Goal: Task Accomplishment & Management: Use online tool/utility

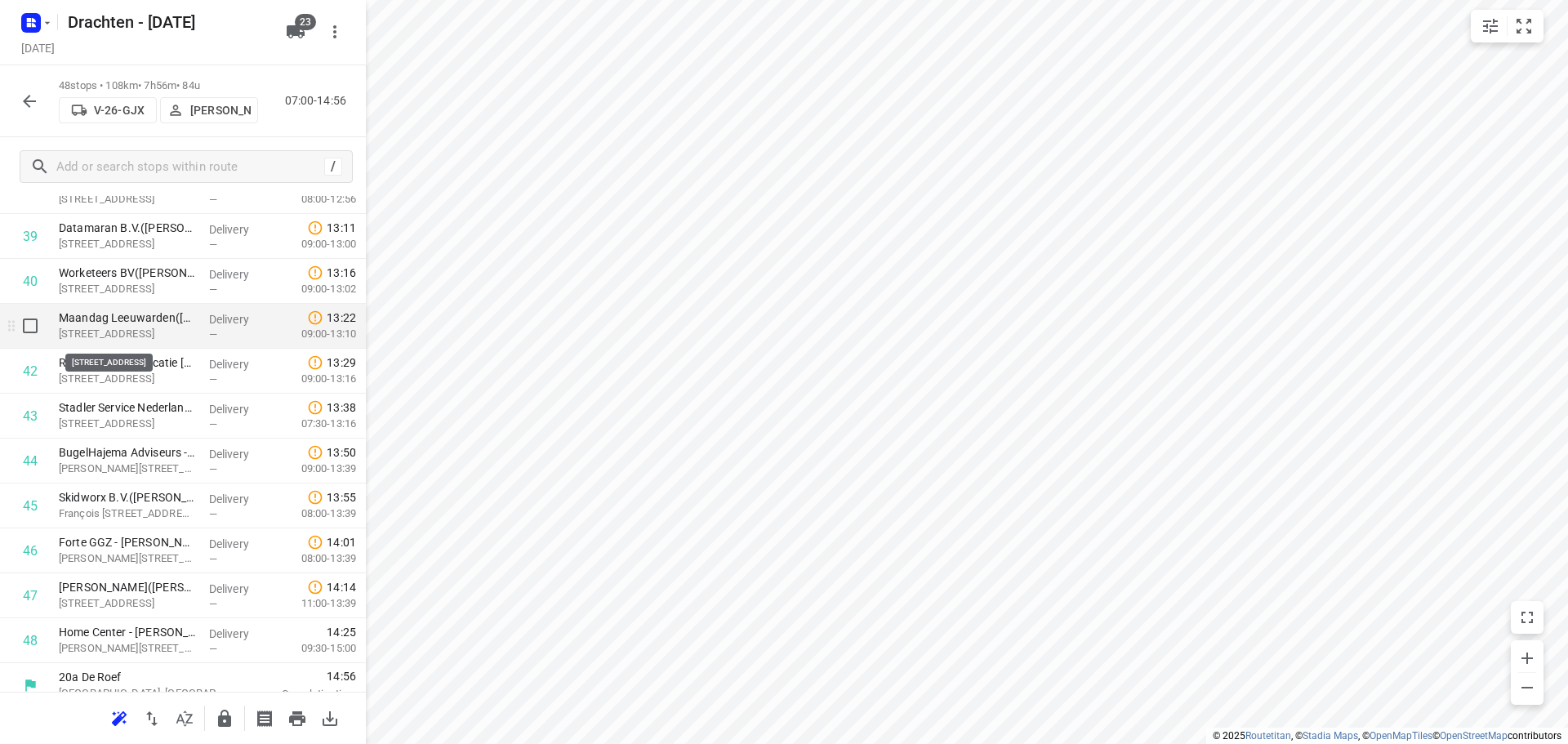
scroll to position [1833, 0]
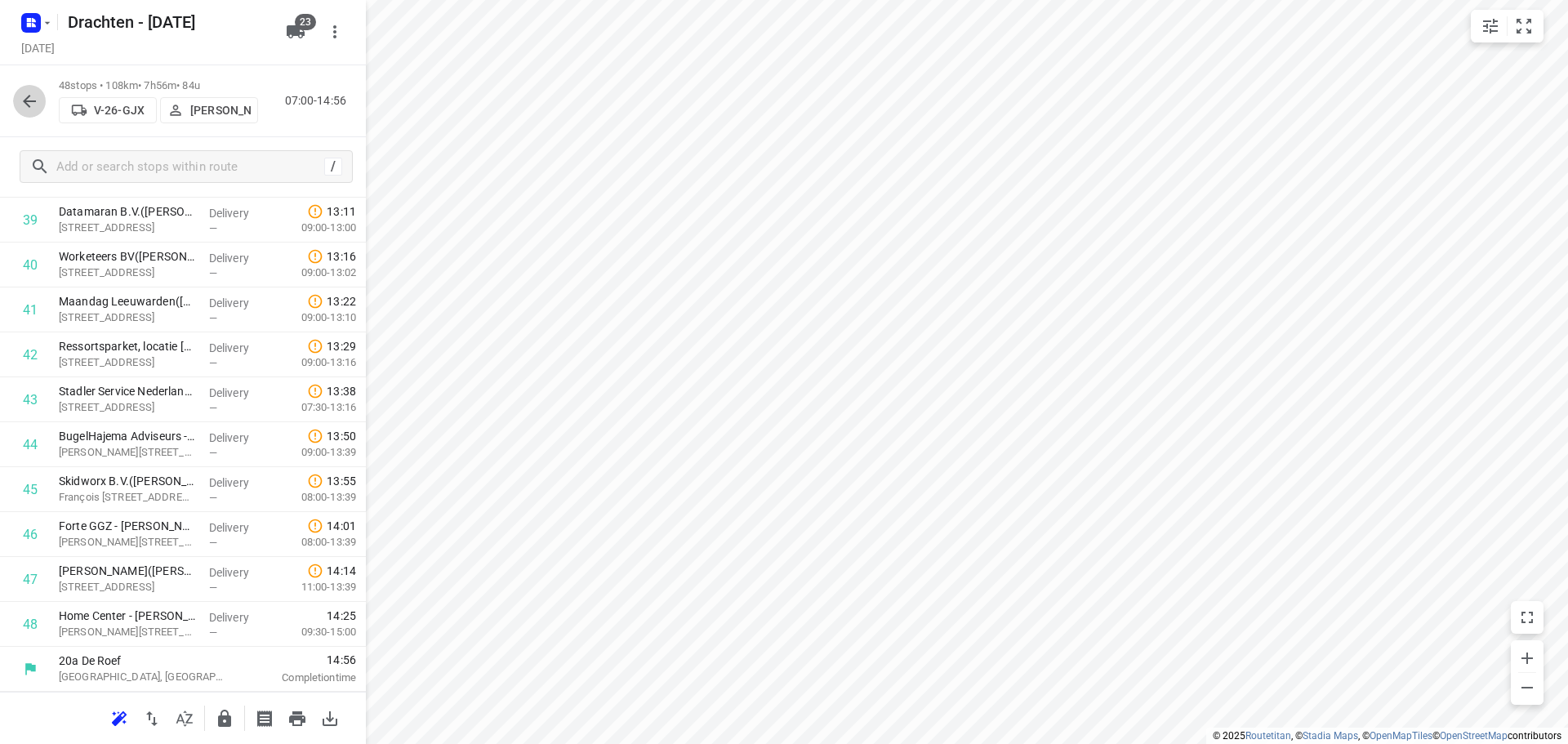
click at [38, 109] on icon "button" at bounding box center [30, 102] width 20 height 20
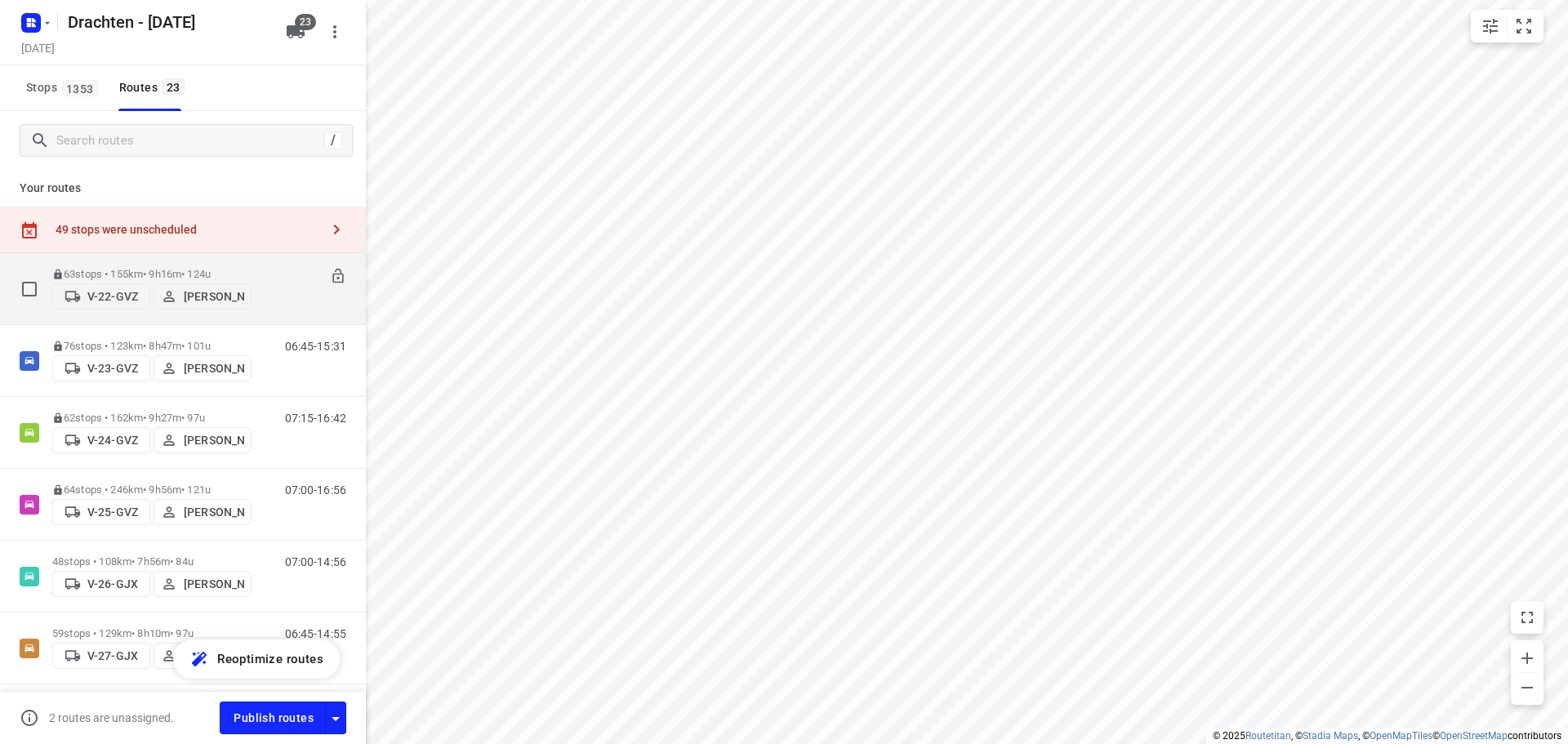
click at [265, 284] on div "07:15-16:31" at bounding box center [306, 292] width 82 height 50
click at [281, 291] on div "07:15-16:31" at bounding box center [306, 292] width 82 height 50
click at [265, 283] on div "07:15-16:31" at bounding box center [306, 292] width 82 height 50
click at [170, 261] on div "63 stops • 155km • 9h16m • 124u V-22-GVZ Jelle Veenstra" at bounding box center [151, 288] width 199 height 58
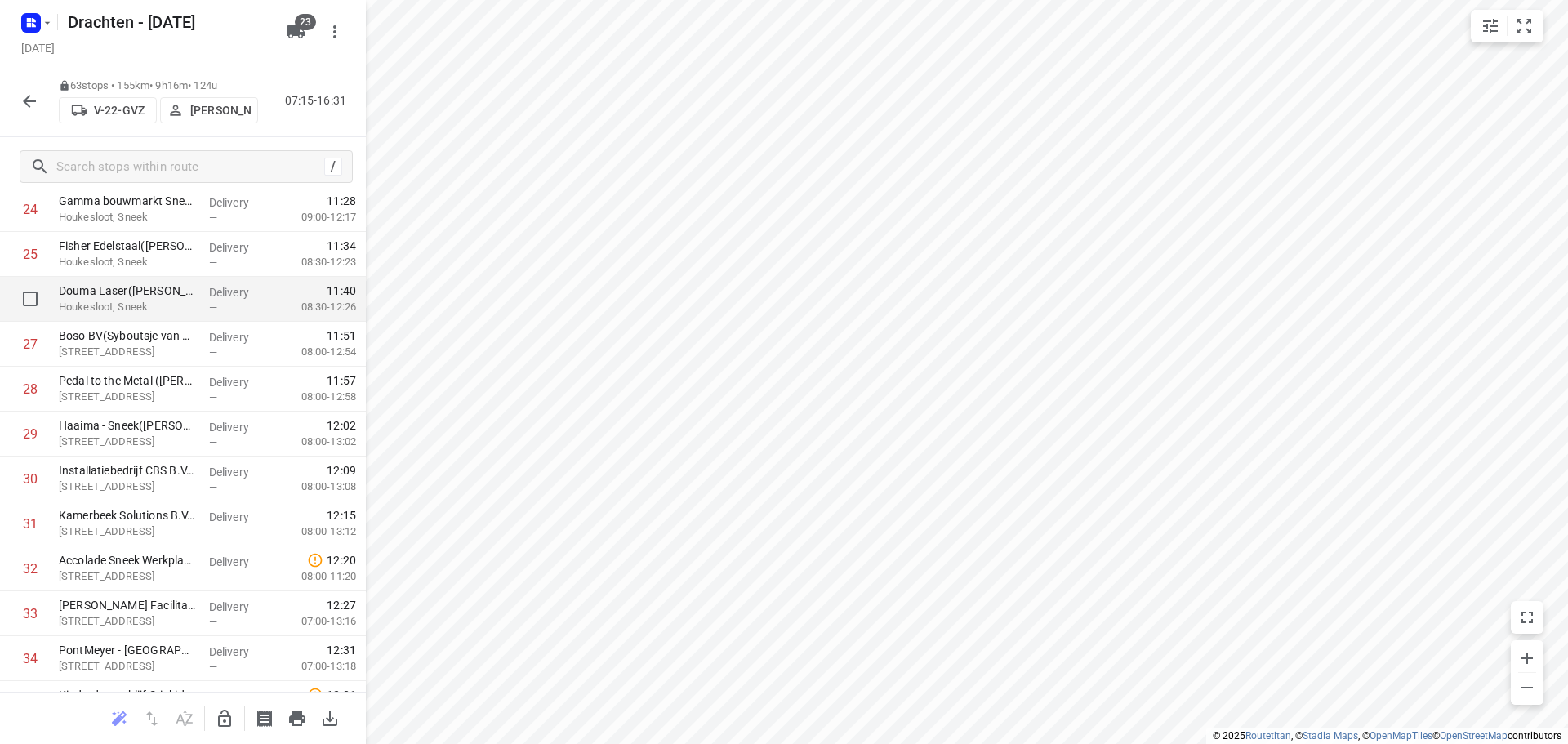
scroll to position [1306, 0]
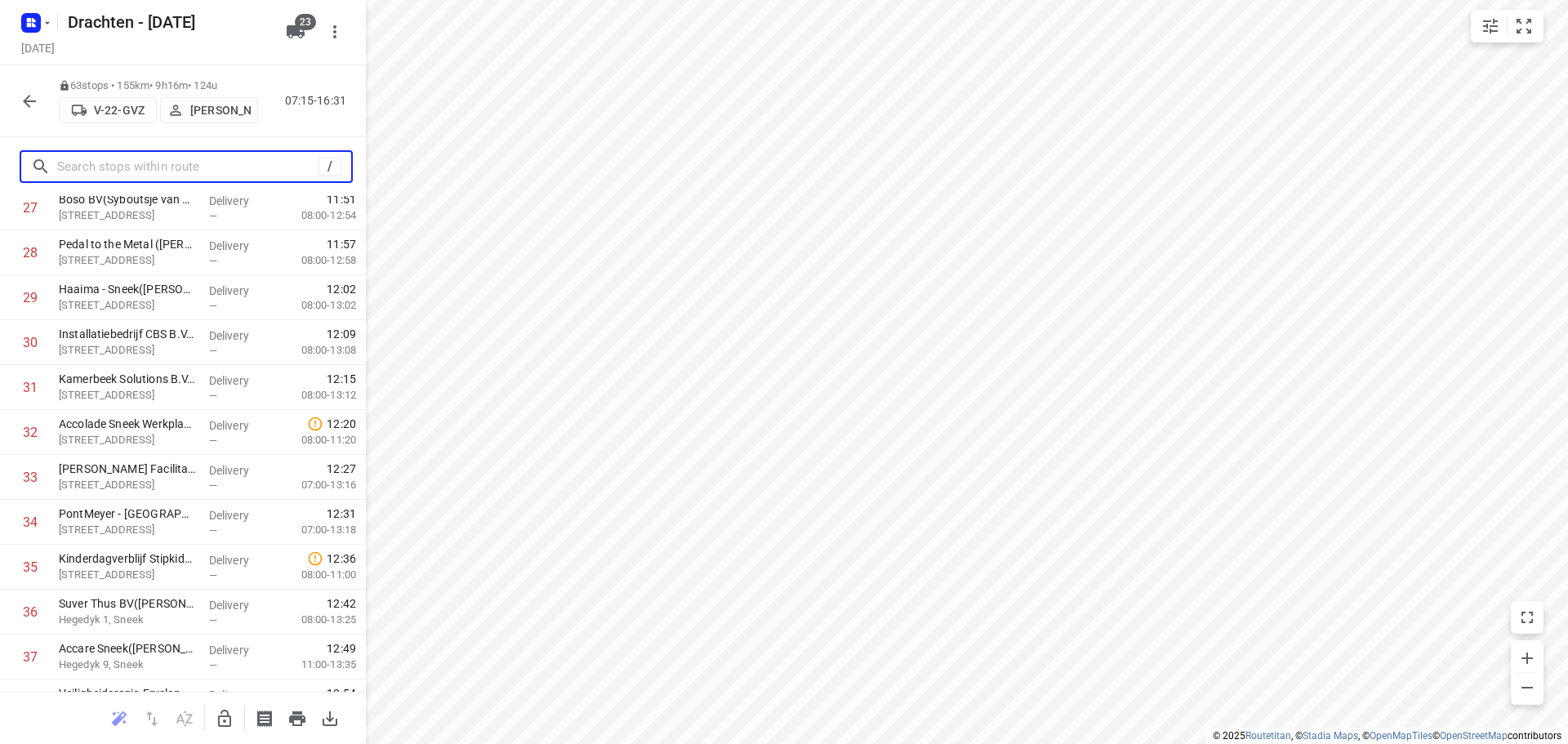
click at [124, 173] on input "text" at bounding box center [187, 167] width 261 height 25
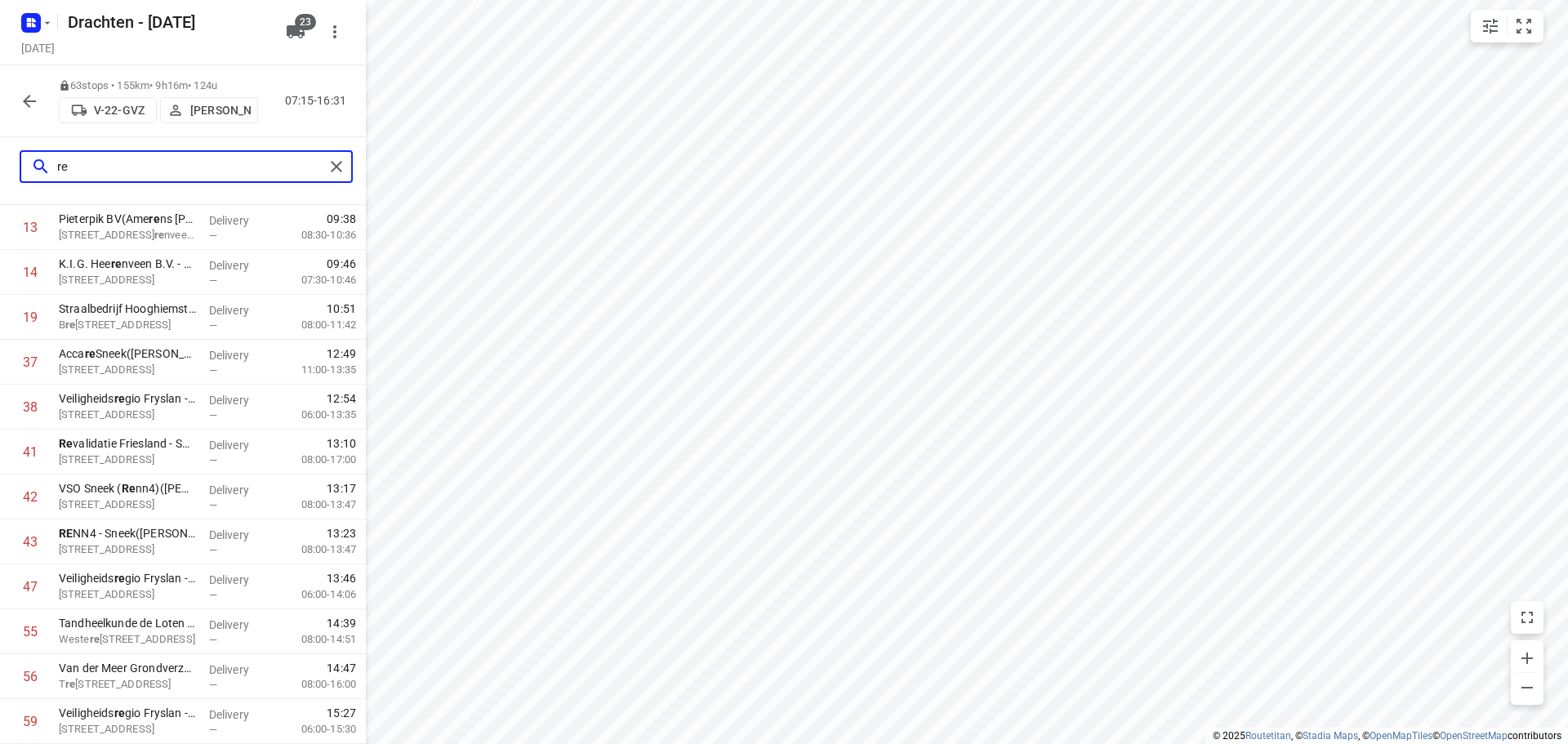
scroll to position [0, 0]
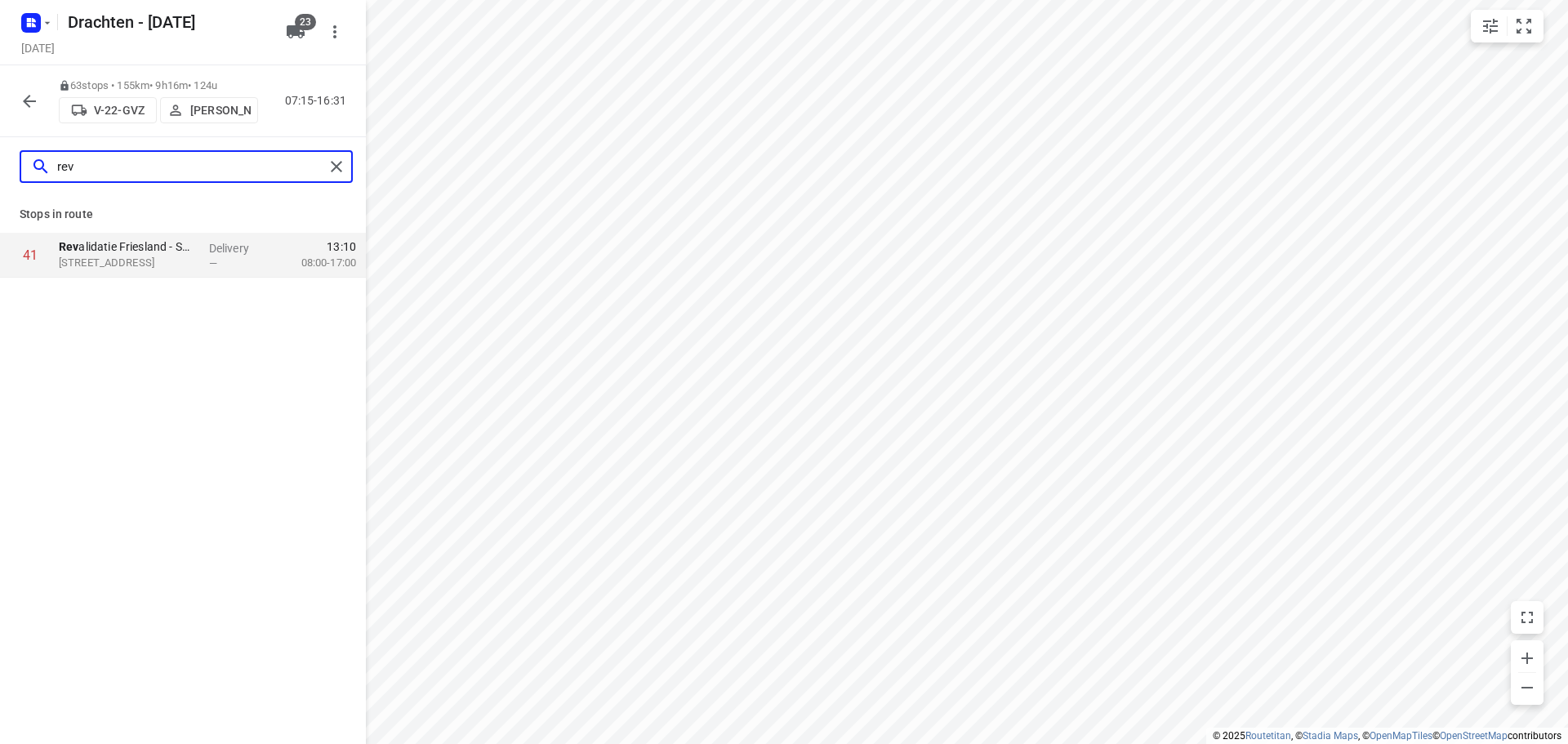
type input "rev"
click at [28, 98] on icon "button" at bounding box center [29, 101] width 13 height 13
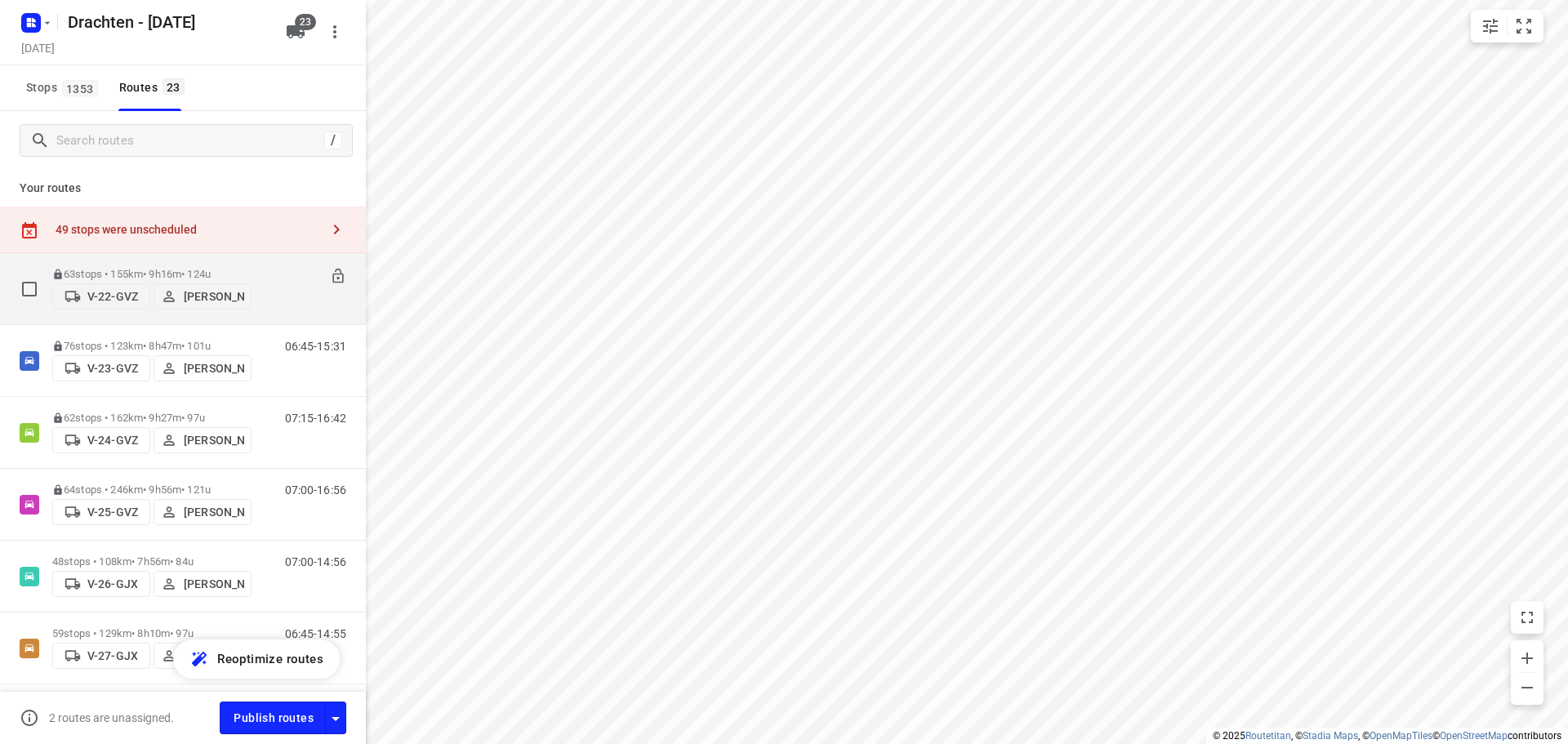
click at [277, 292] on div "07:15-16:31" at bounding box center [306, 292] width 82 height 50
click at [146, 267] on p "63 stops • 155km • 9h16m • 124u" at bounding box center [151, 273] width 199 height 12
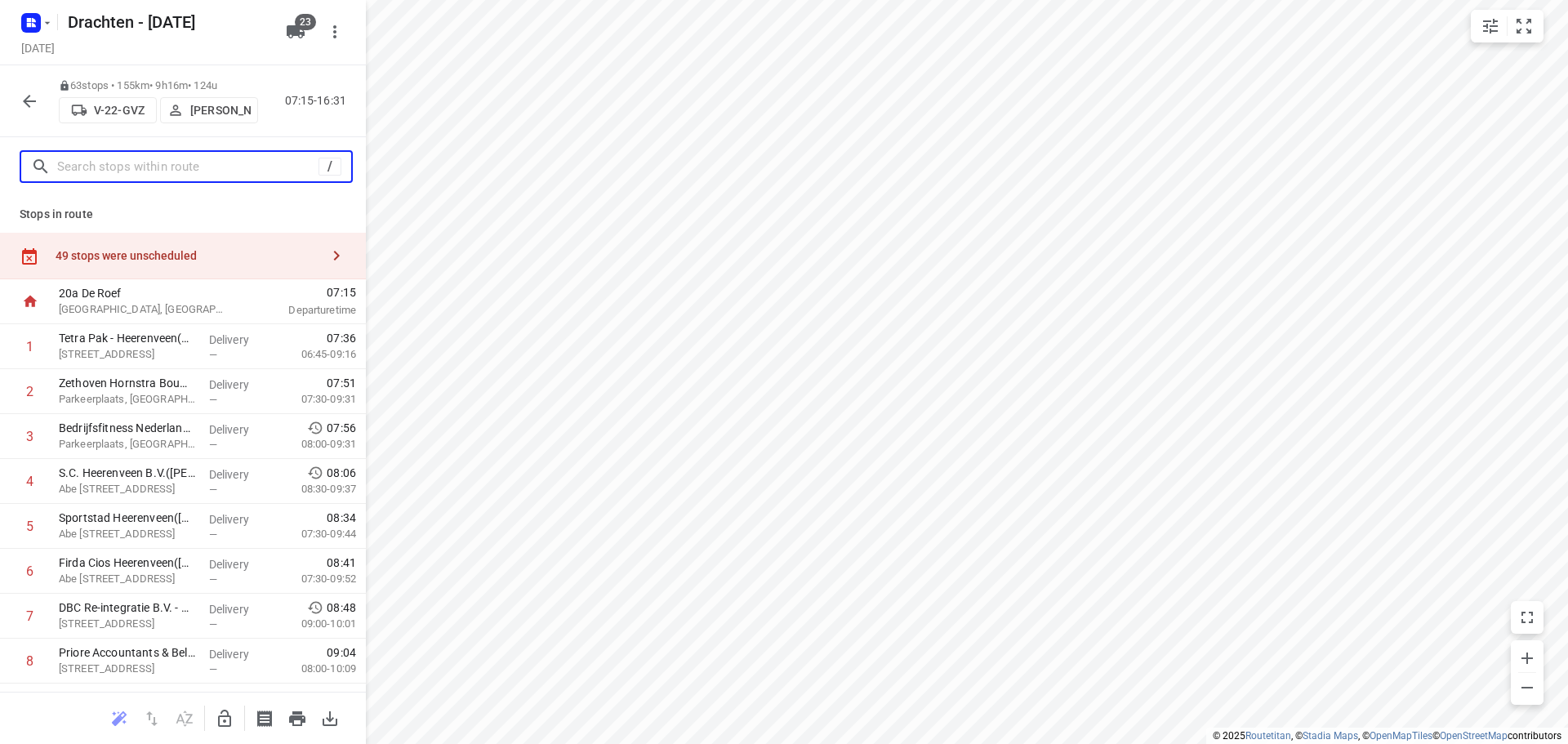
click at [157, 161] on input "text" at bounding box center [187, 167] width 261 height 25
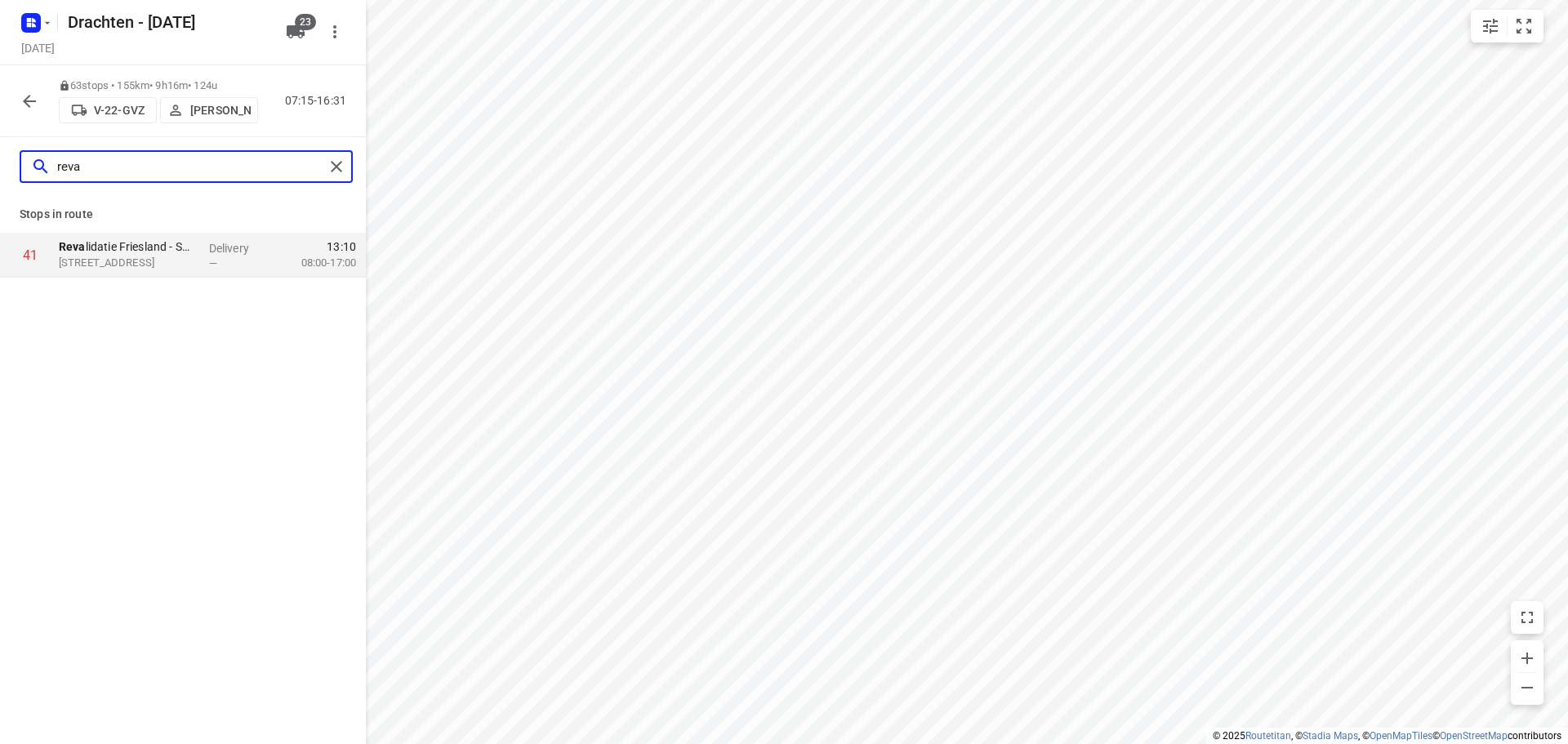
type input "reva"
click at [698, 743] on html "i © 2025 Routetitan , © Stadia Maps , © OpenMapTiles © OpenStreetMap contributo…" at bounding box center [784, 372] width 1568 height 744
click at [25, 102] on icon "button" at bounding box center [29, 101] width 13 height 13
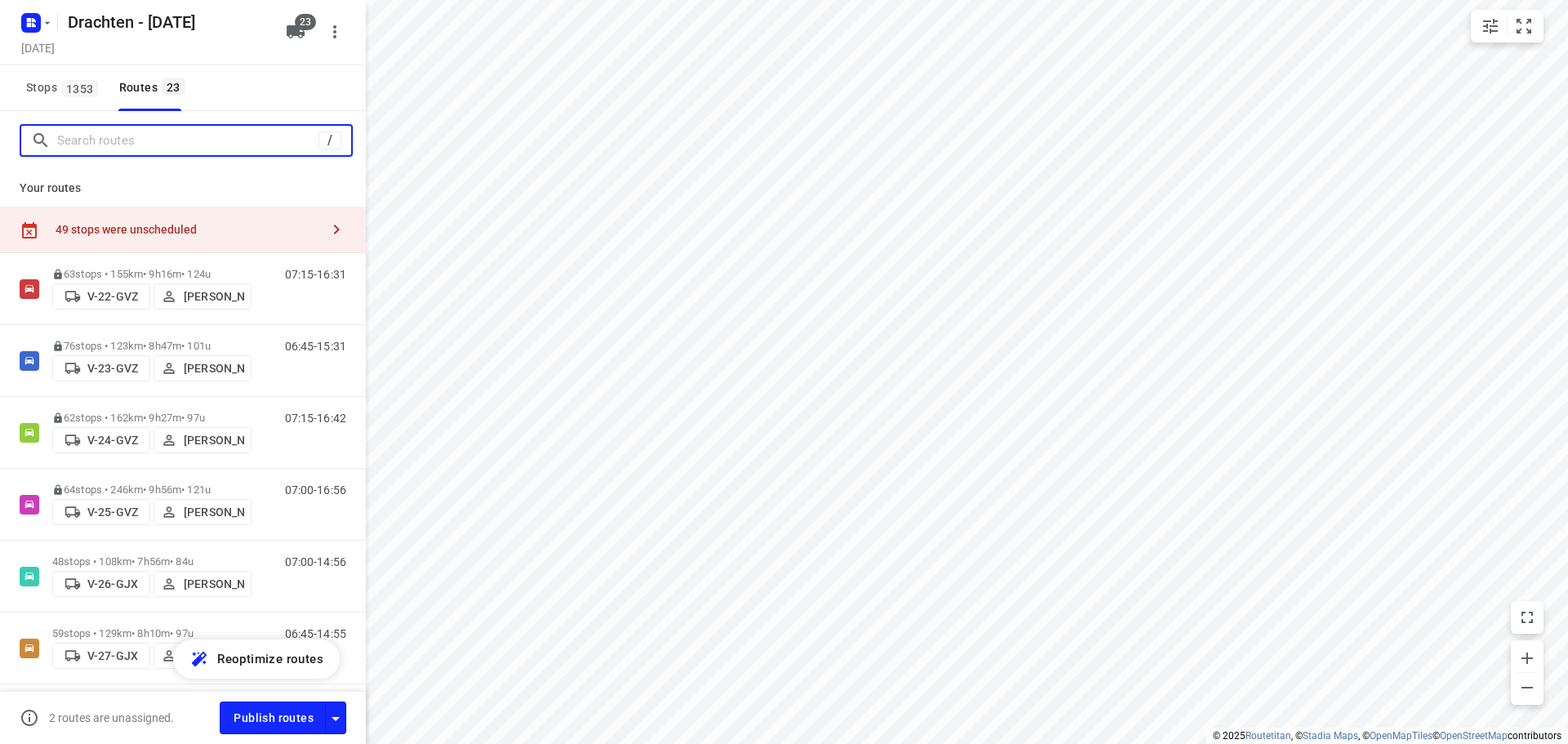
click at [126, 143] on input "Search routes" at bounding box center [187, 141] width 261 height 25
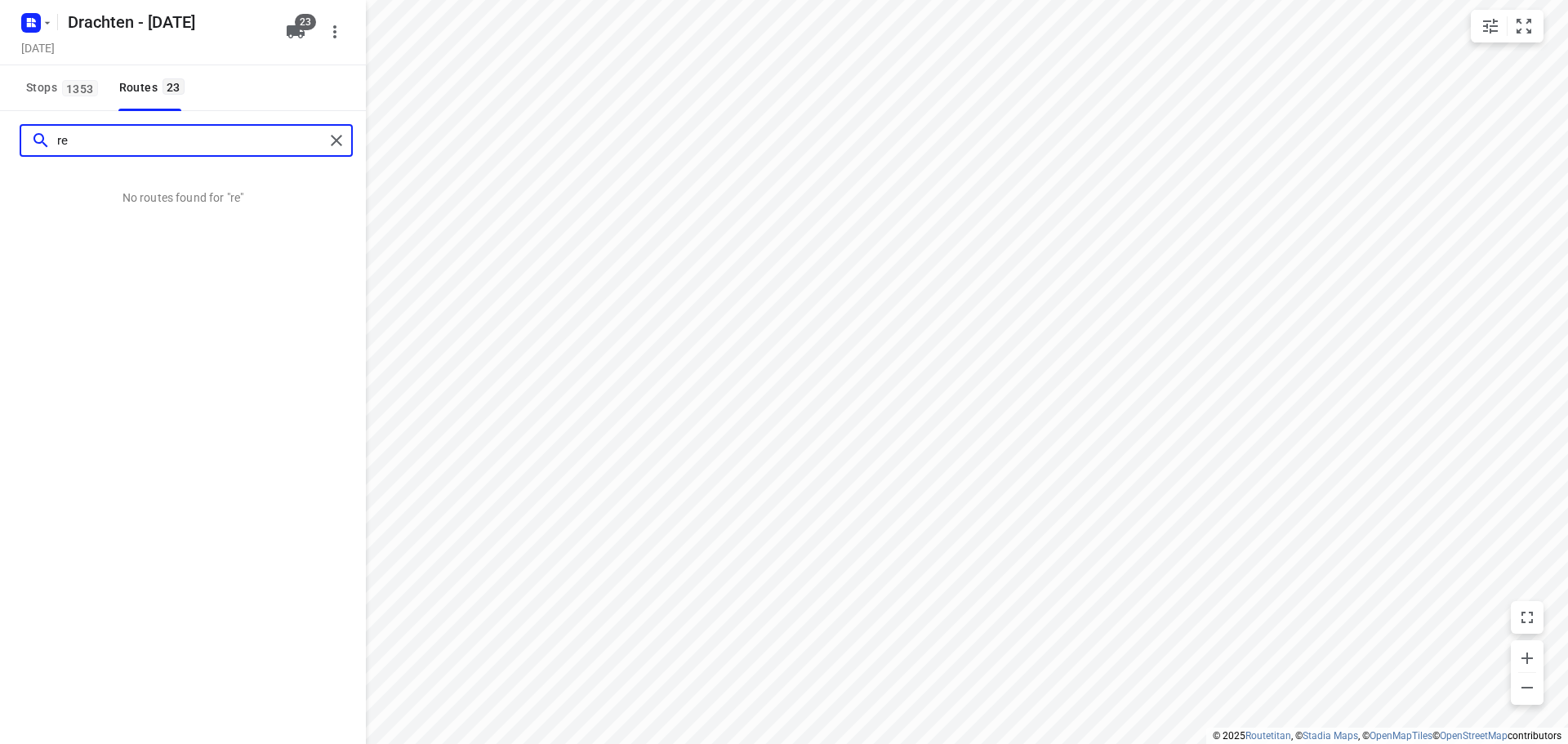
type input "r"
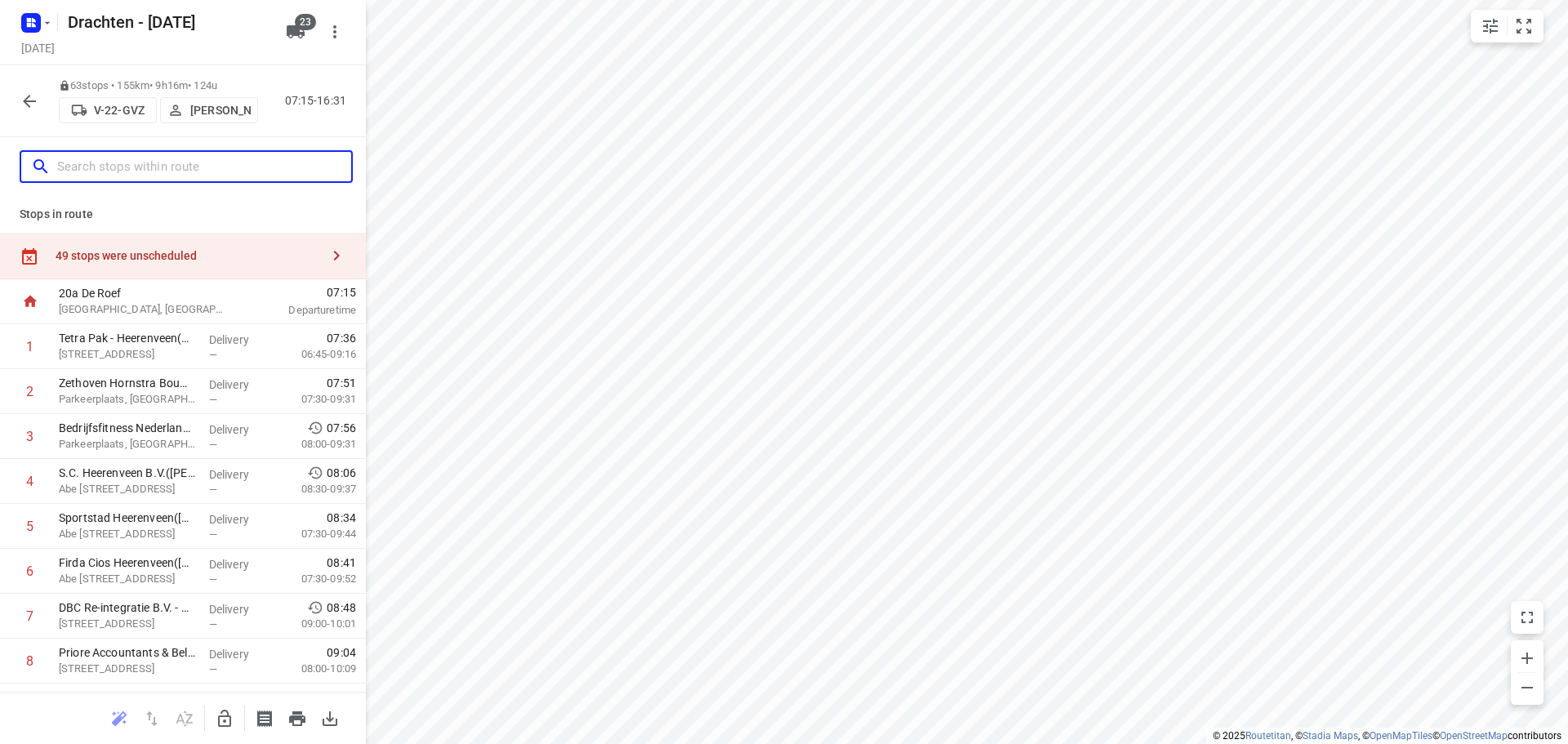
click at [181, 174] on input "text" at bounding box center [204, 167] width 294 height 25
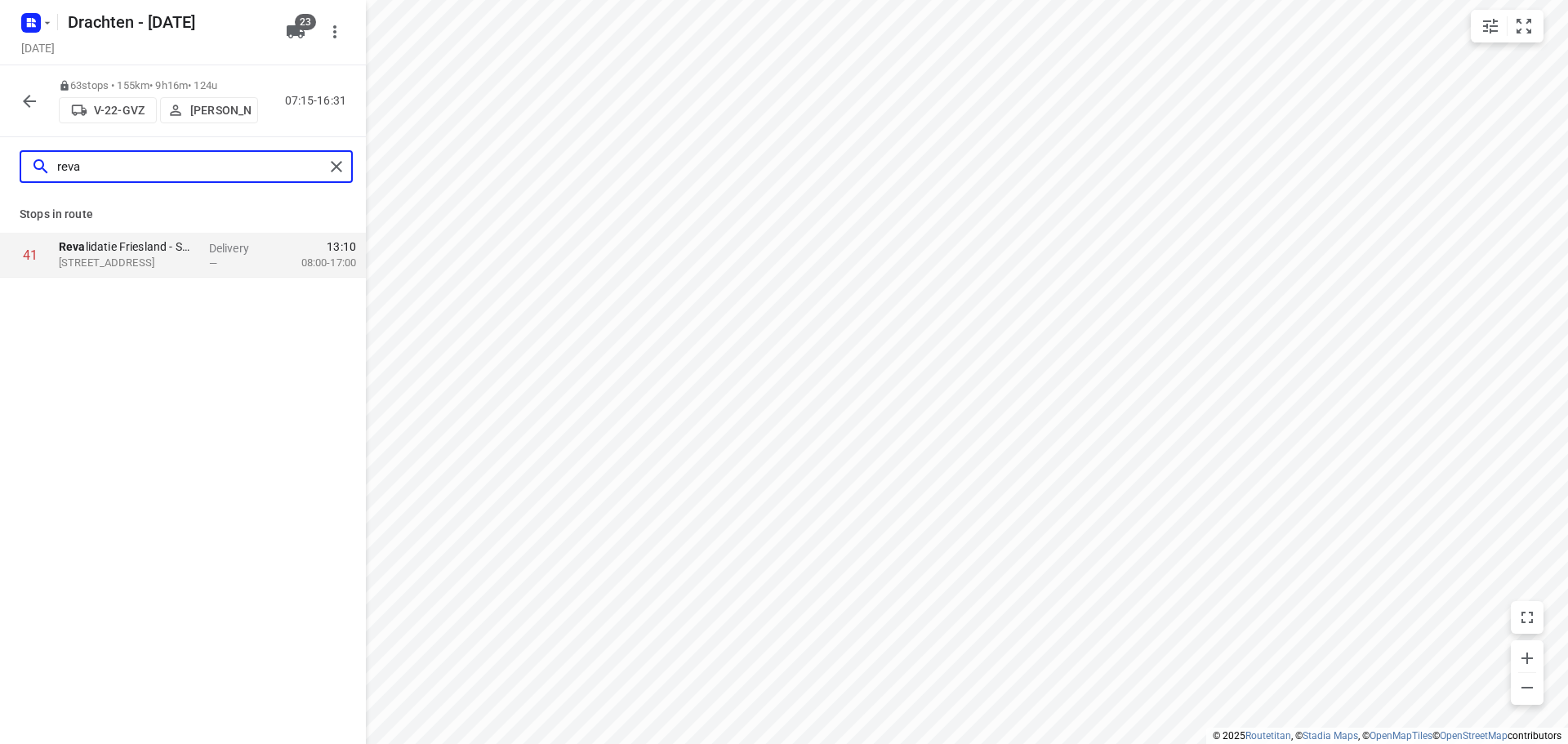
type input "reva"
click at [22, 106] on icon "button" at bounding box center [30, 102] width 20 height 20
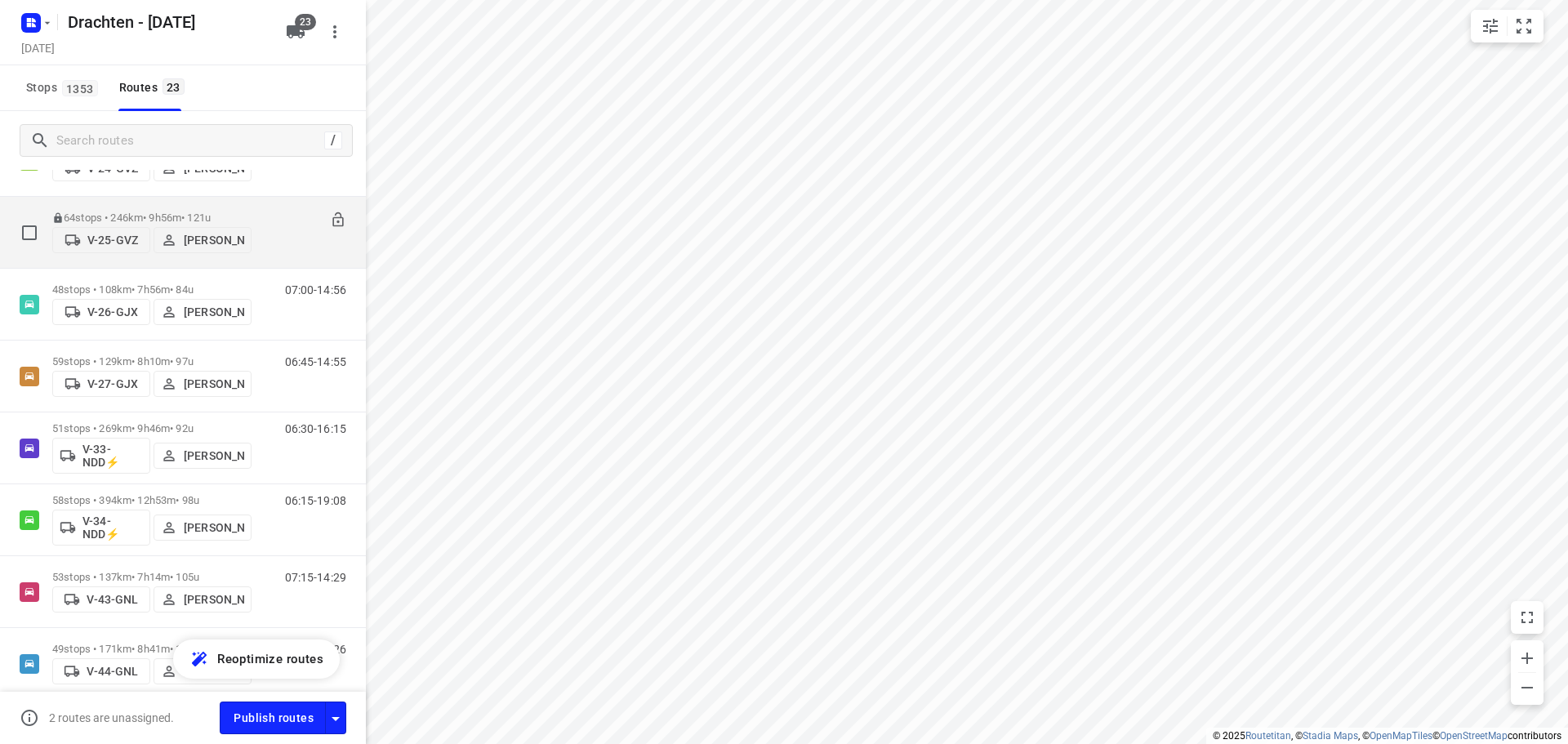
scroll to position [245, 0]
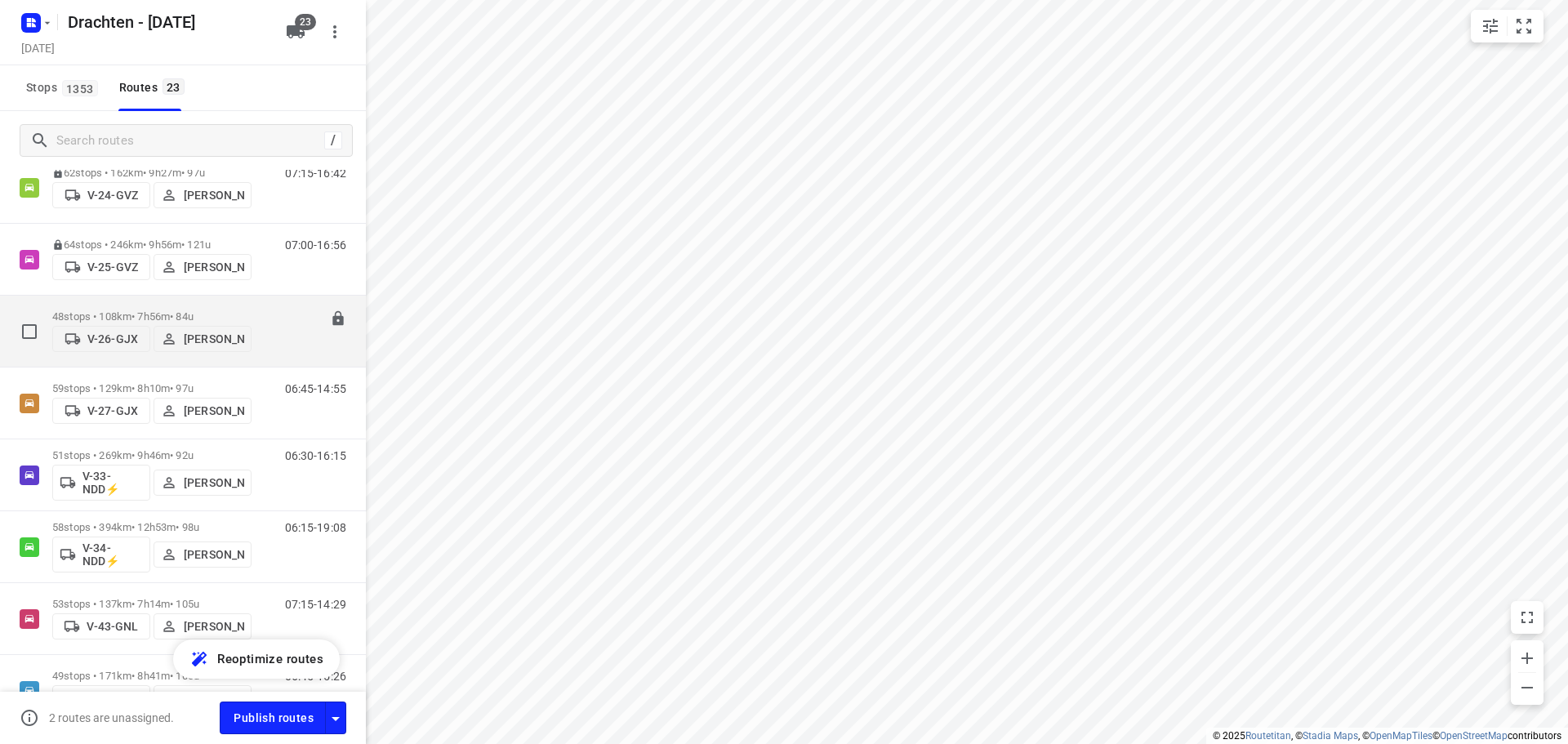
click at [272, 339] on div "07:00-14:56" at bounding box center [306, 335] width 82 height 50
click at [153, 310] on p "48 stops • 108km • 7h56m • 84u" at bounding box center [151, 316] width 199 height 12
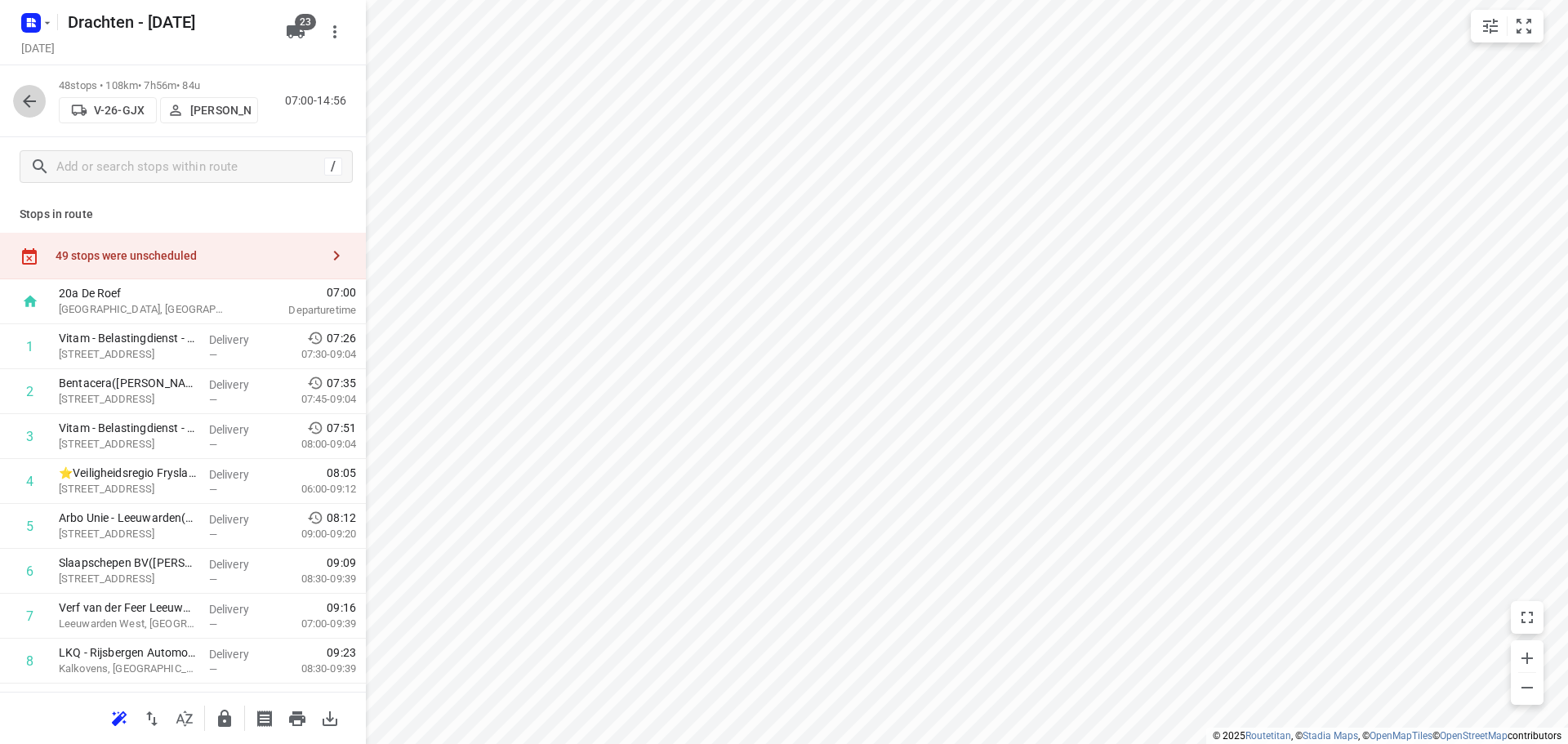
click at [23, 101] on icon "button" at bounding box center [30, 102] width 20 height 20
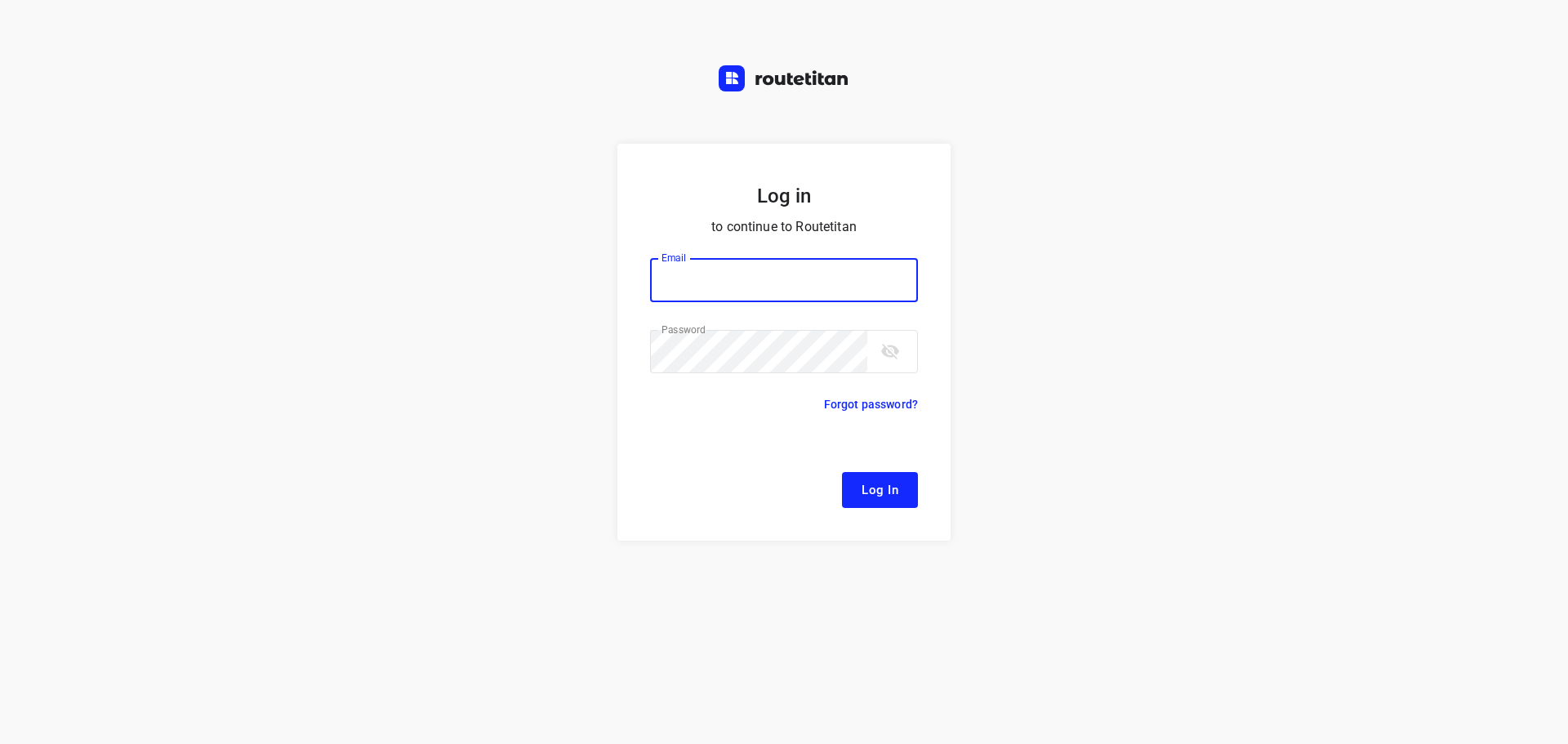
type input "[EMAIL_ADDRESS][DOMAIN_NAME]"
click at [881, 488] on span "Log In" at bounding box center [879, 489] width 36 height 21
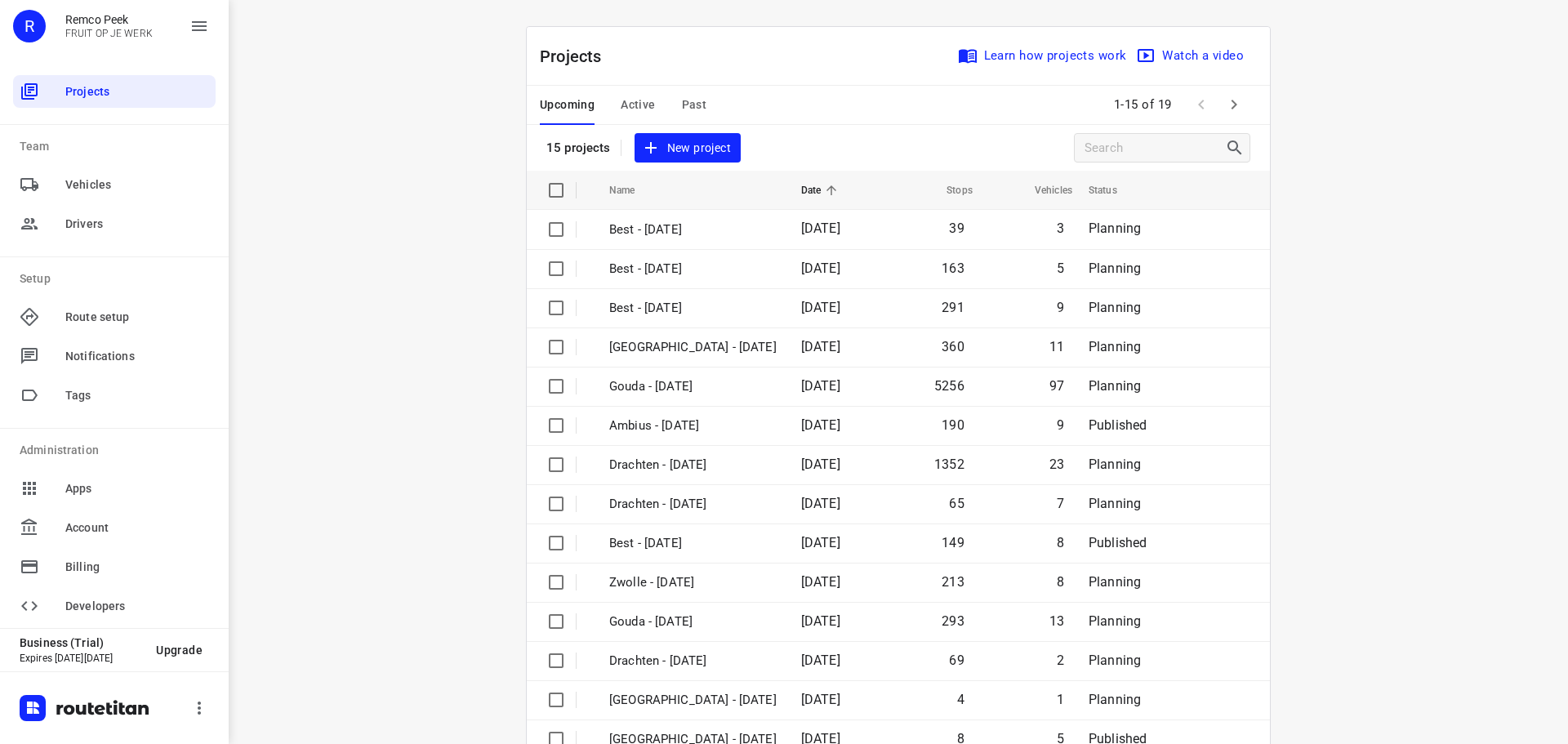
click at [630, 107] on span "Active" at bounding box center [638, 105] width 35 height 20
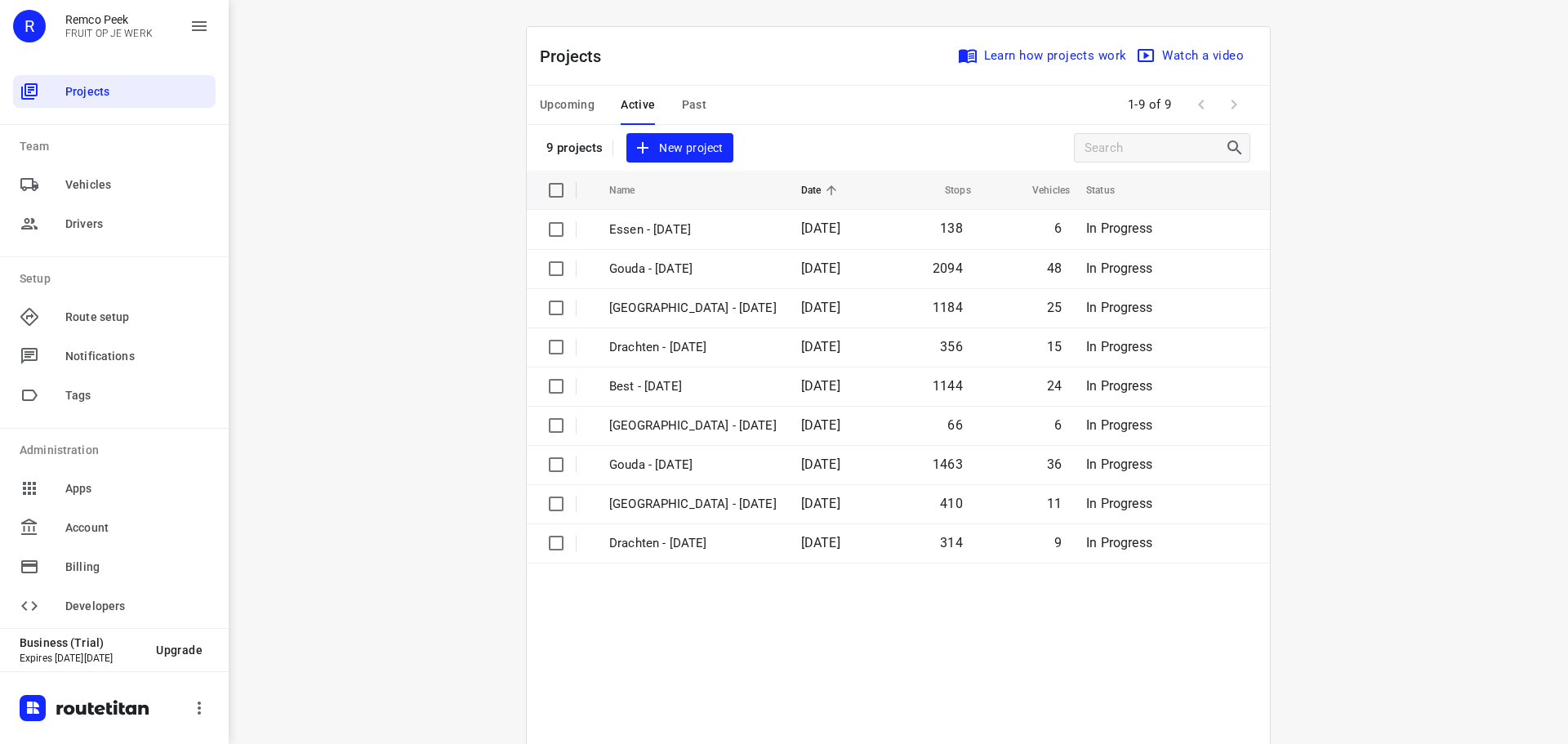
click at [556, 100] on span "Upcoming" at bounding box center [567, 105] width 55 height 20
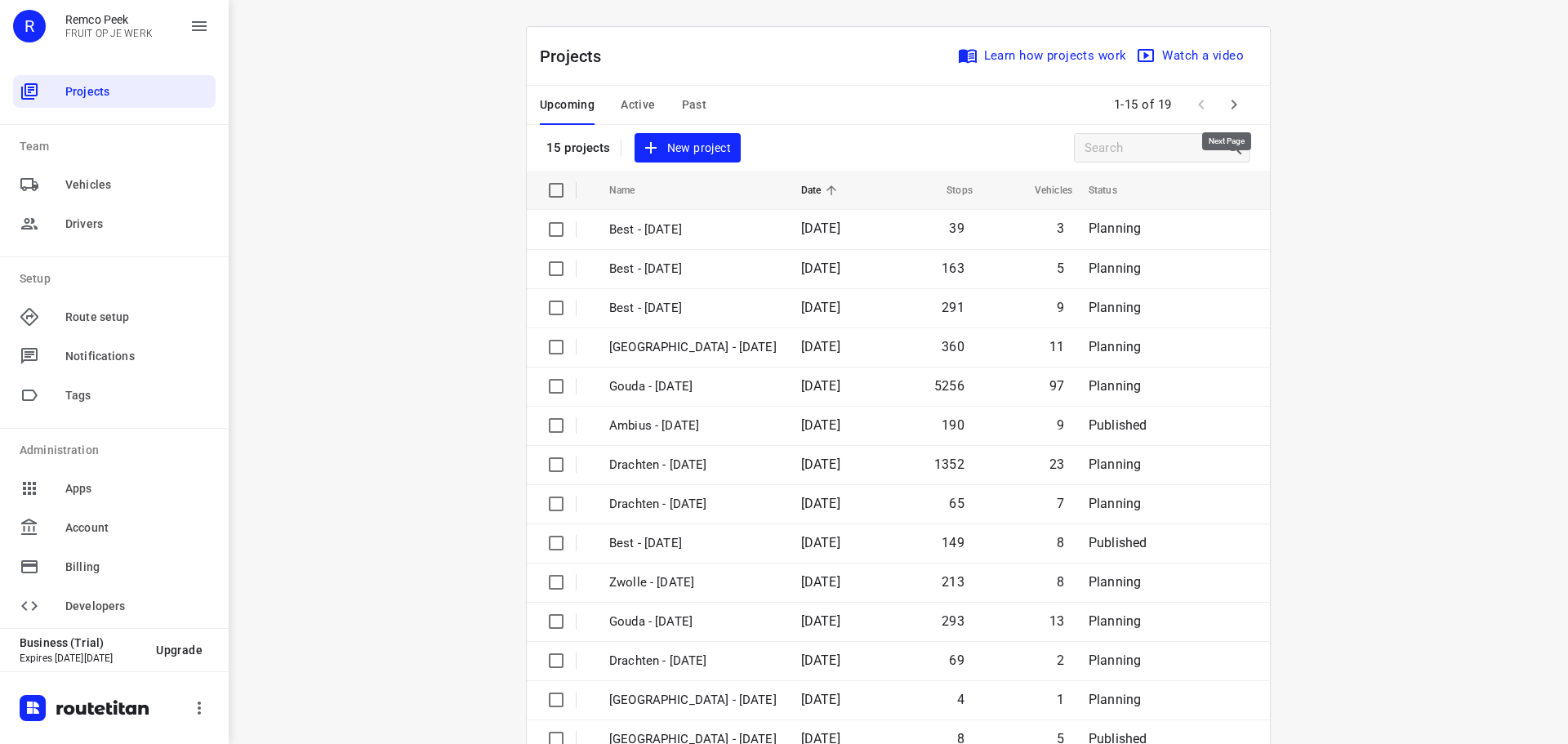
click at [1231, 104] on icon "button" at bounding box center [1234, 105] width 5 height 10
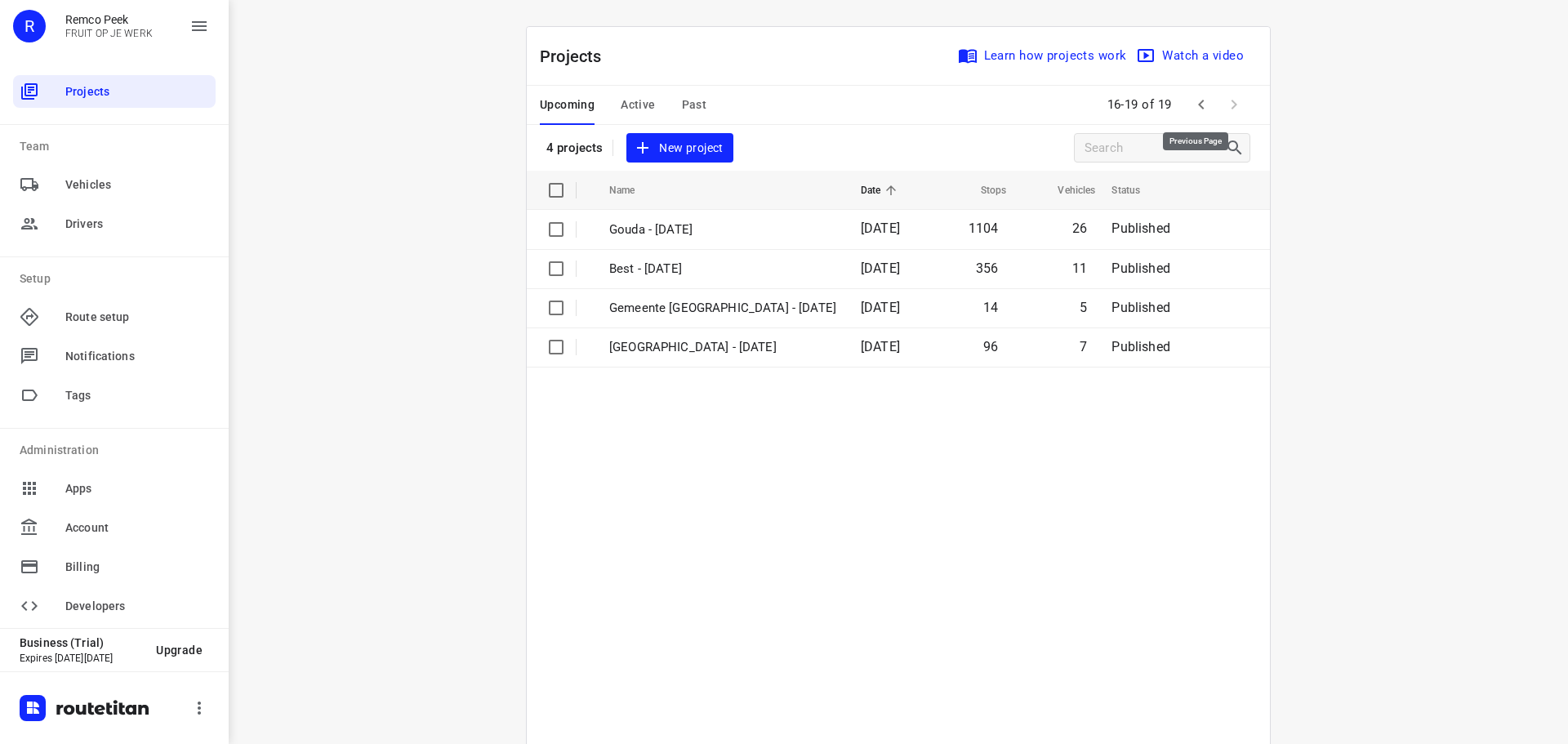
click at [1201, 106] on icon "button" at bounding box center [1201, 105] width 20 height 20
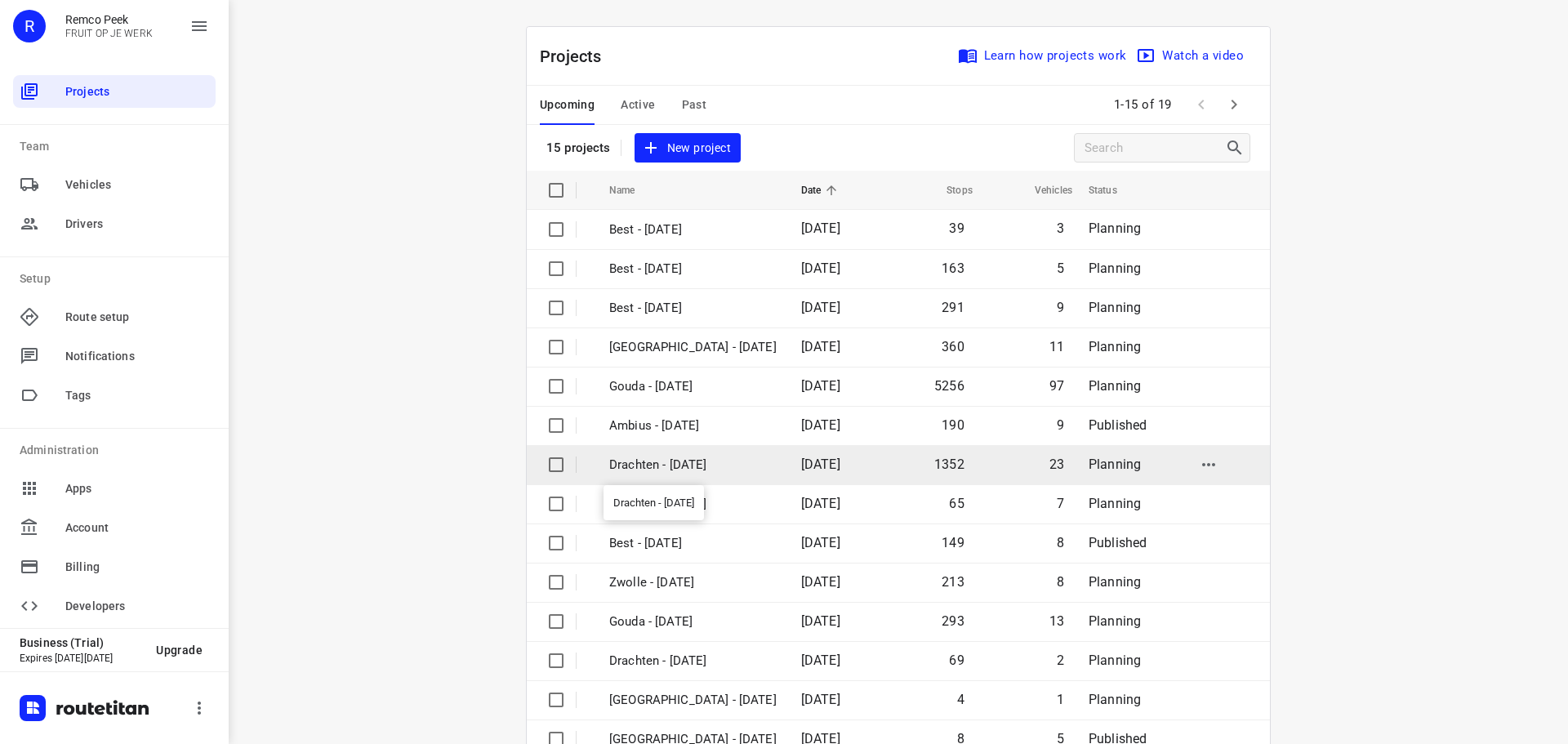
click at [674, 465] on p "Drachten - [DATE]" at bounding box center [693, 465] width 167 height 19
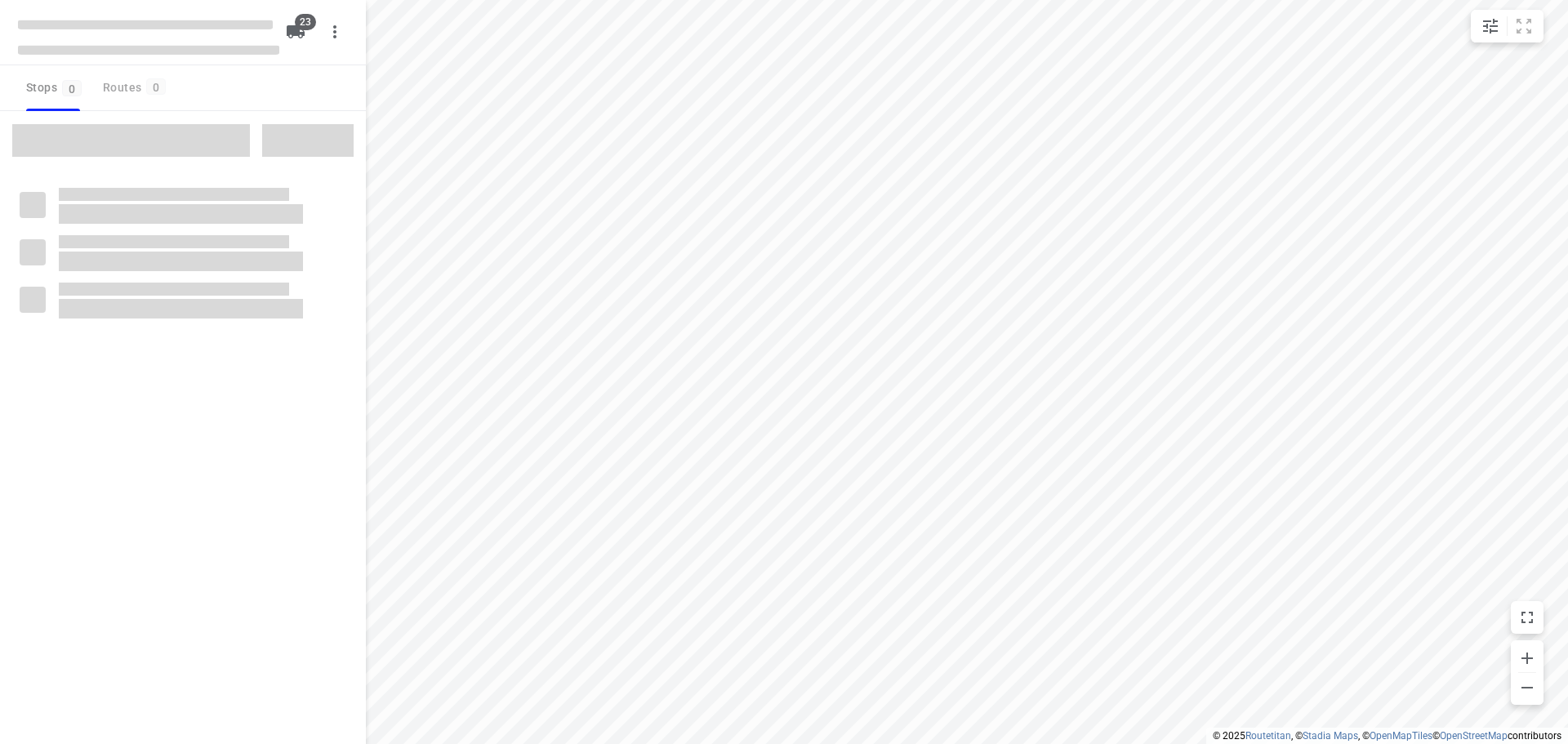
checkbox input "true"
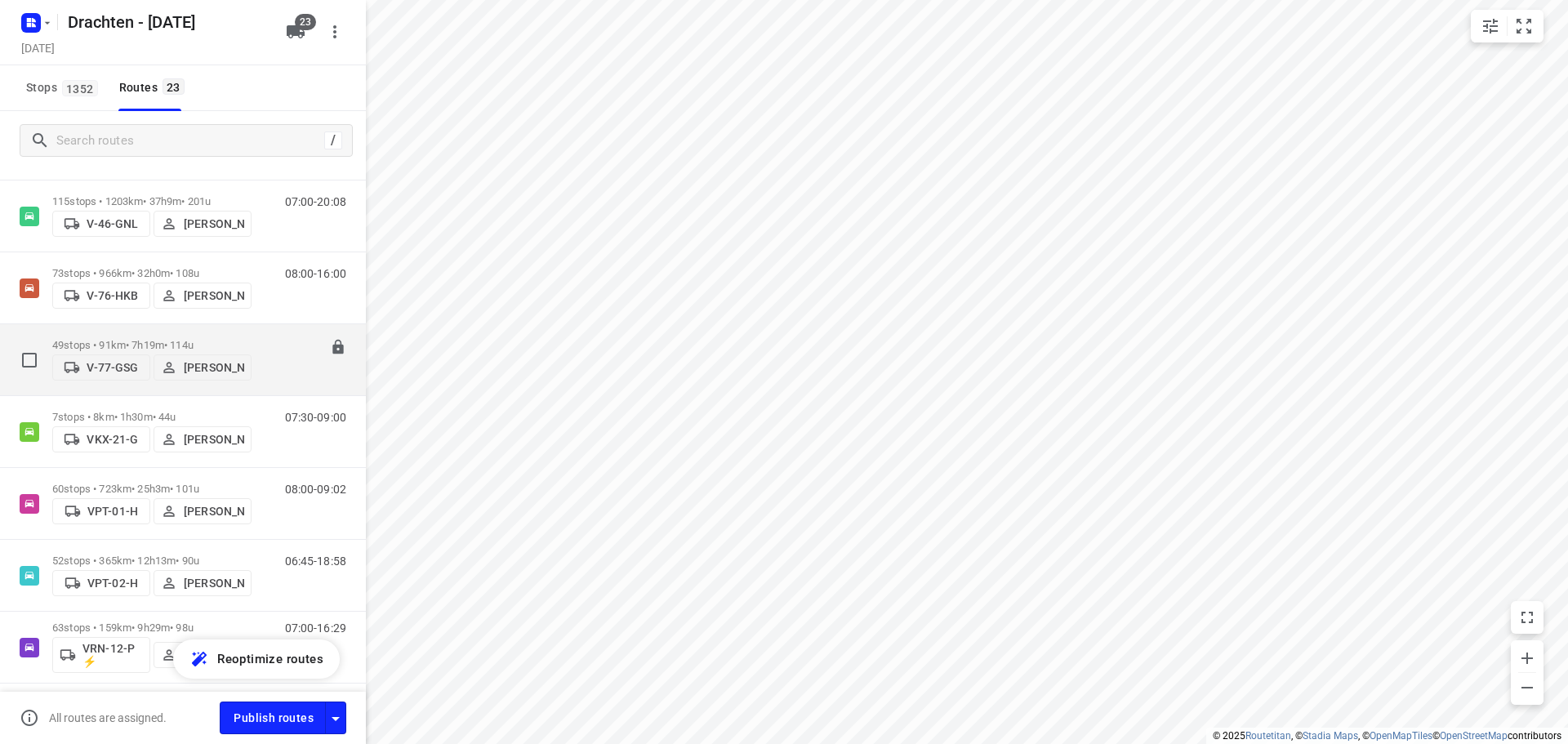
scroll to position [1232, 0]
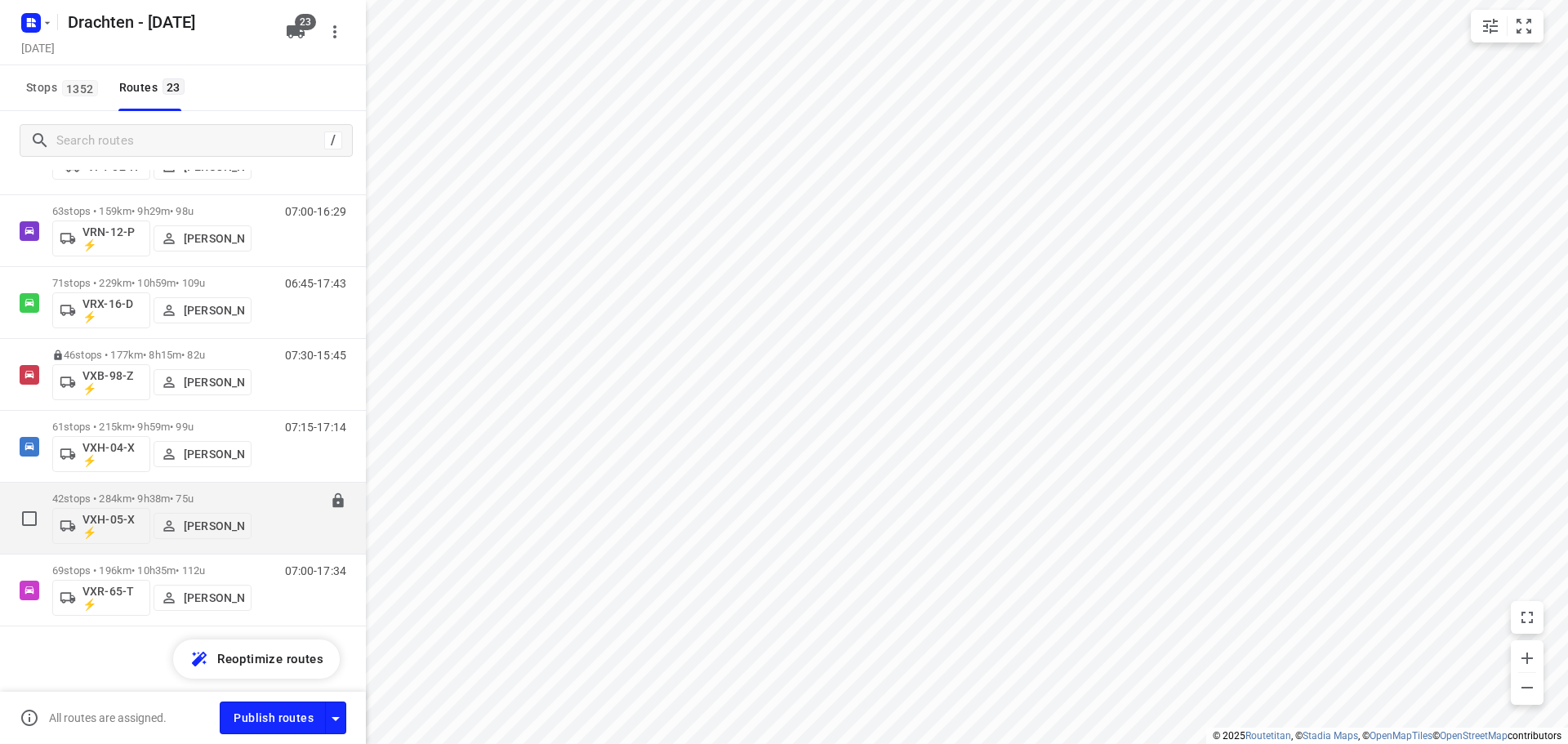
click at [159, 498] on p "42 stops • 284km • 9h38m • 75u" at bounding box center [151, 498] width 199 height 12
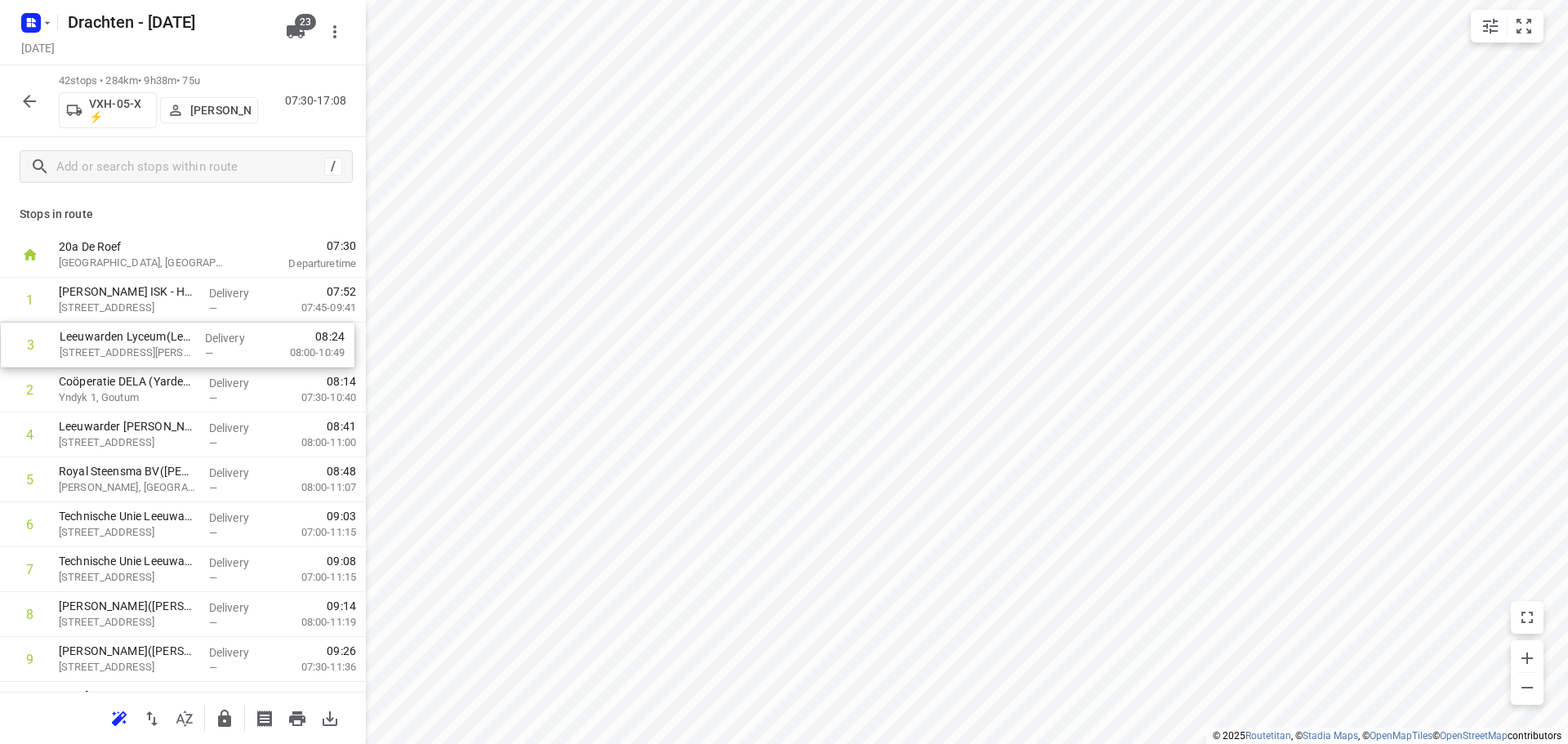
drag, startPoint x: 168, startPoint y: 403, endPoint x: 170, endPoint y: 347, distance: 56.0
drag, startPoint x: 153, startPoint y: 299, endPoint x: 156, endPoint y: 308, distance: 9.5
drag, startPoint x: 146, startPoint y: 397, endPoint x: 146, endPoint y: 305, distance: 92.0
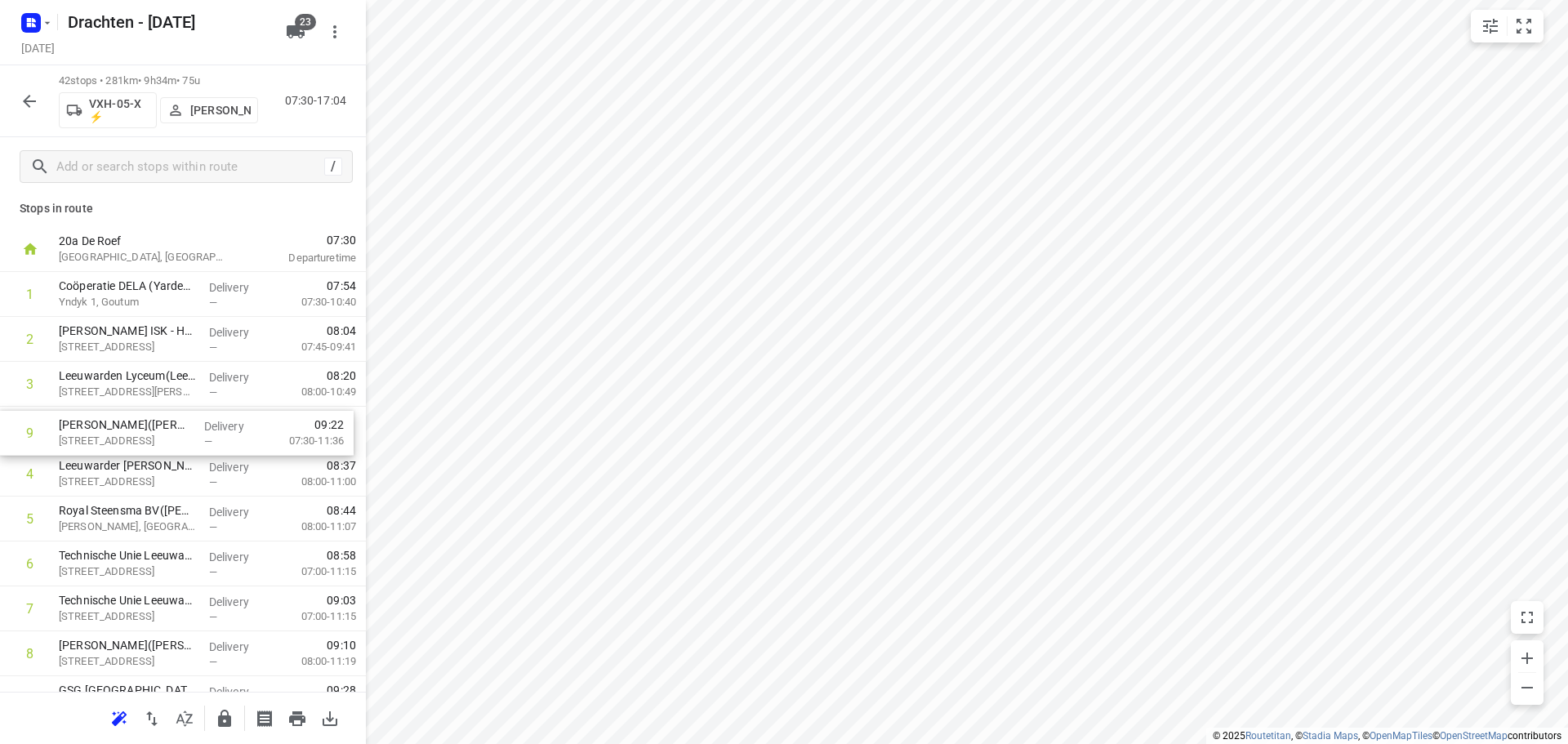
drag, startPoint x: 175, startPoint y: 659, endPoint x: 175, endPoint y: 418, distance: 241.0
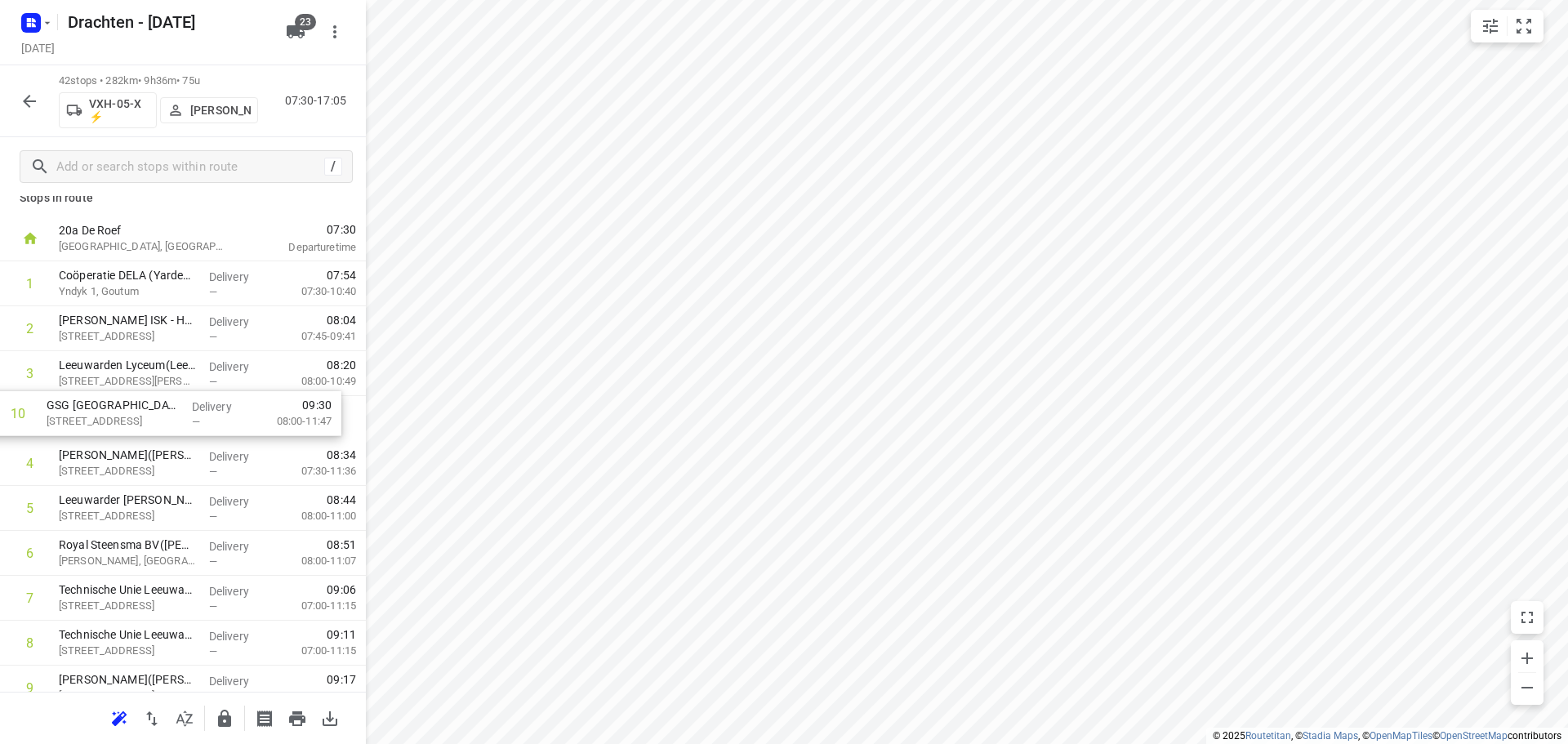
drag, startPoint x: 176, startPoint y: 687, endPoint x: 164, endPoint y: 395, distance: 292.2
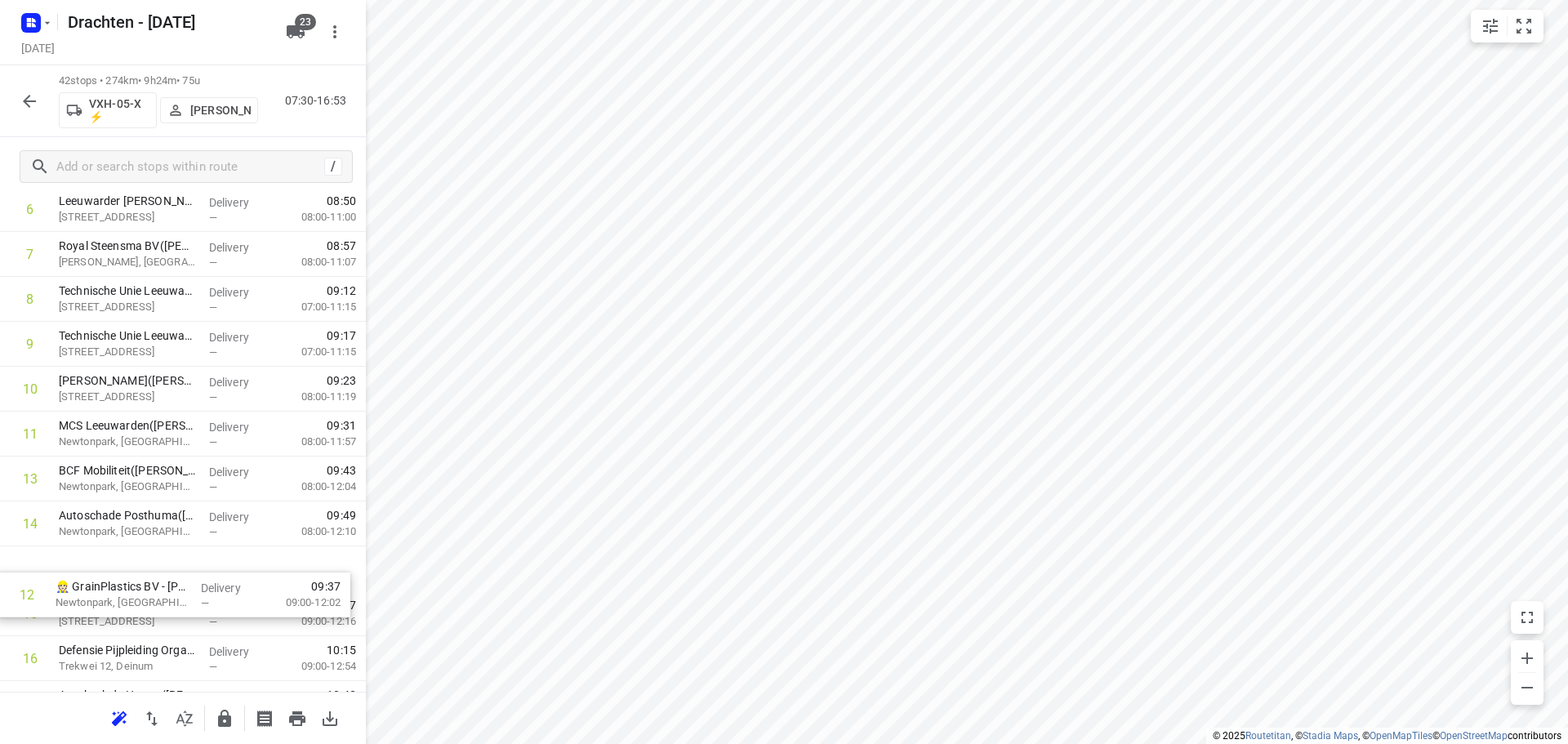
scroll to position [318, 0]
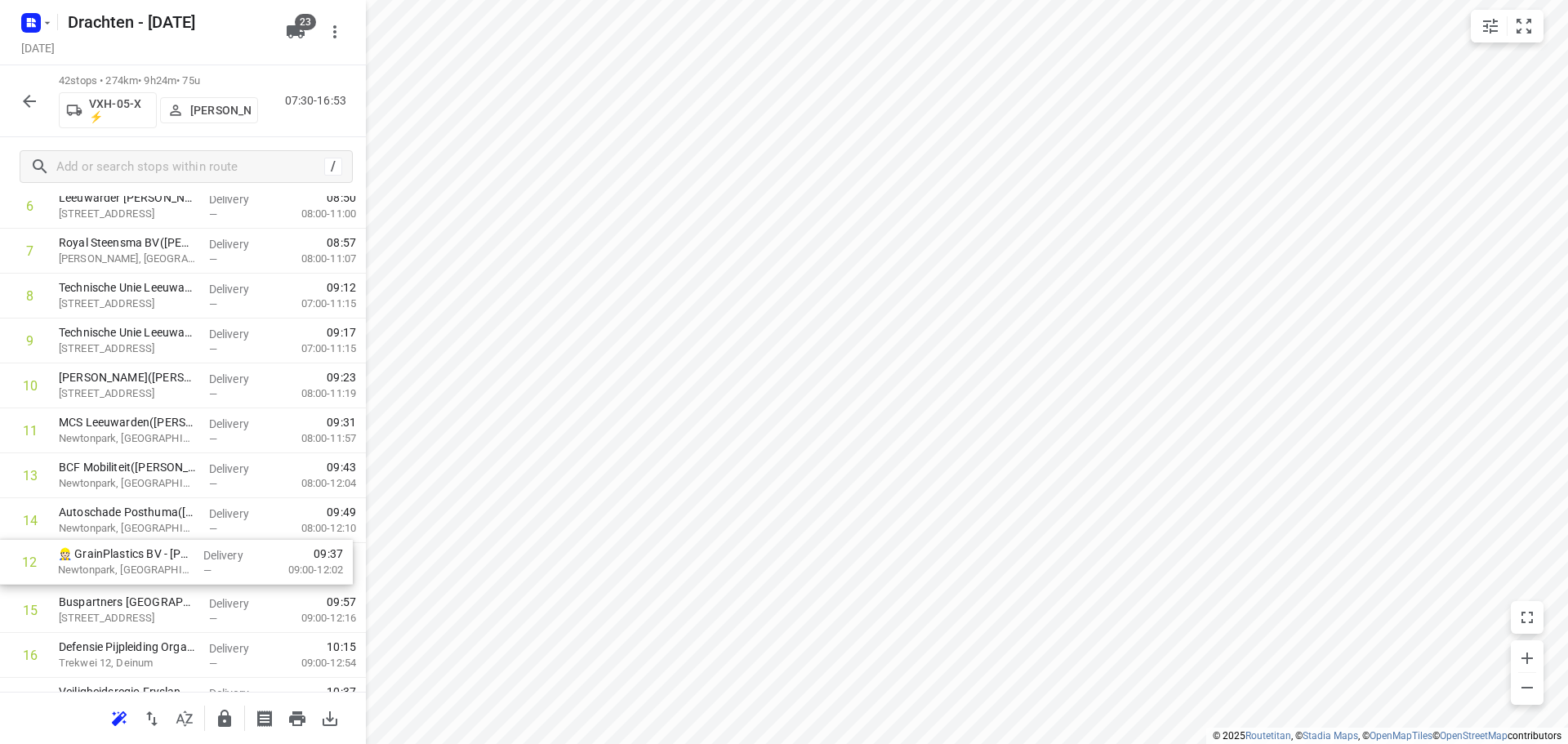
drag, startPoint x: 166, startPoint y: 538, endPoint x: 166, endPoint y: 575, distance: 37.0
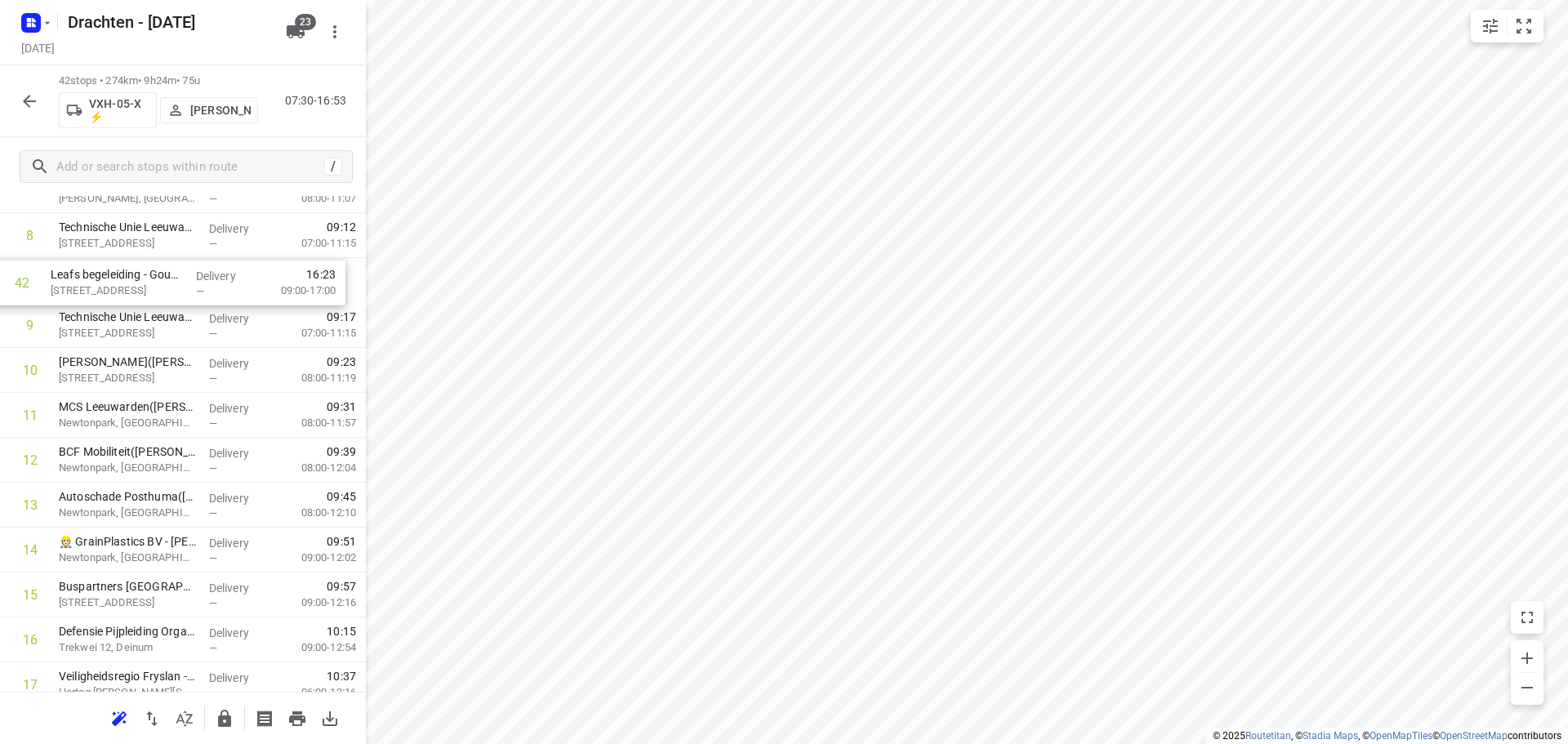
scroll to position [362, 0]
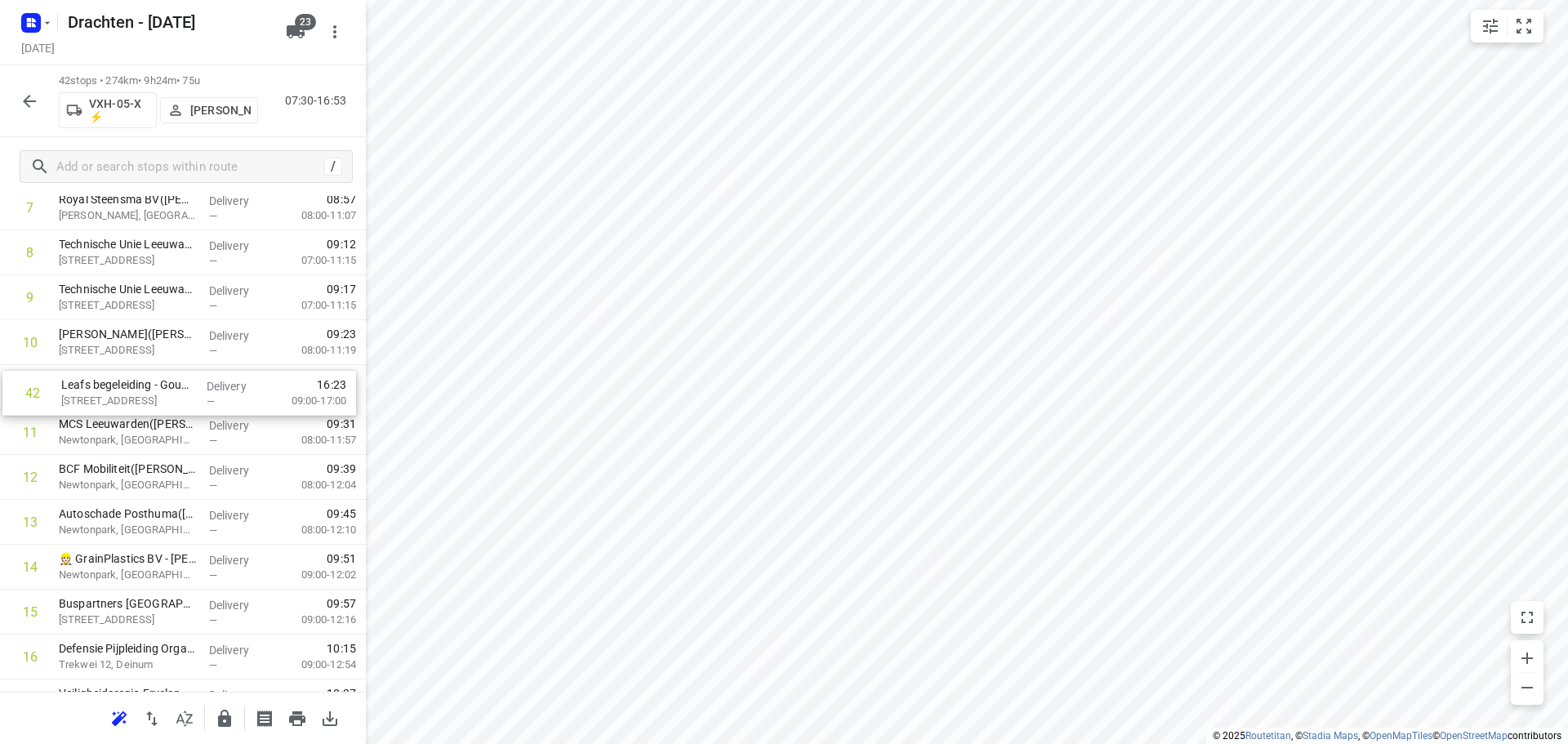
drag, startPoint x: 197, startPoint y: 631, endPoint x: 201, endPoint y: 396, distance: 235.0
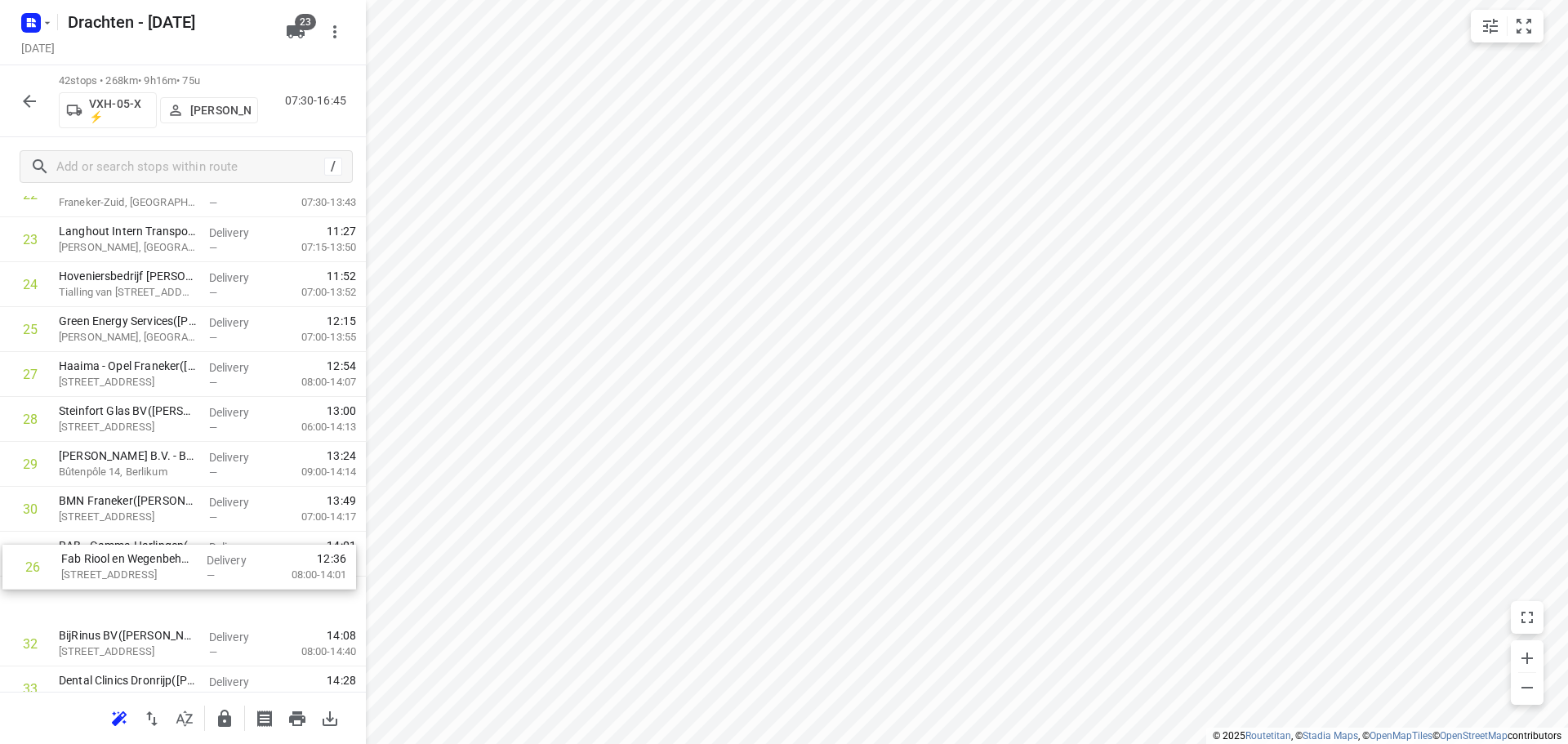
scroll to position [1065, 0]
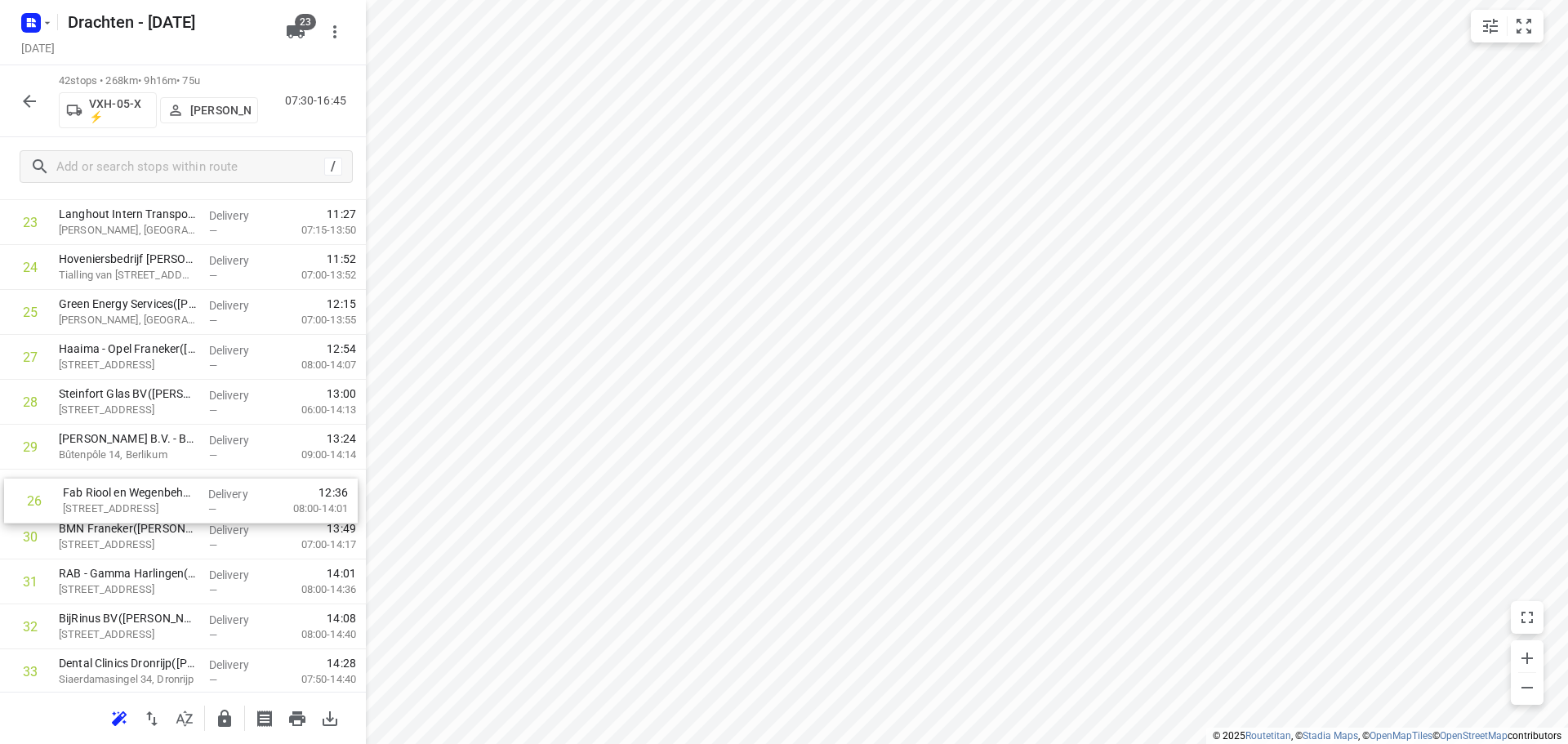
drag, startPoint x: 132, startPoint y: 493, endPoint x: 138, endPoint y: 513, distance: 20.9
click at [138, 513] on div "1 Coöperatie DELA (Yarden) - Yardenhuis van Goutum([PERSON_NAME]) Yndyk 1, Gout…" at bounding box center [183, 156] width 366 height 1886
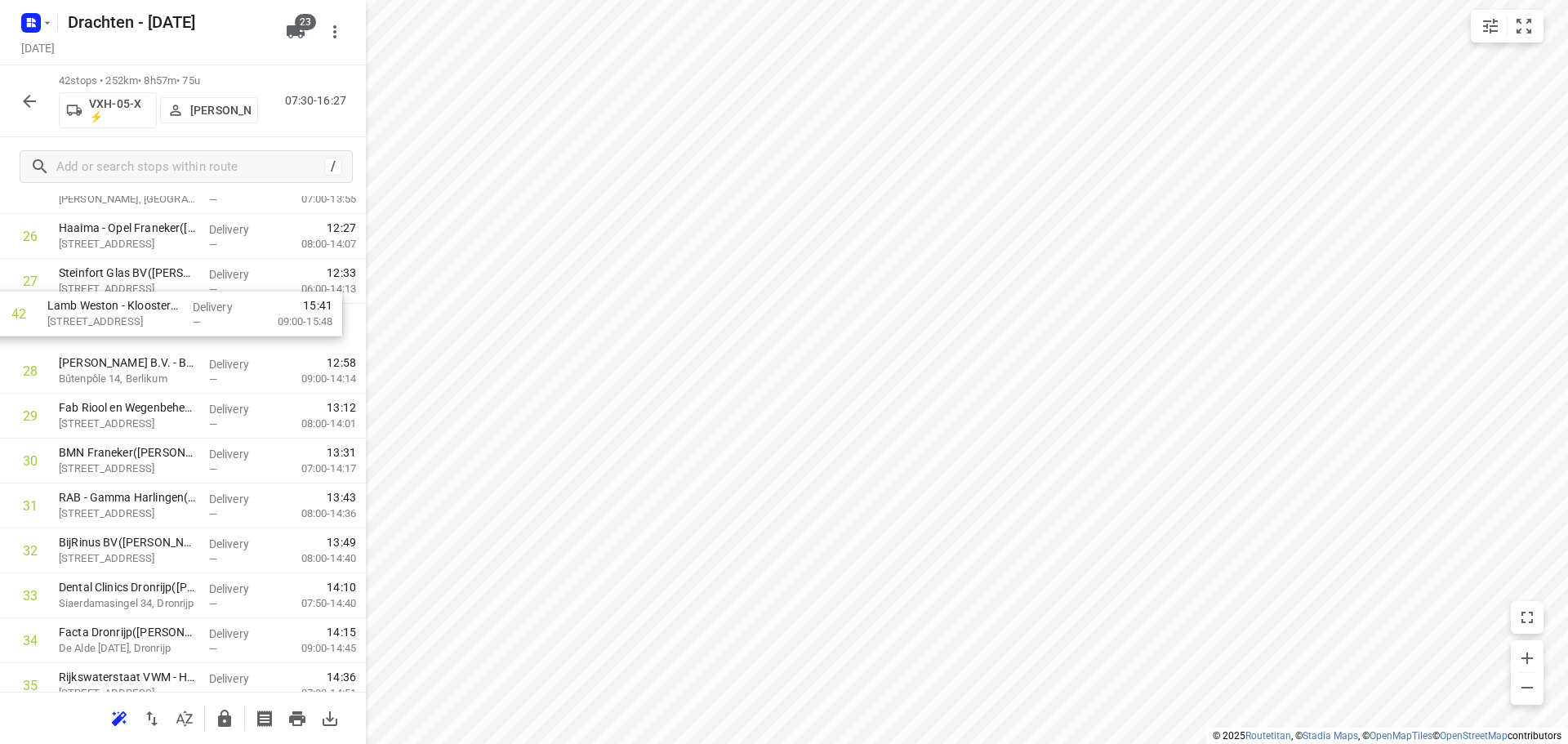
scroll to position [1186, 0]
drag, startPoint x: 131, startPoint y: 674, endPoint x: 124, endPoint y: 331, distance: 343.1
click at [124, 331] on div "1 Coöperatie DELA (Yarden) - Yardenhuis van Goutum([PERSON_NAME]) Yndyk 1, Gout…" at bounding box center [183, 35] width 366 height 1886
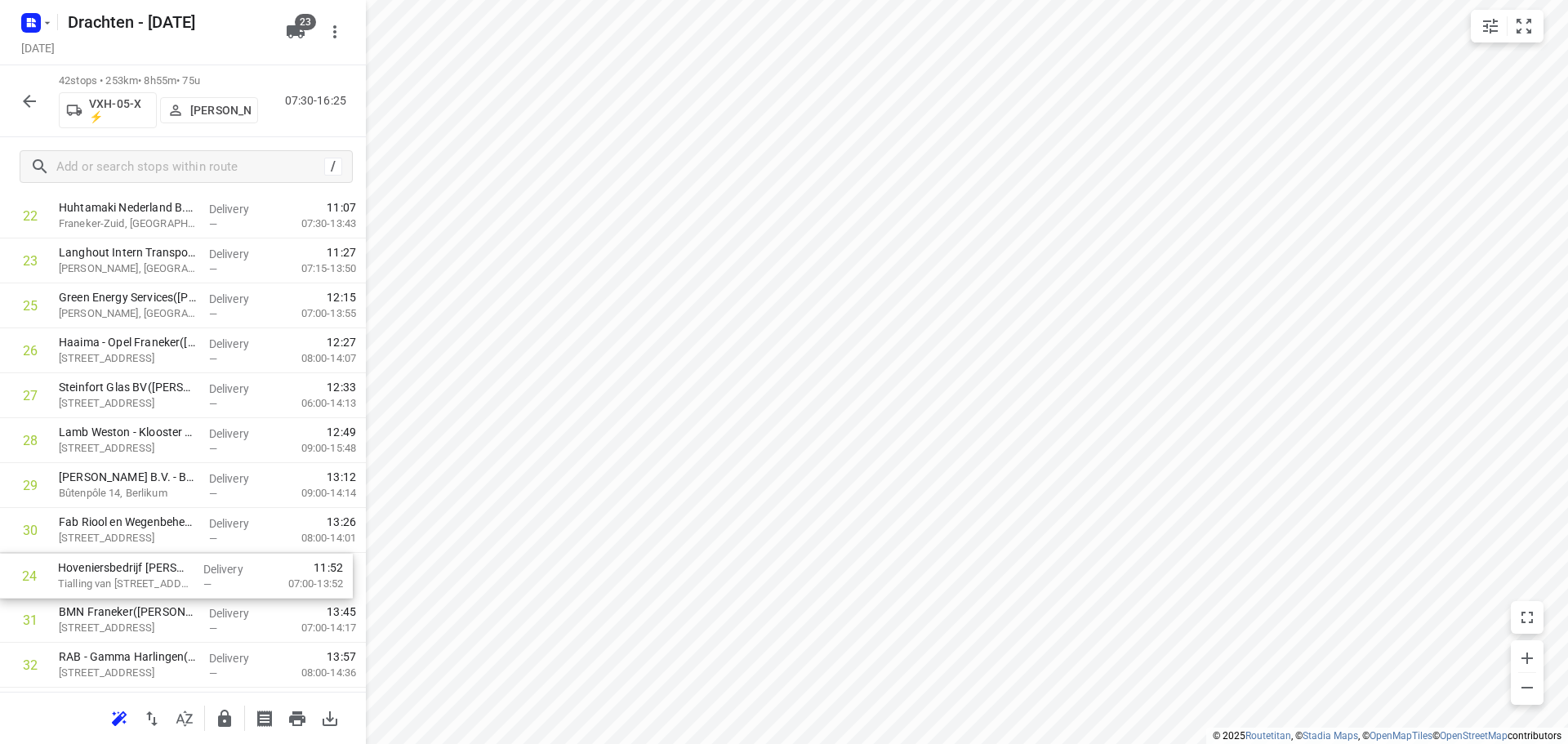
scroll to position [1038, 0]
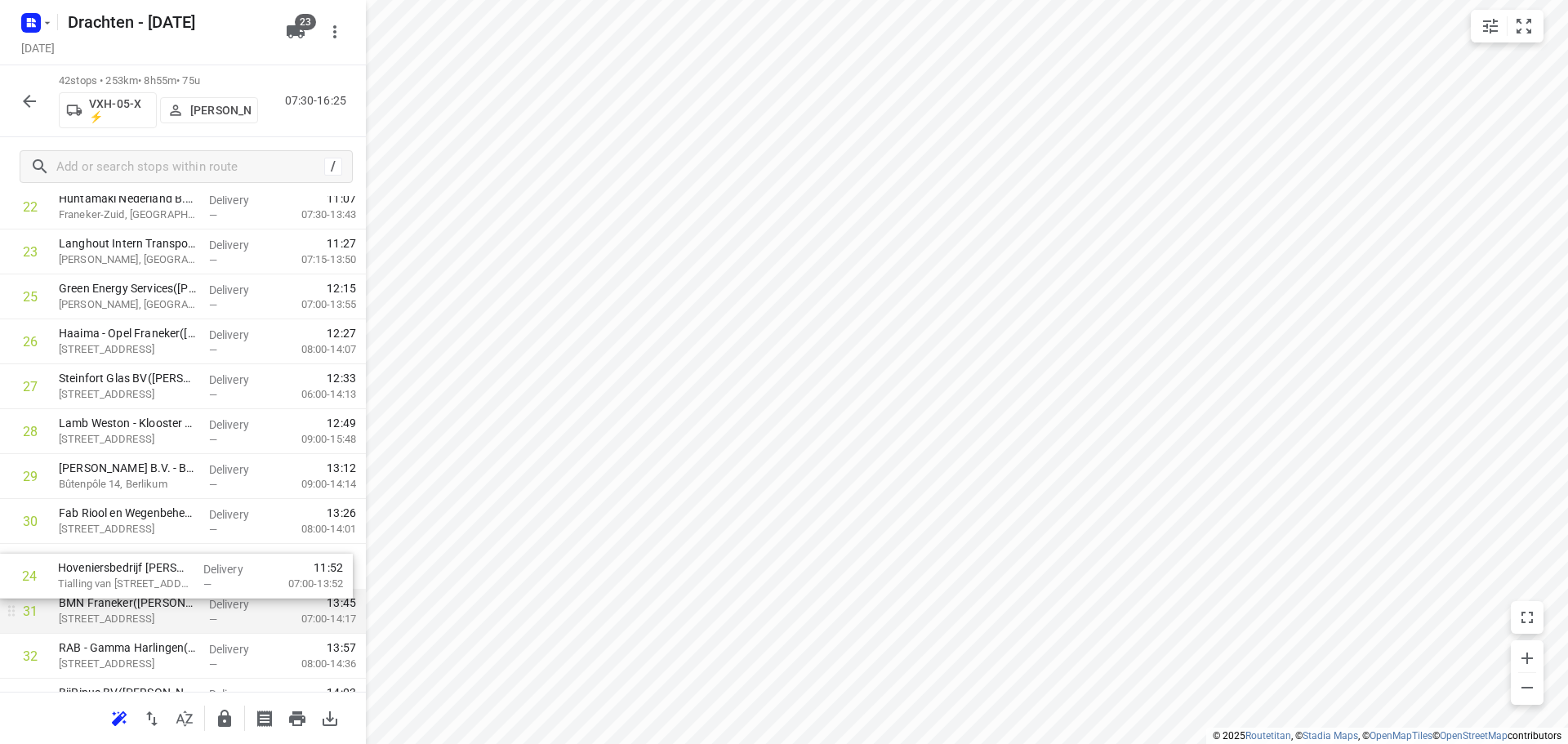
drag, startPoint x: 132, startPoint y: 316, endPoint x: 136, endPoint y: 587, distance: 271.0
click at [136, 587] on div "1 Coöperatie DELA (Yarden) - Yardenhuis van Goutum([PERSON_NAME]) Yndyk 1, Gout…" at bounding box center [183, 185] width 366 height 1886
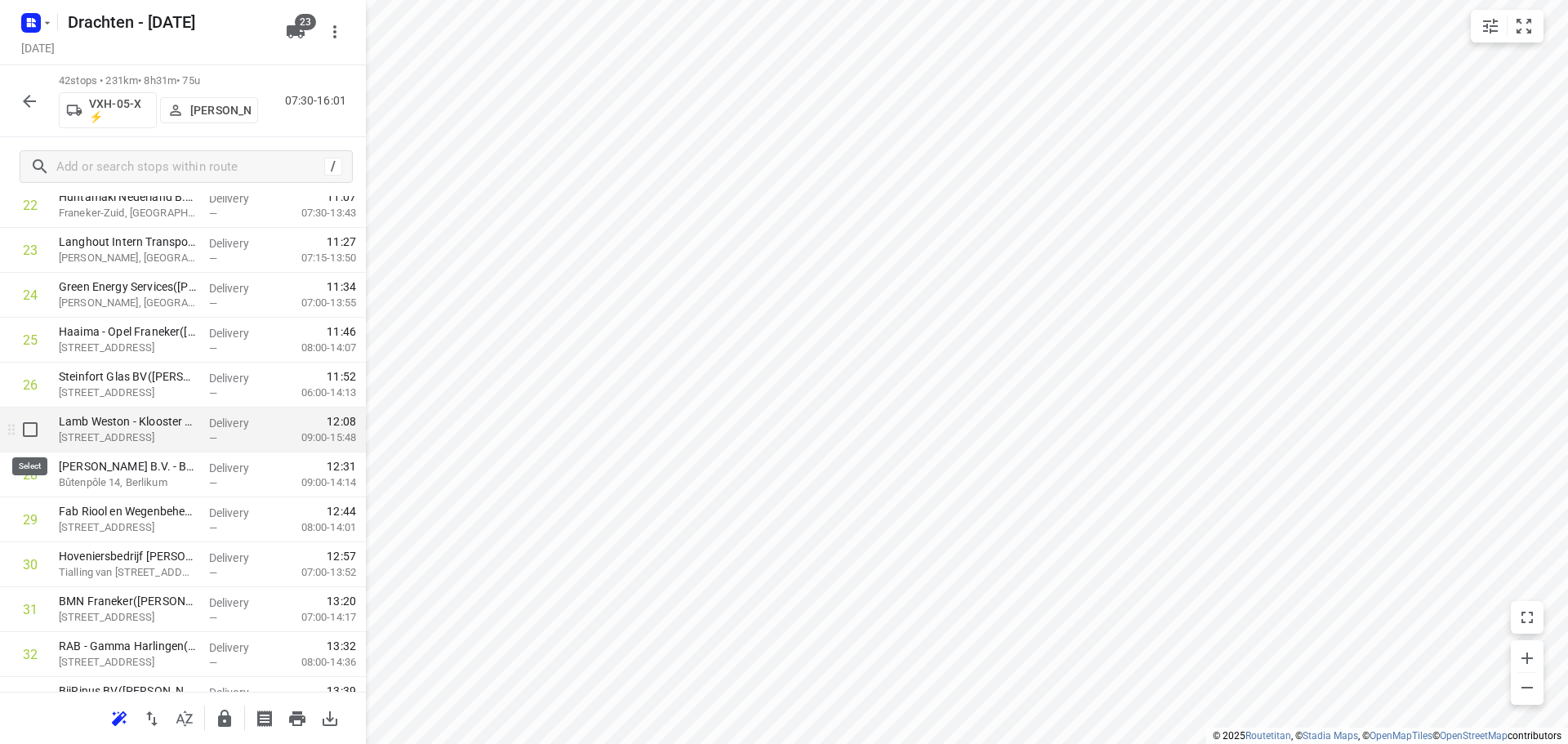
click at [15, 428] on input "checkbox" at bounding box center [30, 429] width 33 height 33
checkbox input "true"
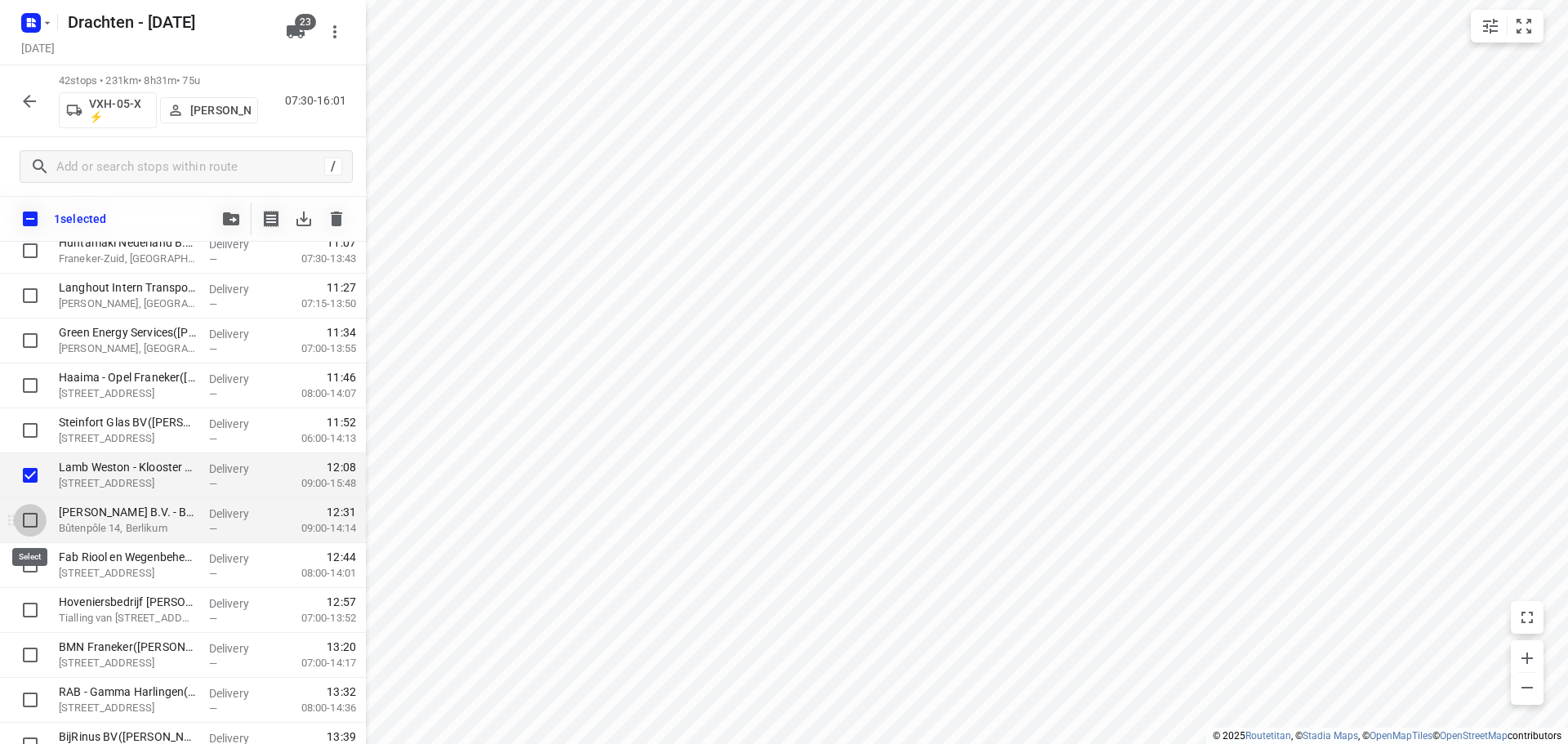
click at [30, 523] on input "checkbox" at bounding box center [30, 520] width 33 height 33
checkbox input "true"
drag, startPoint x: 24, startPoint y: 558, endPoint x: 55, endPoint y: 548, distance: 32.6
click at [25, 558] on input "checkbox" at bounding box center [30, 565] width 33 height 33
checkbox input "true"
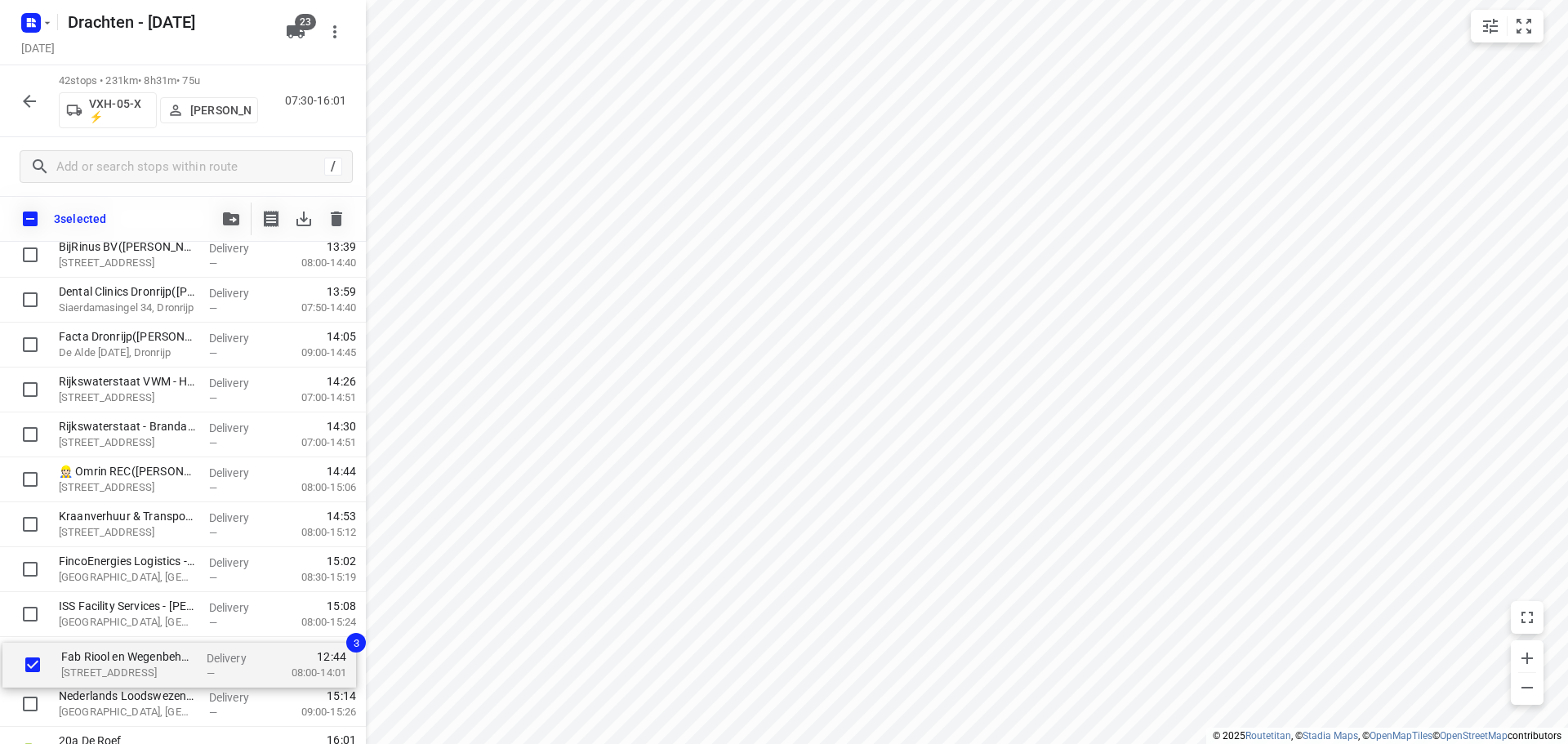
scroll to position [1511, 0]
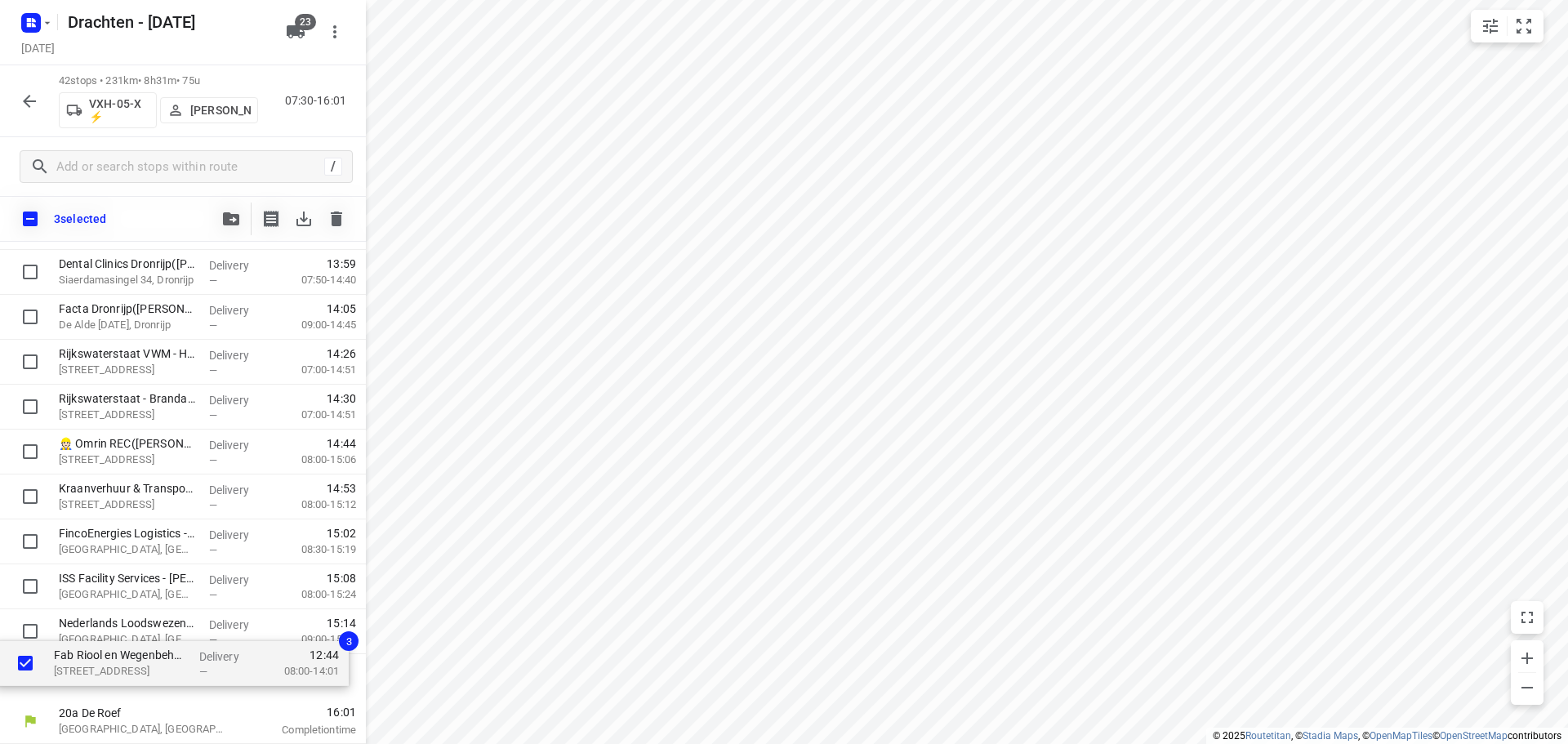
drag, startPoint x: 155, startPoint y: 262, endPoint x: 150, endPoint y: 678, distance: 416.0
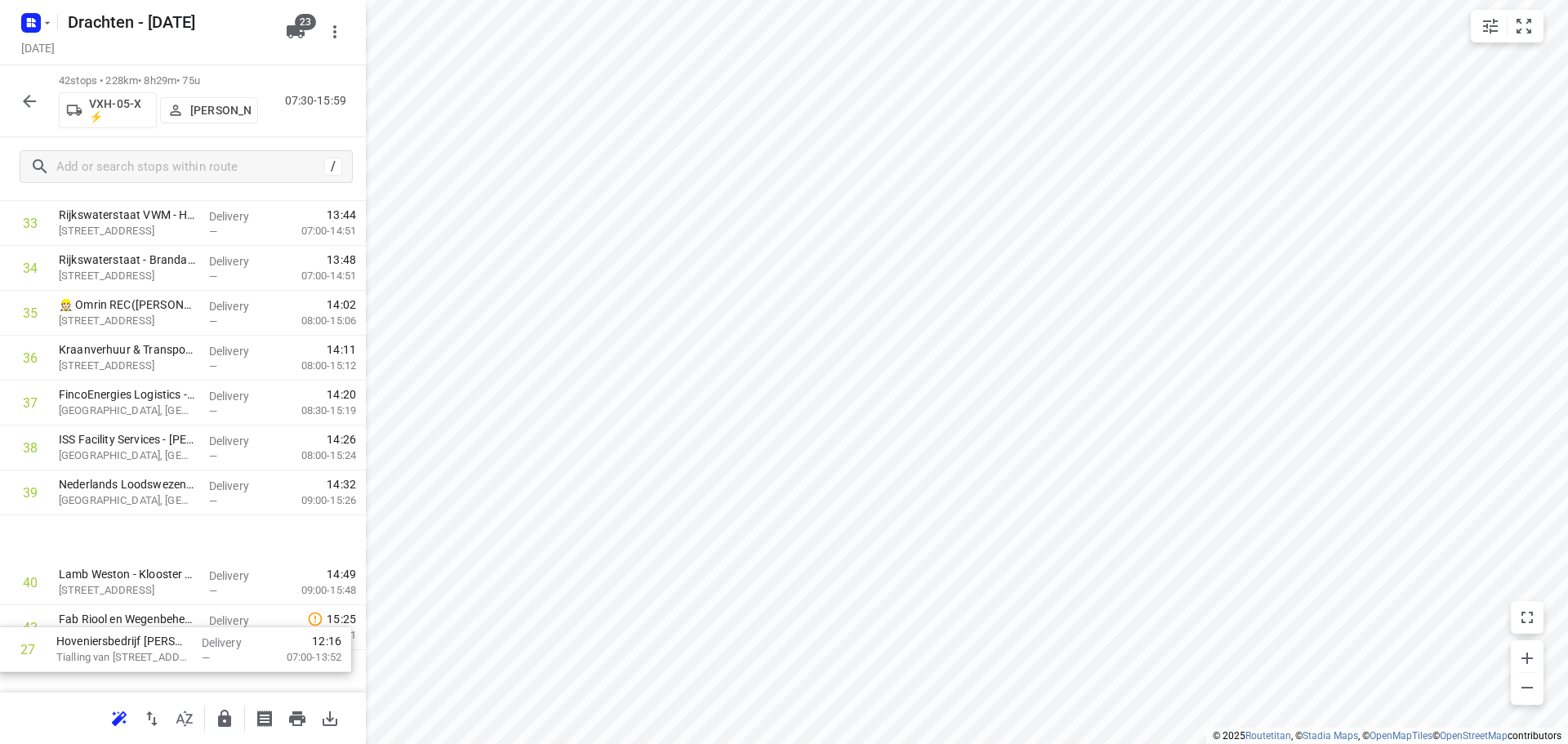
scroll to position [1517, 0]
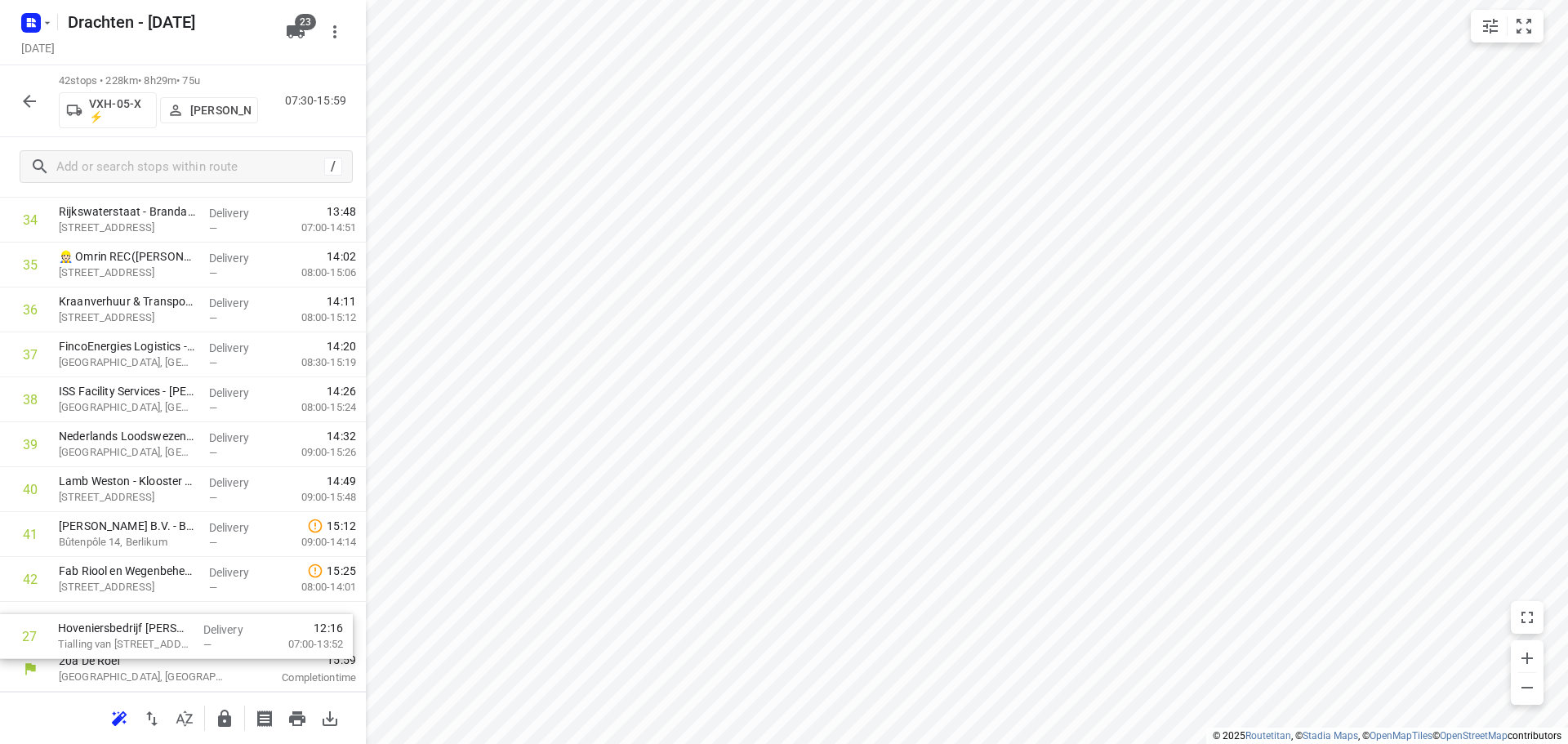
drag, startPoint x: 121, startPoint y: 462, endPoint x: 124, endPoint y: 650, distance: 188.0
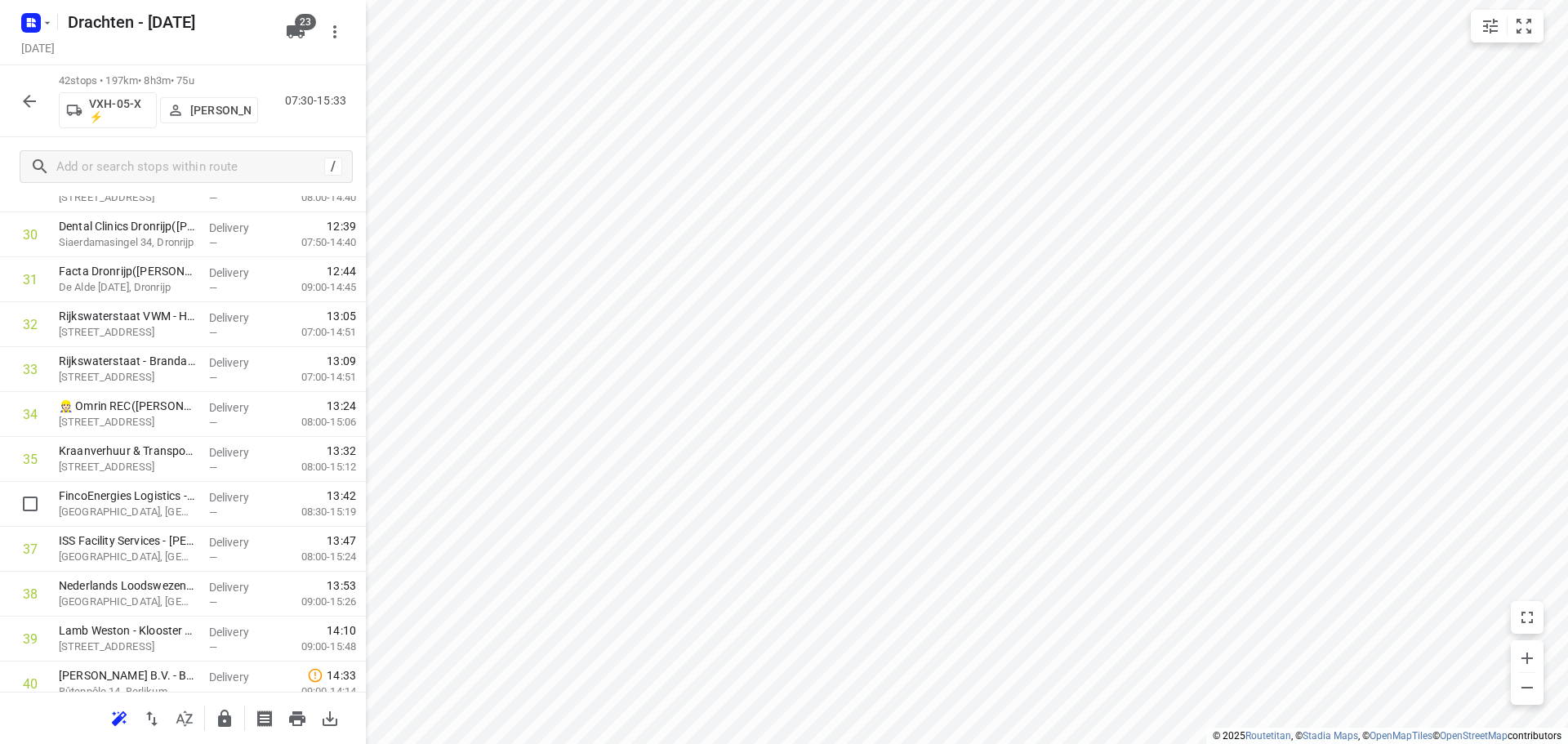
scroll to position [1027, 0]
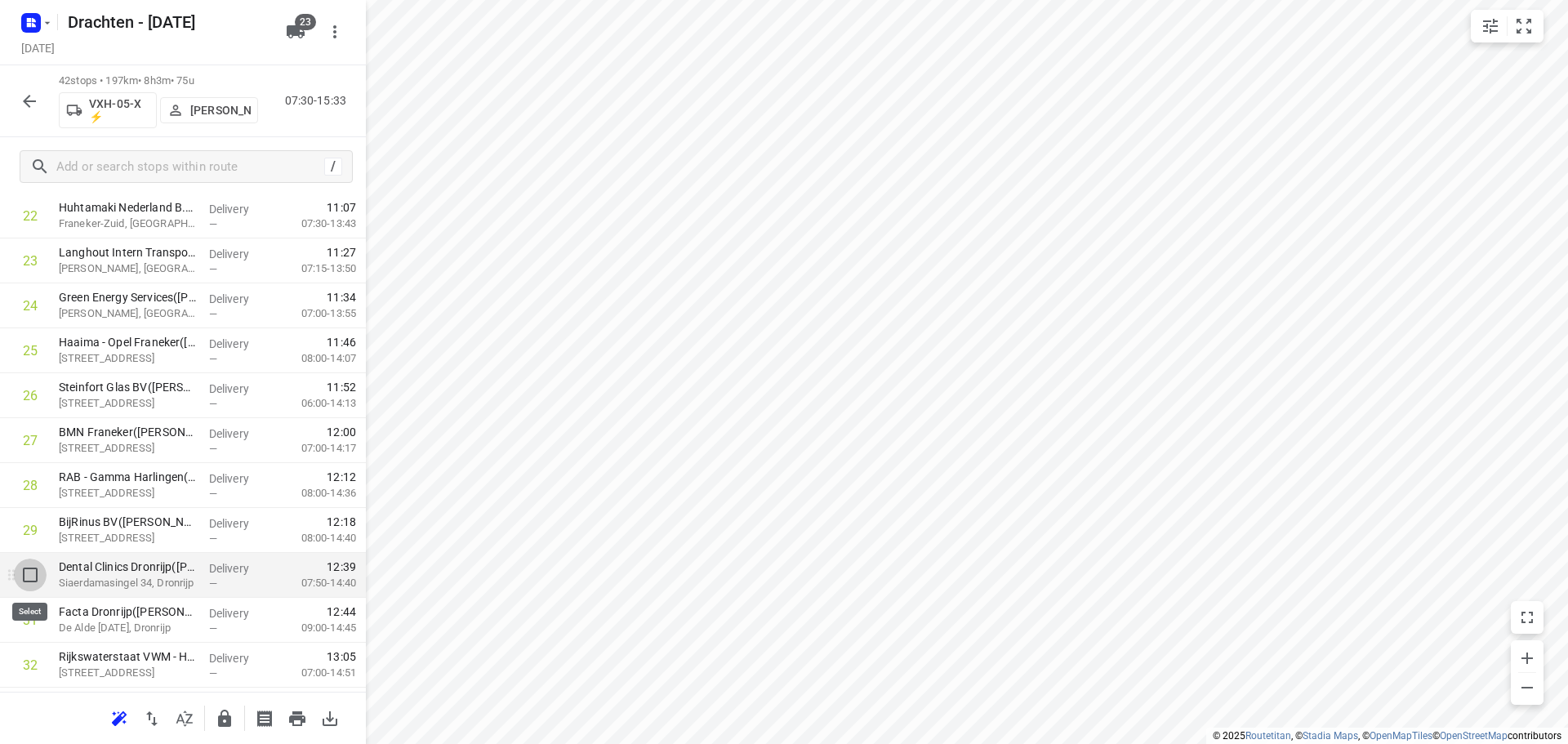
click at [32, 580] on input "checkbox" at bounding box center [30, 575] width 33 height 33
checkbox input "true"
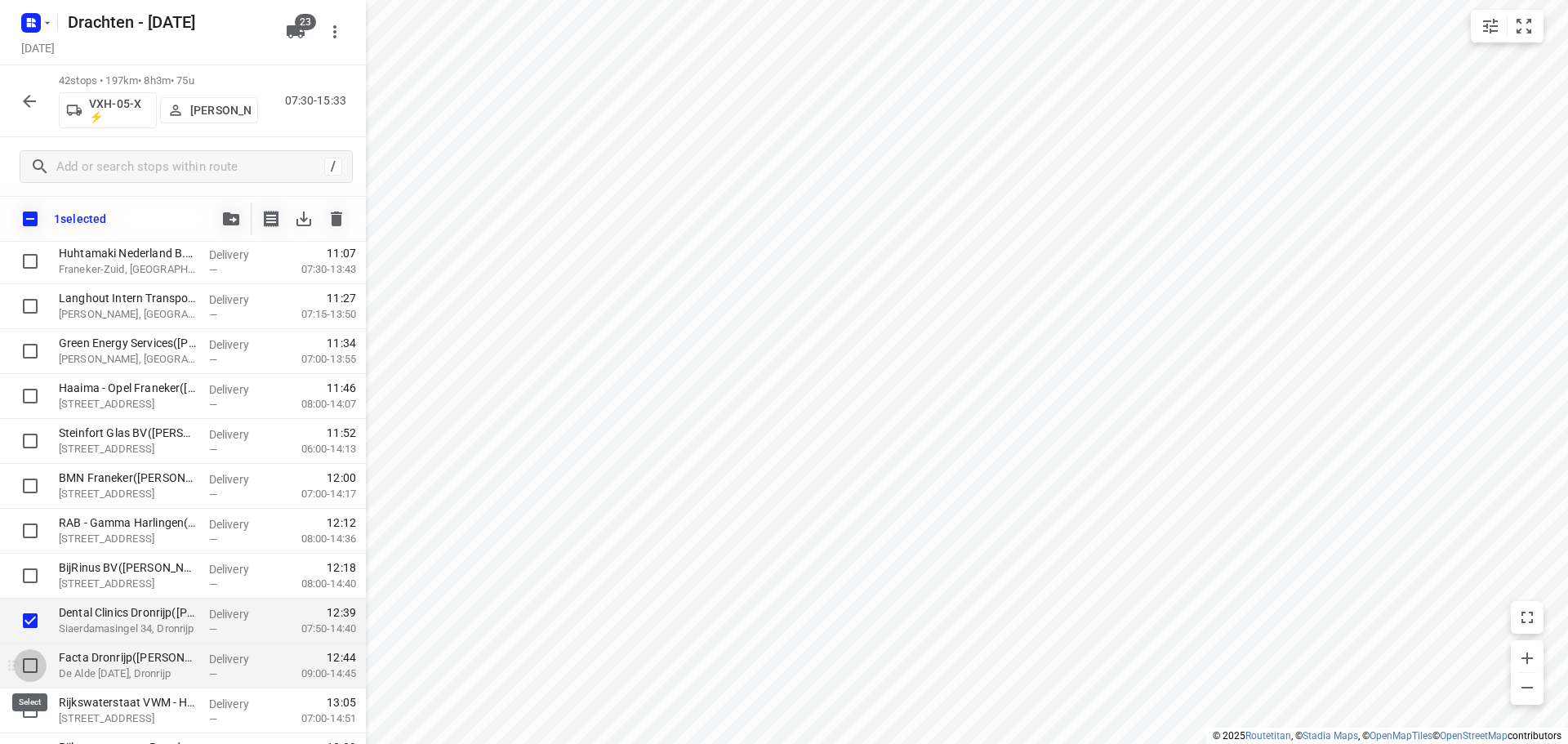
drag, startPoint x: 24, startPoint y: 659, endPoint x: 130, endPoint y: 634, distance: 108.9
click at [24, 659] on input "checkbox" at bounding box center [30, 666] width 33 height 33
checkbox input "true"
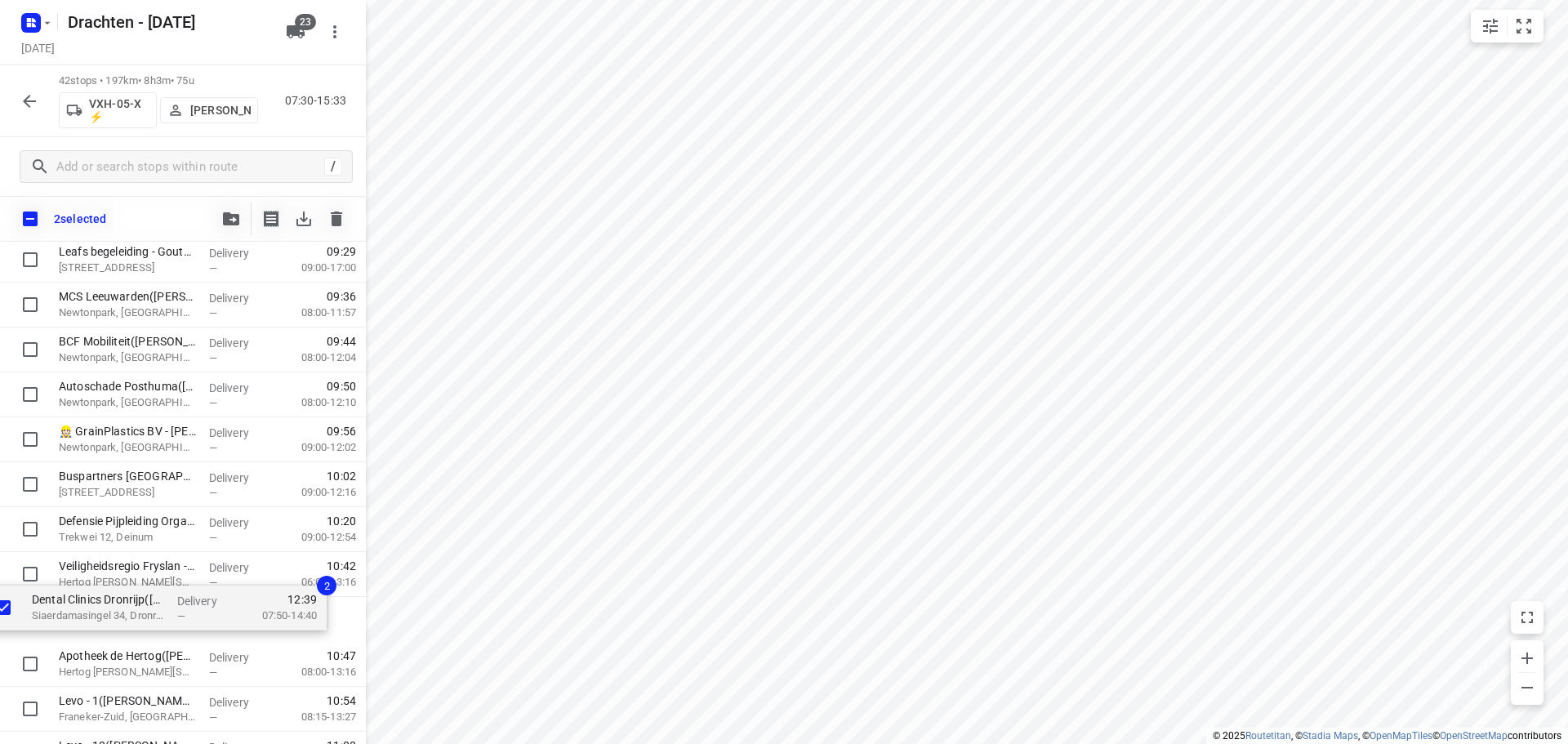
scroll to position [536, 0]
drag, startPoint x: 140, startPoint y: 627, endPoint x: 128, endPoint y: 583, distance: 45.6
click at [128, 583] on div "Coöperatie DELA (Yarden) - Yardenhuis van Goutum([PERSON_NAME]) [STREET_ADDRESS…" at bounding box center [183, 731] width 366 height 1886
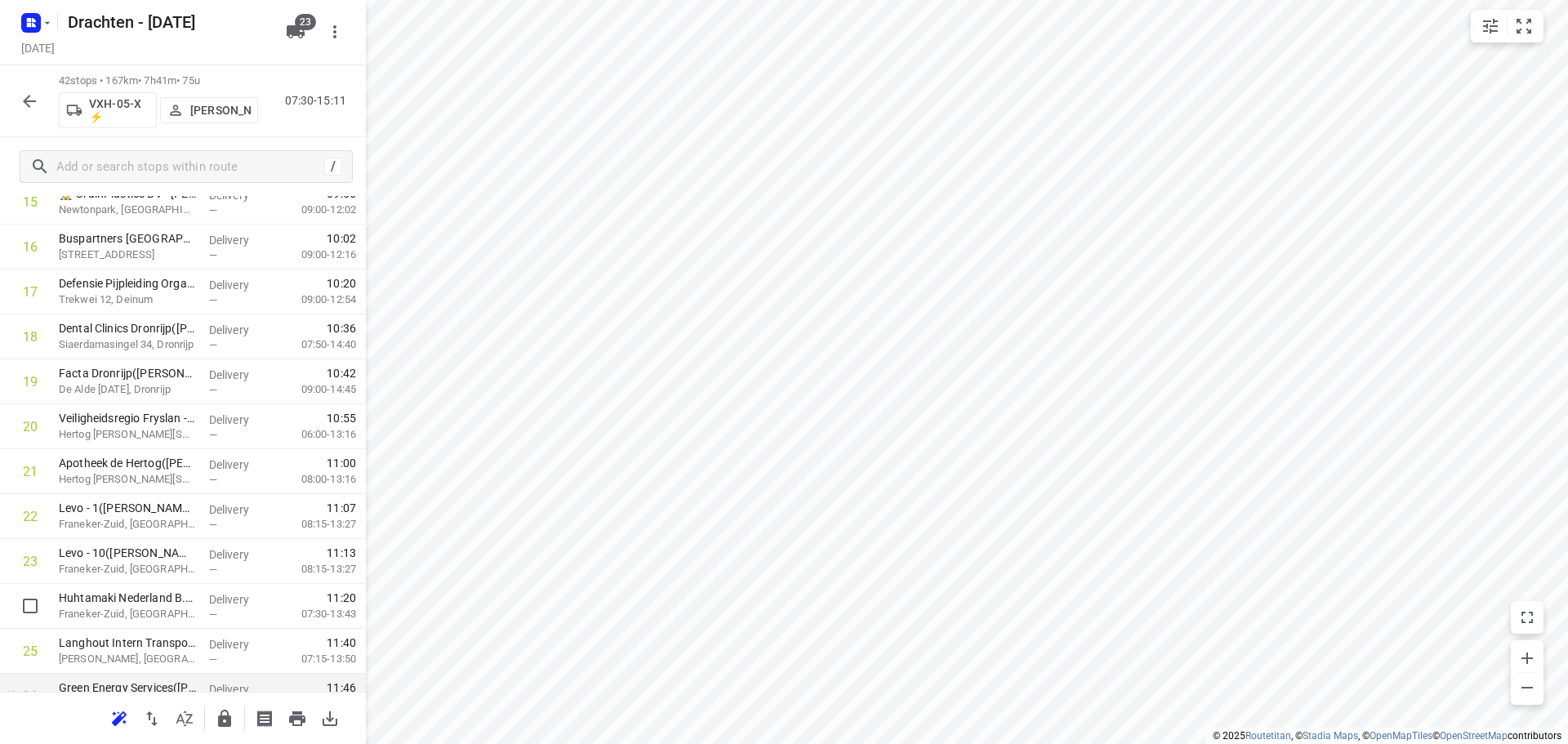
scroll to position [944, 0]
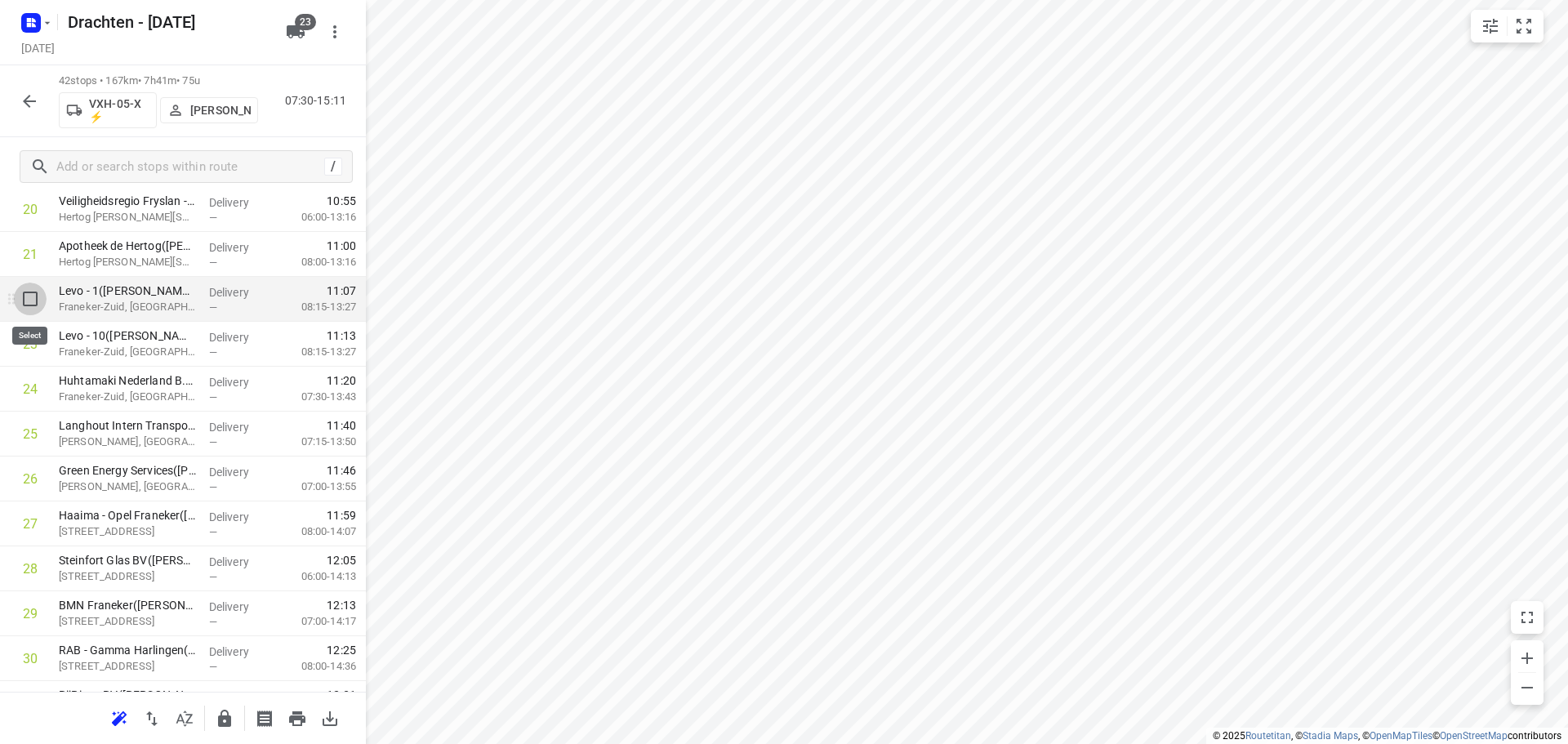
click at [31, 302] on input "checkbox" at bounding box center [30, 299] width 33 height 33
checkbox input "true"
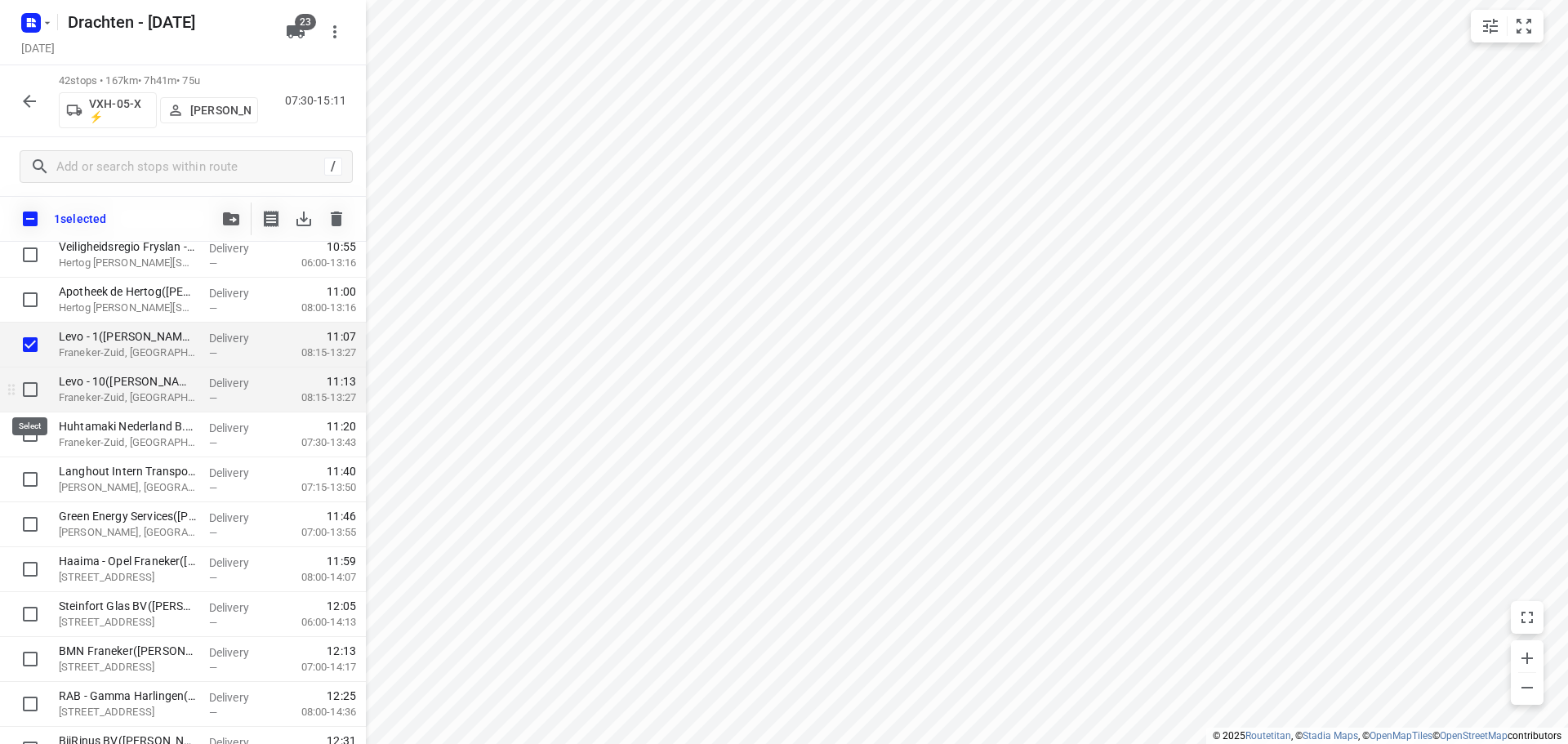
drag, startPoint x: 28, startPoint y: 387, endPoint x: 35, endPoint y: 381, distance: 9.2
click at [28, 387] on input "checkbox" at bounding box center [30, 389] width 33 height 33
checkbox input "true"
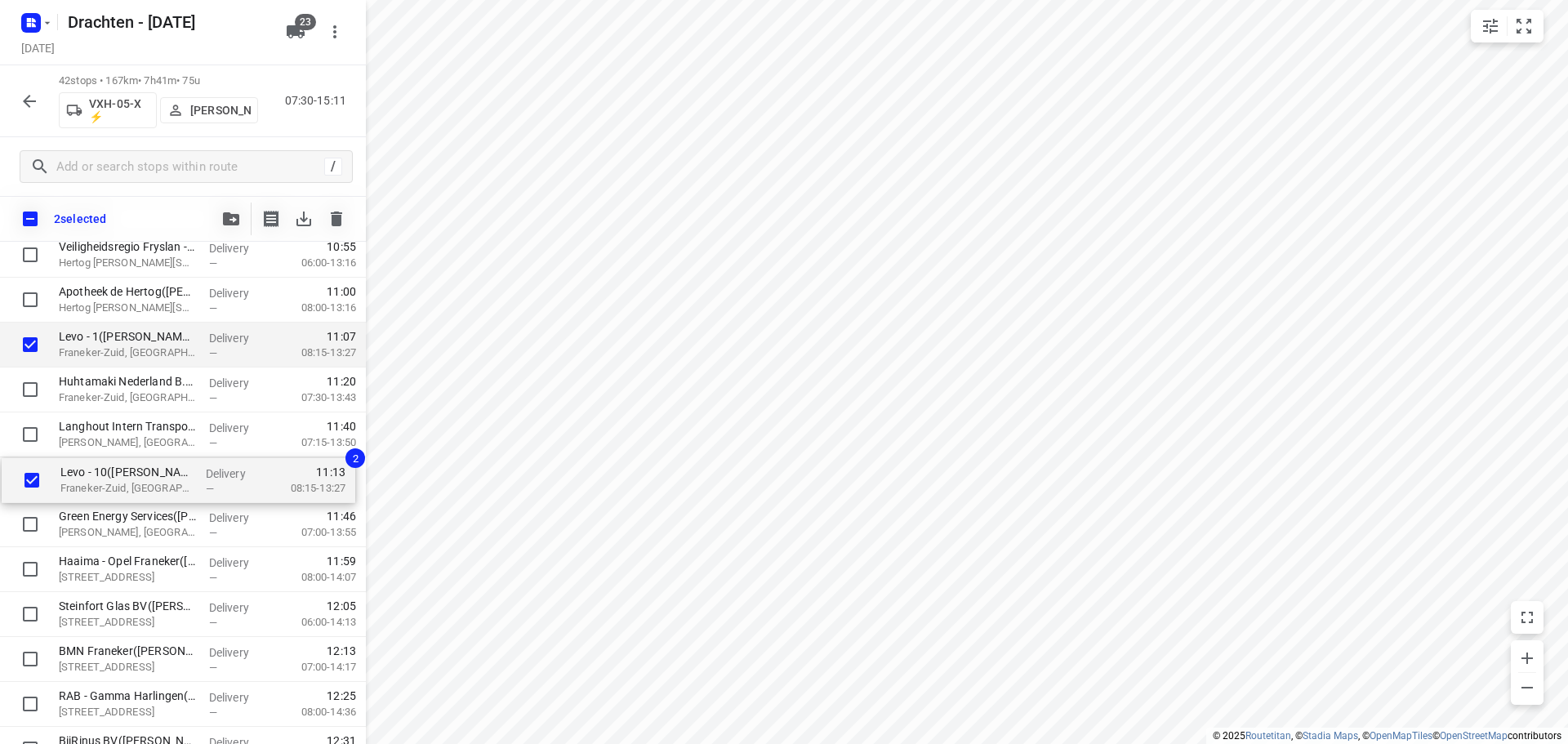
drag, startPoint x: 101, startPoint y: 400, endPoint x: 104, endPoint y: 496, distance: 96.0
click at [104, 496] on div "Coöperatie DELA (Yarden) - Yardenhuis van Goutum([PERSON_NAME]) [STREET_ADDRESS…" at bounding box center [183, 323] width 366 height 1886
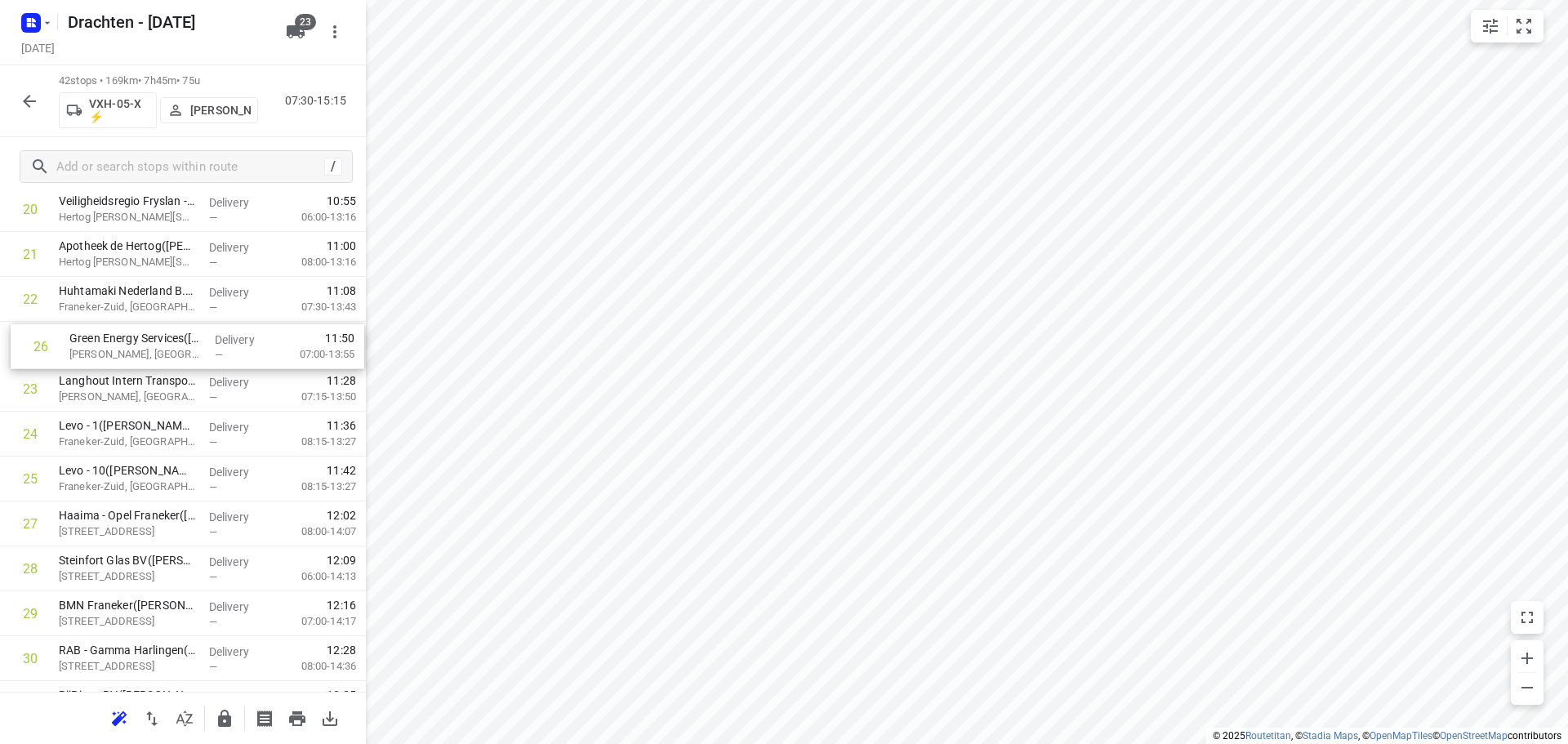
drag, startPoint x: 126, startPoint y: 483, endPoint x: 138, endPoint y: 346, distance: 137.5
click at [138, 346] on div "1 Coöperatie DELA (Yarden) - Yardenhuis van Goutum([PERSON_NAME]) Yndyk 1, Gout…" at bounding box center [183, 277] width 366 height 1886
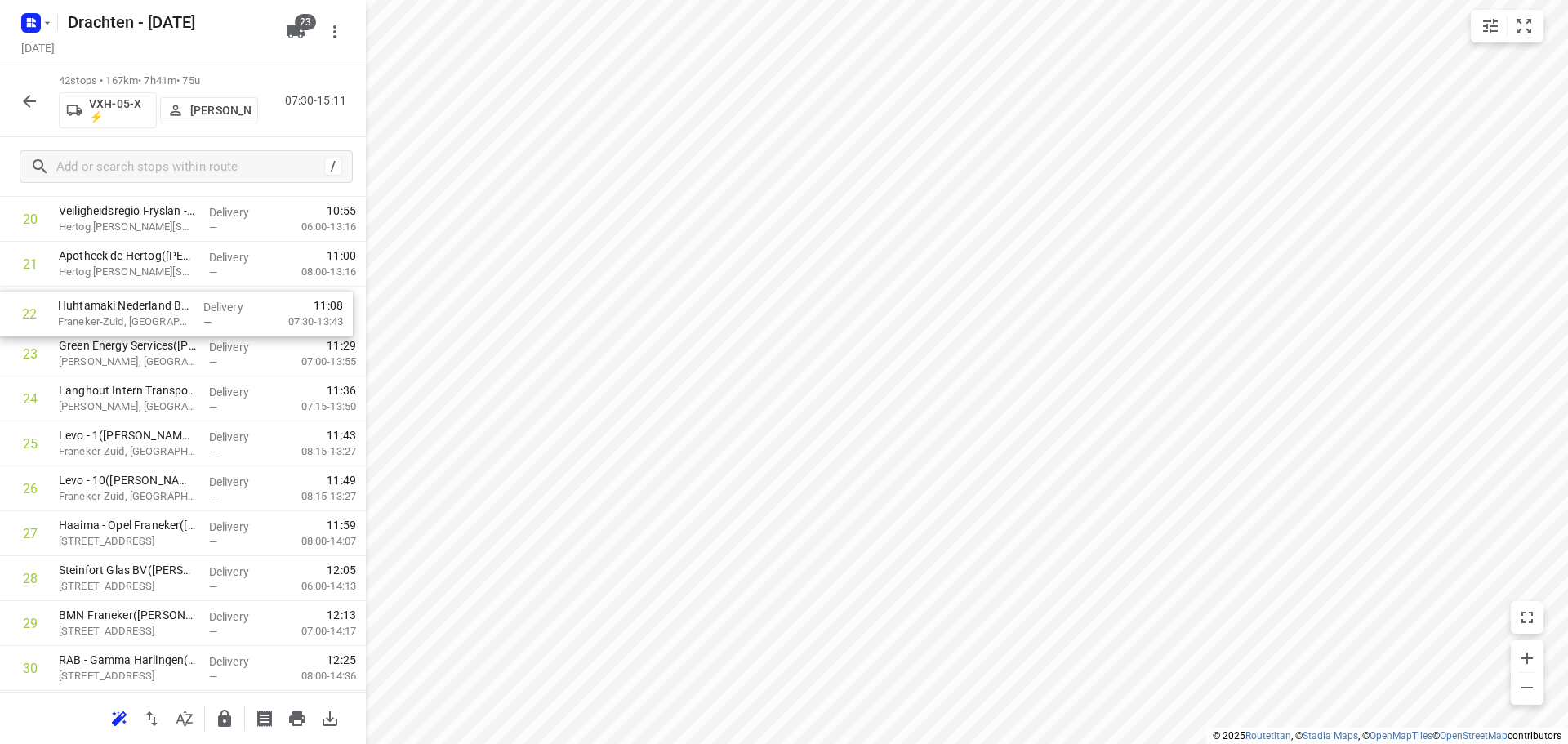
scroll to position [928, 0]
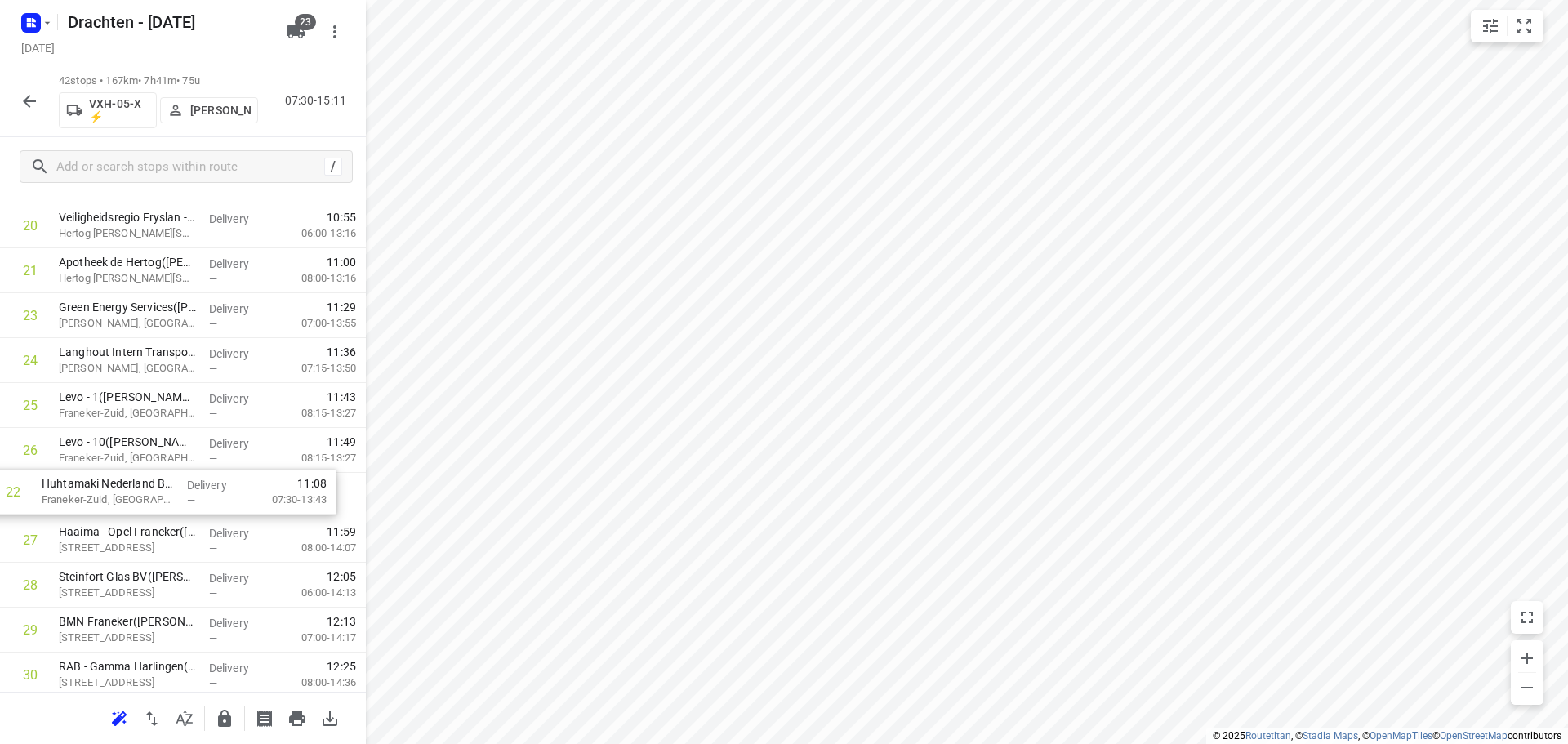
drag, startPoint x: 166, startPoint y: 307, endPoint x: 149, endPoint y: 504, distance: 197.7
click at [149, 504] on div "1 Coöperatie DELA (Yarden) - Yardenhuis van Goutum([PERSON_NAME]) Yndyk 1, Gout…" at bounding box center [183, 293] width 366 height 1886
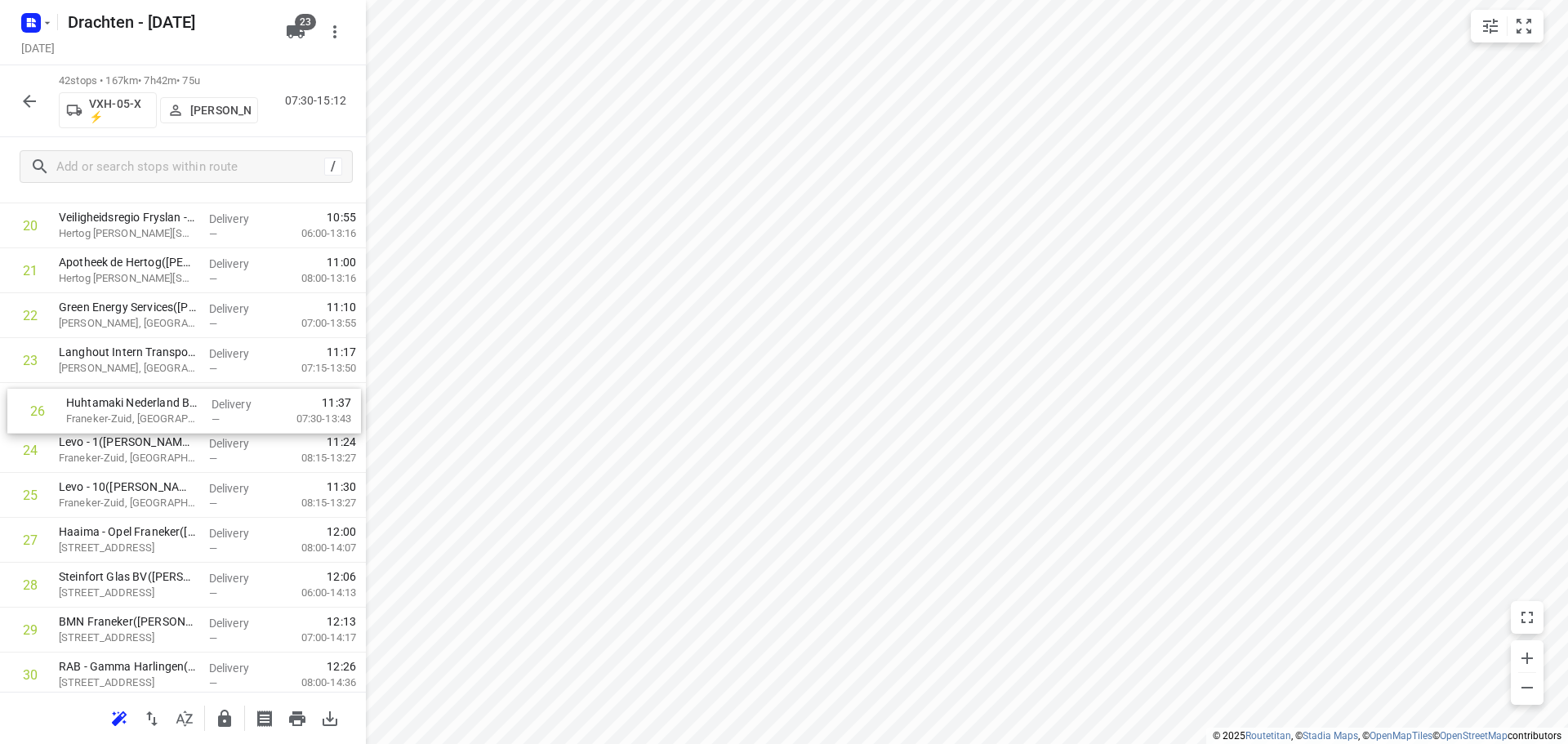
drag, startPoint x: 171, startPoint y: 503, endPoint x: 178, endPoint y: 411, distance: 92.3
click at [178, 411] on div "1 Coöperatie DELA (Yarden) - Yardenhuis van Goutum([PERSON_NAME]) Yndyk 1, Gout…" at bounding box center [183, 293] width 366 height 1886
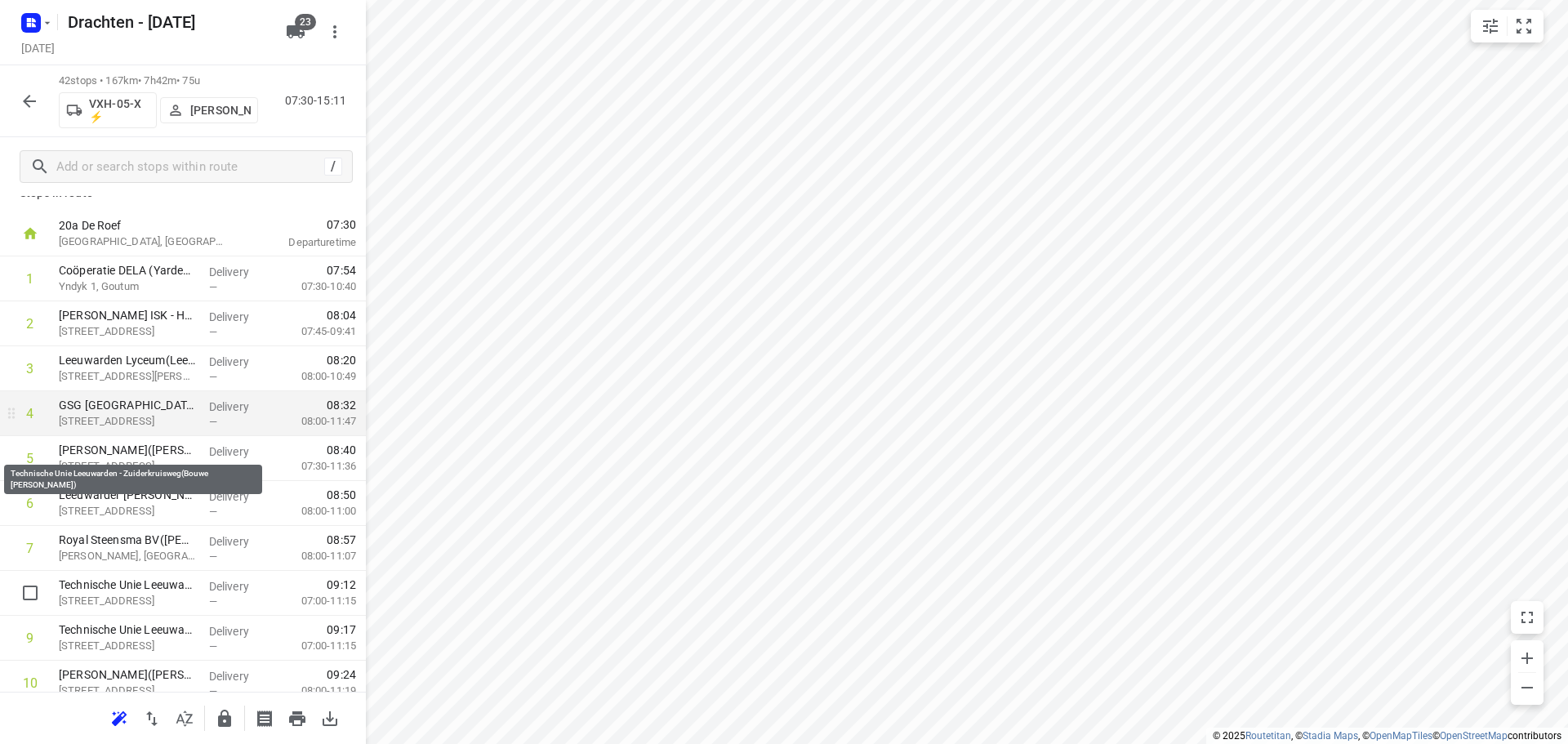
scroll to position [0, 0]
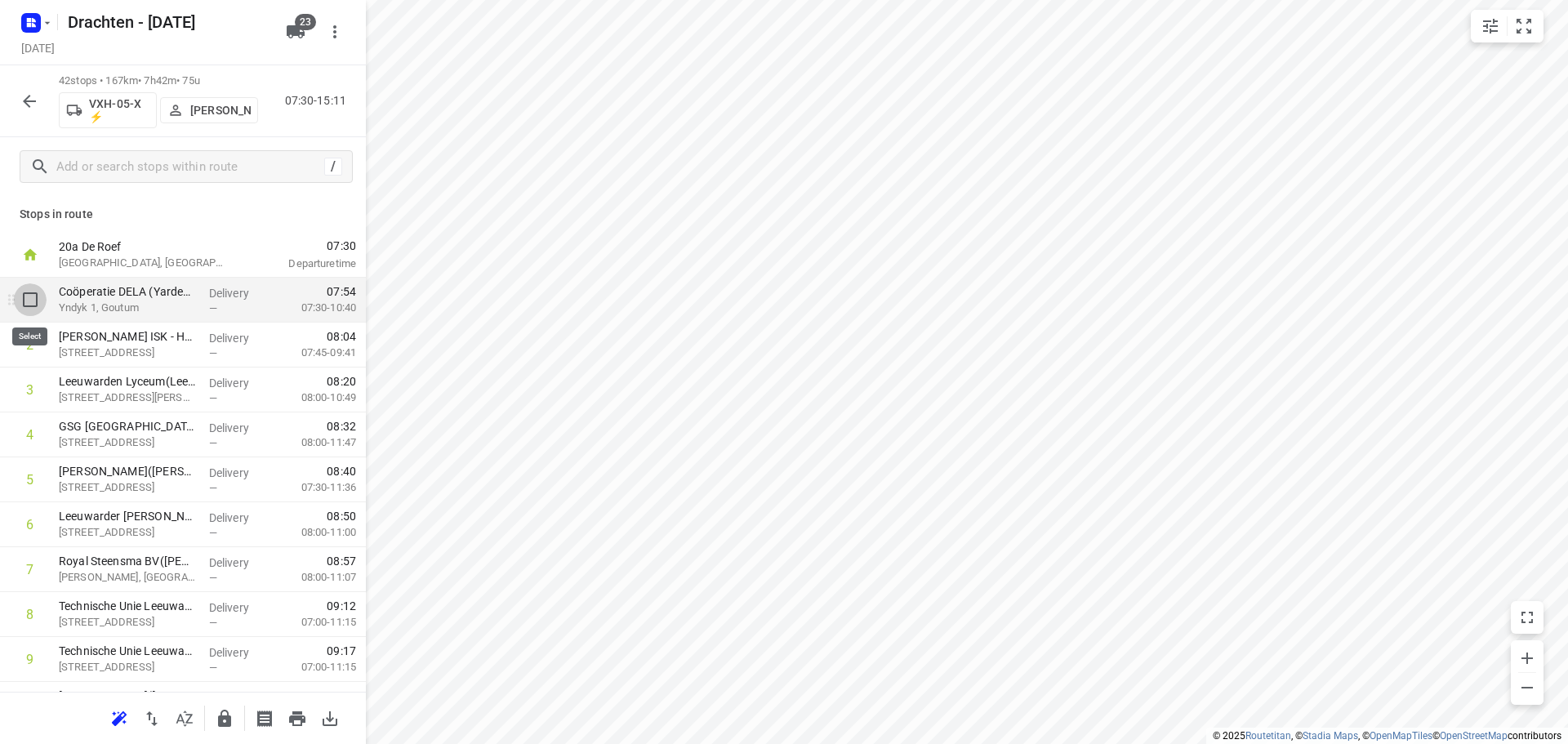
click at [32, 304] on input "checkbox" at bounding box center [30, 299] width 33 height 33
checkbox input "true"
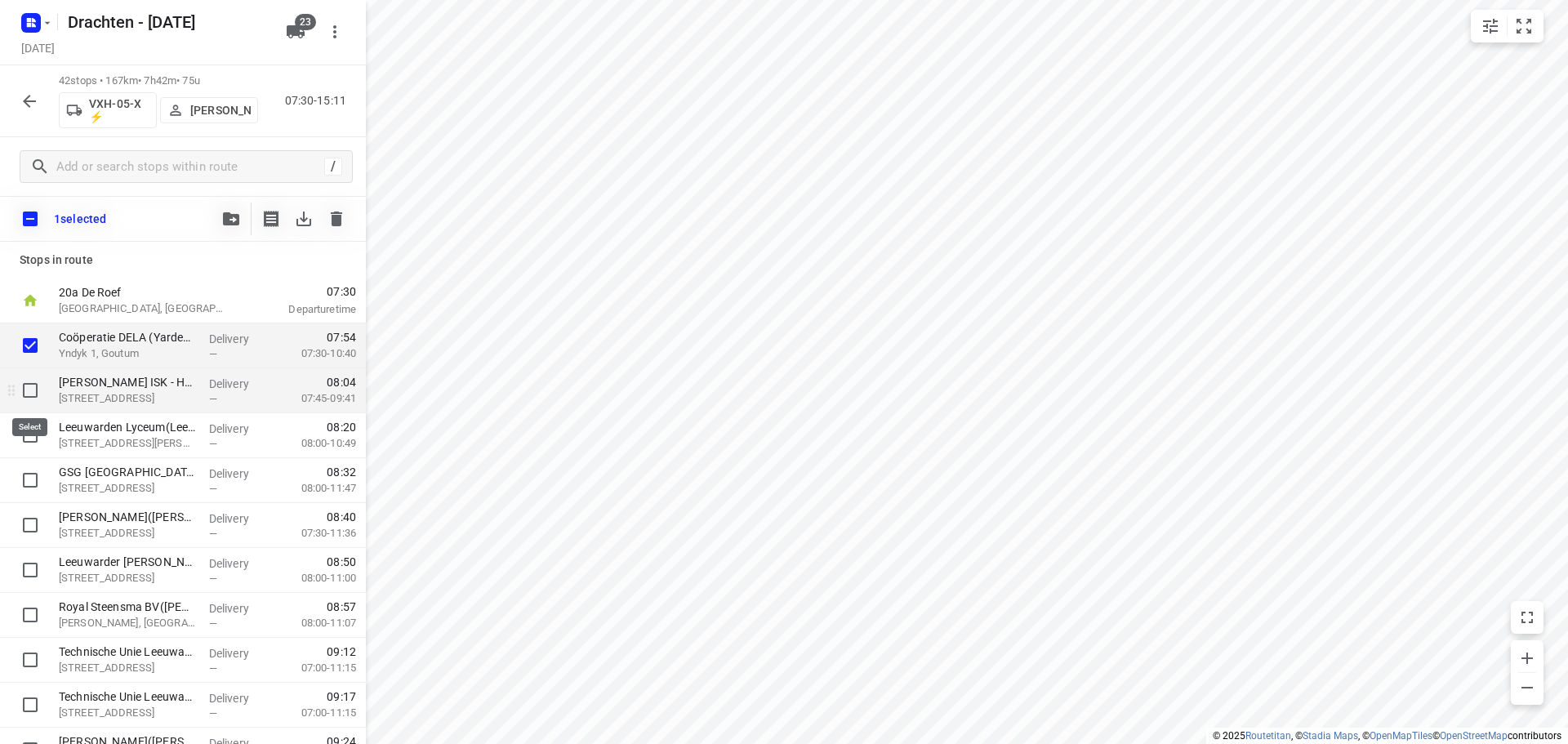
click at [33, 394] on input "checkbox" at bounding box center [30, 390] width 33 height 33
checkbox input "true"
click at [33, 440] on input "checkbox" at bounding box center [30, 435] width 33 height 33
checkbox input "true"
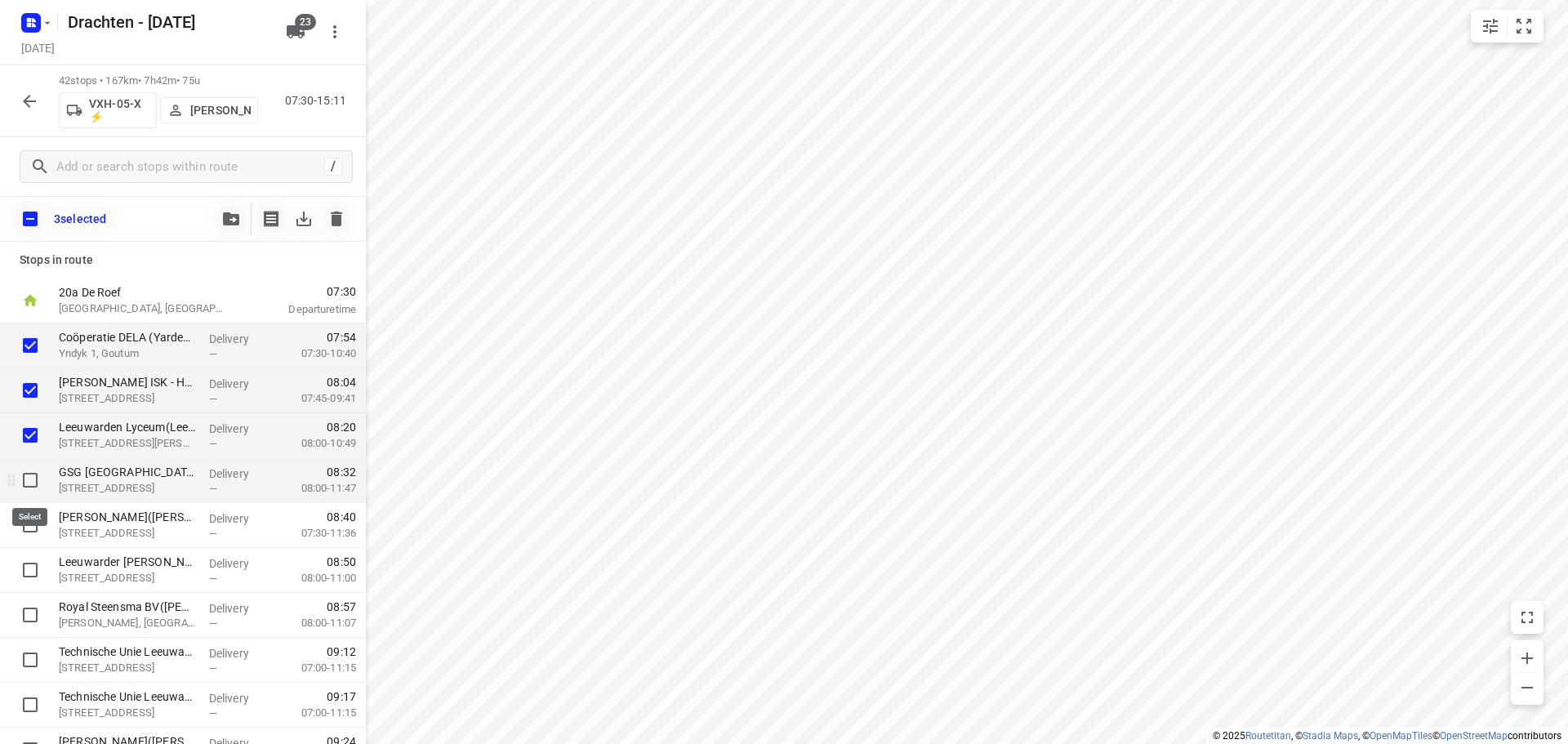
click at [28, 477] on input "checkbox" at bounding box center [30, 480] width 33 height 33
checkbox input "true"
click at [34, 528] on input "checkbox" at bounding box center [30, 525] width 33 height 33
checkbox input "true"
click at [225, 210] on button "button" at bounding box center [231, 219] width 33 height 33
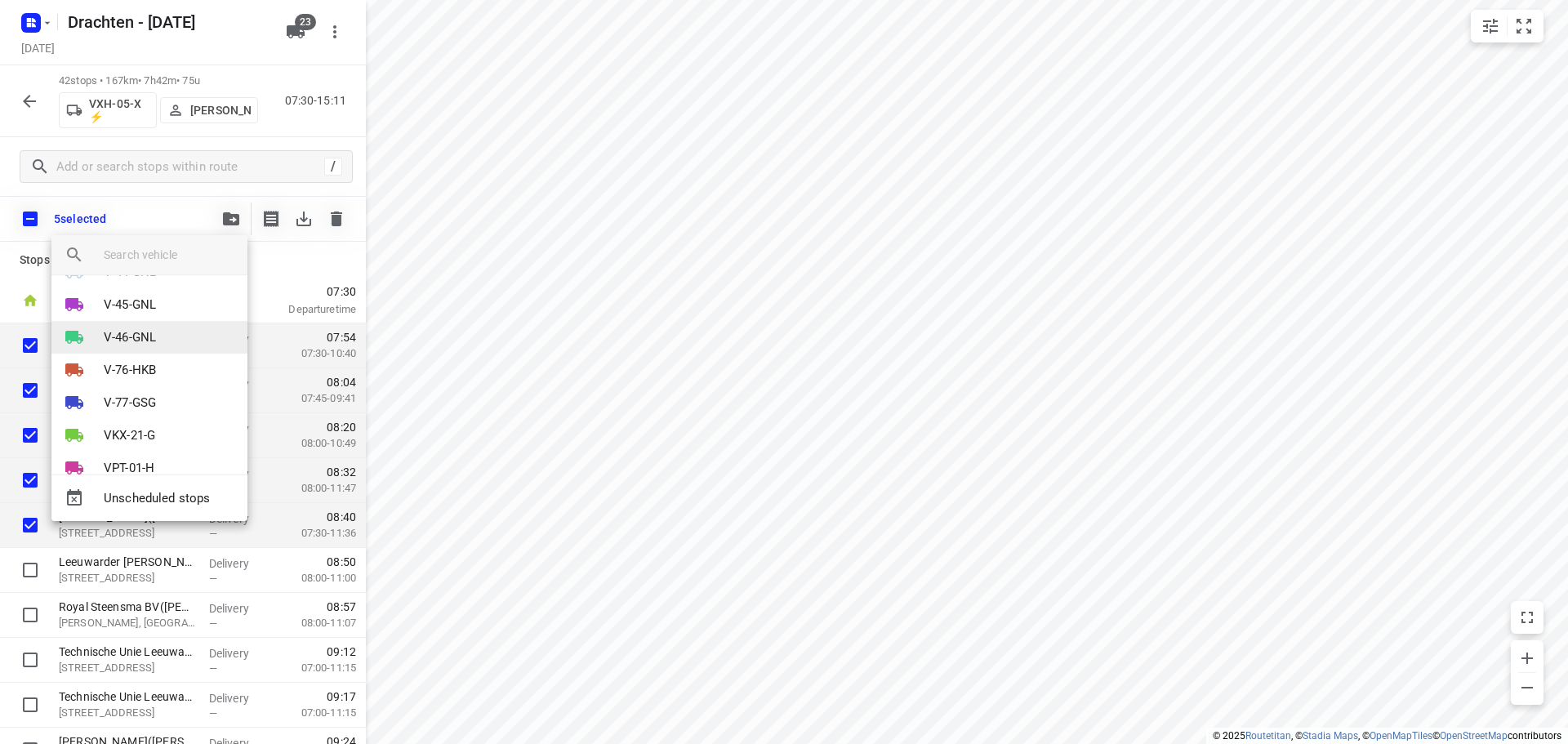
scroll to position [585, 0]
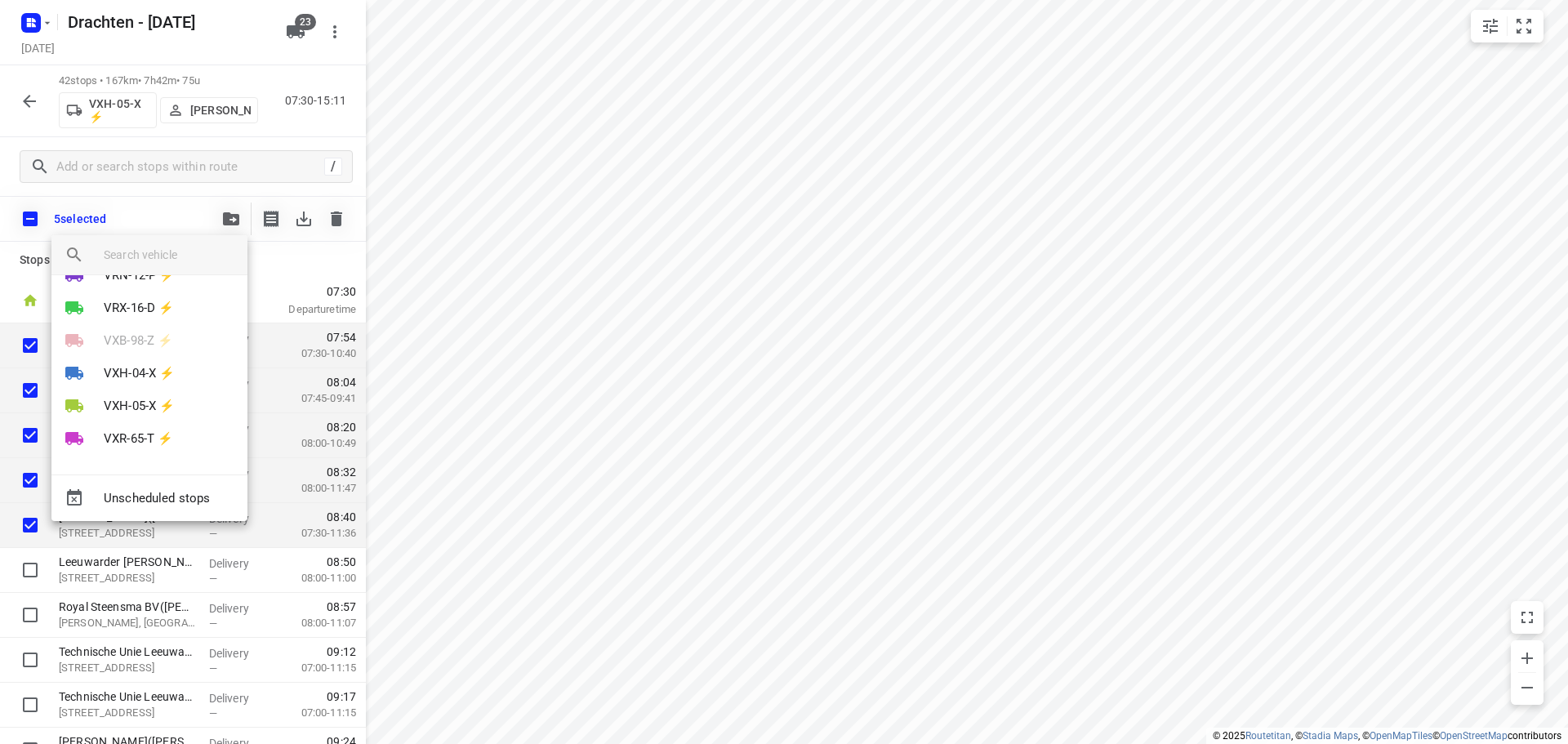
click at [266, 264] on div at bounding box center [784, 372] width 1568 height 744
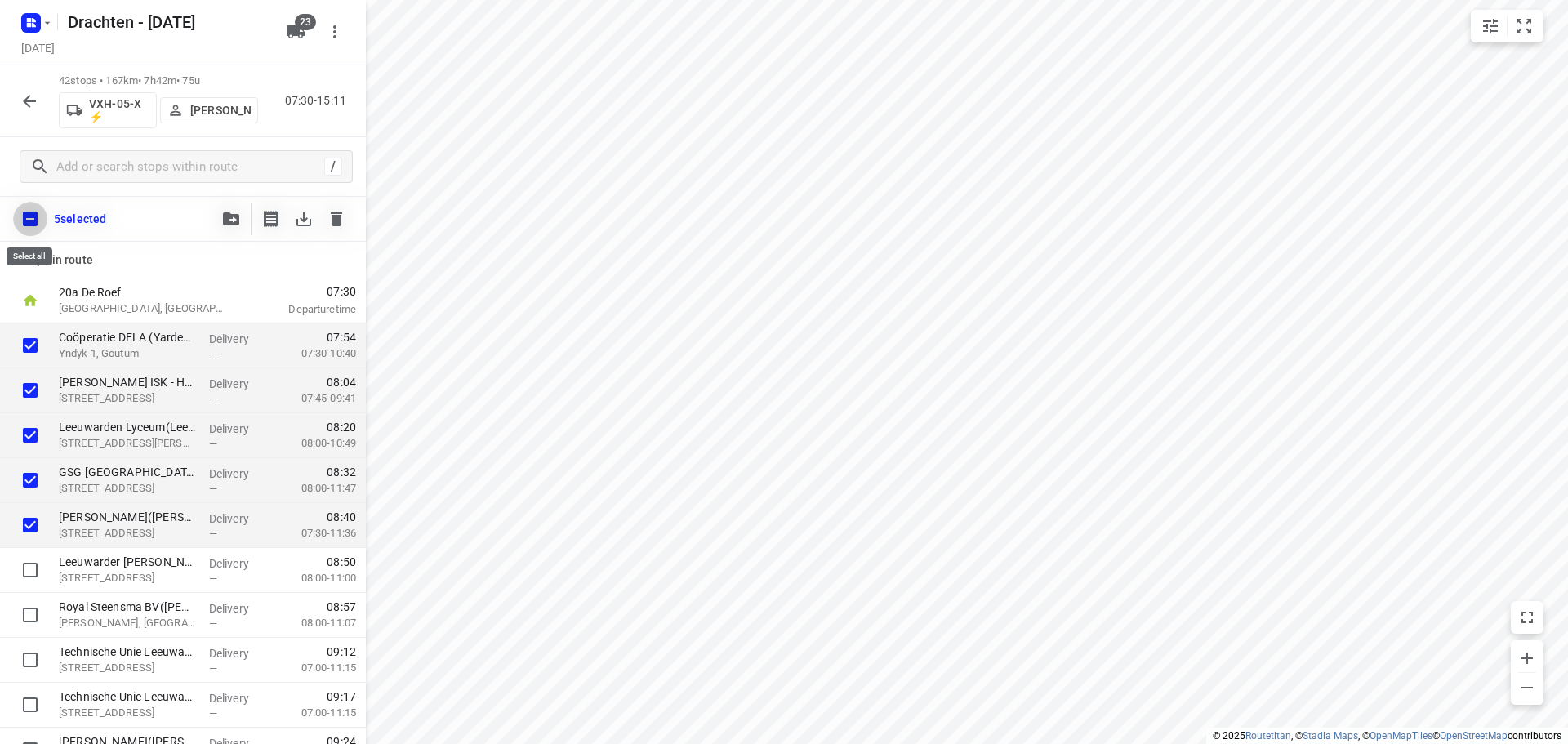
click at [35, 222] on input "checkbox" at bounding box center [30, 219] width 35 height 35
checkbox input "true"
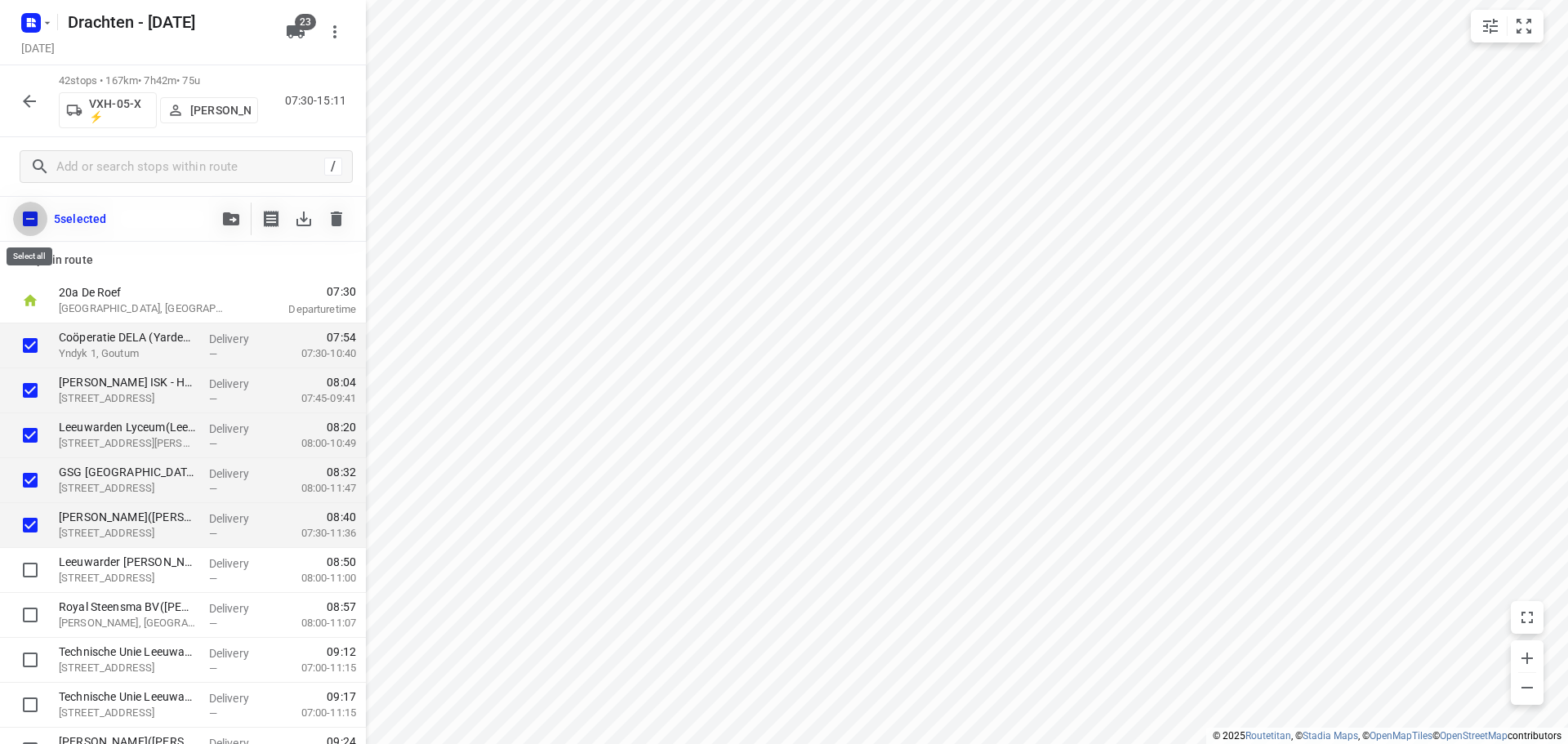
checkbox input "true"
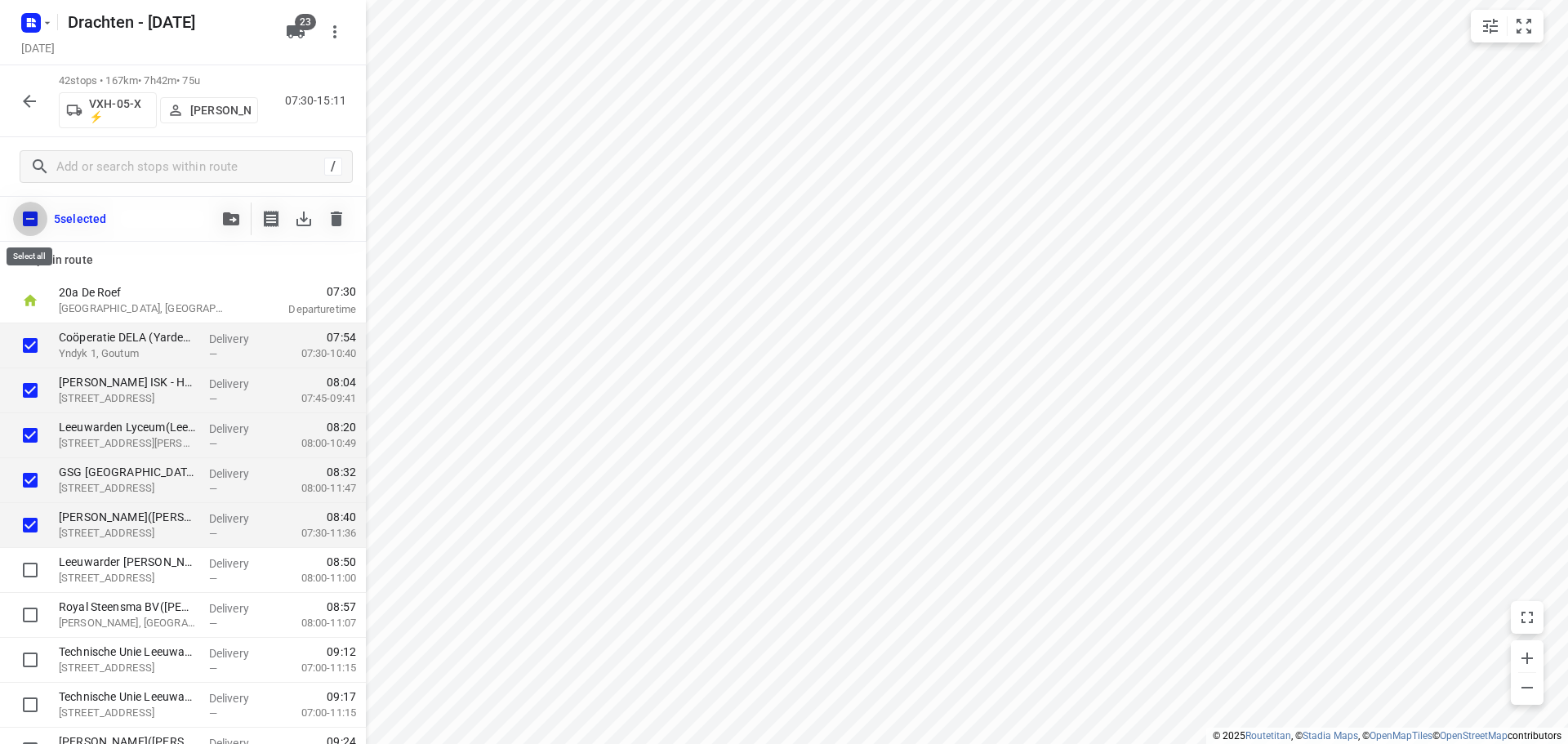
checkbox input "true"
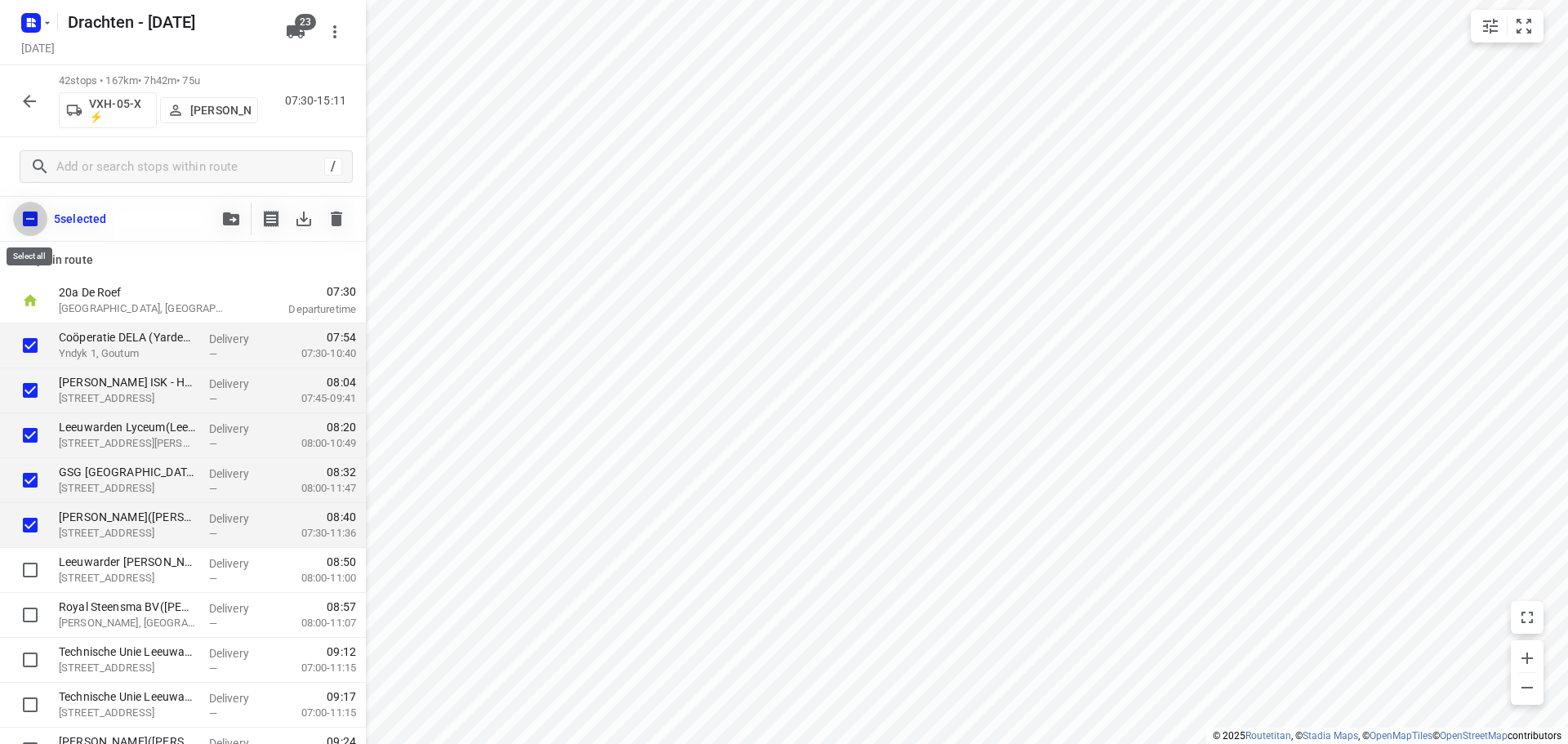
checkbox input "true"
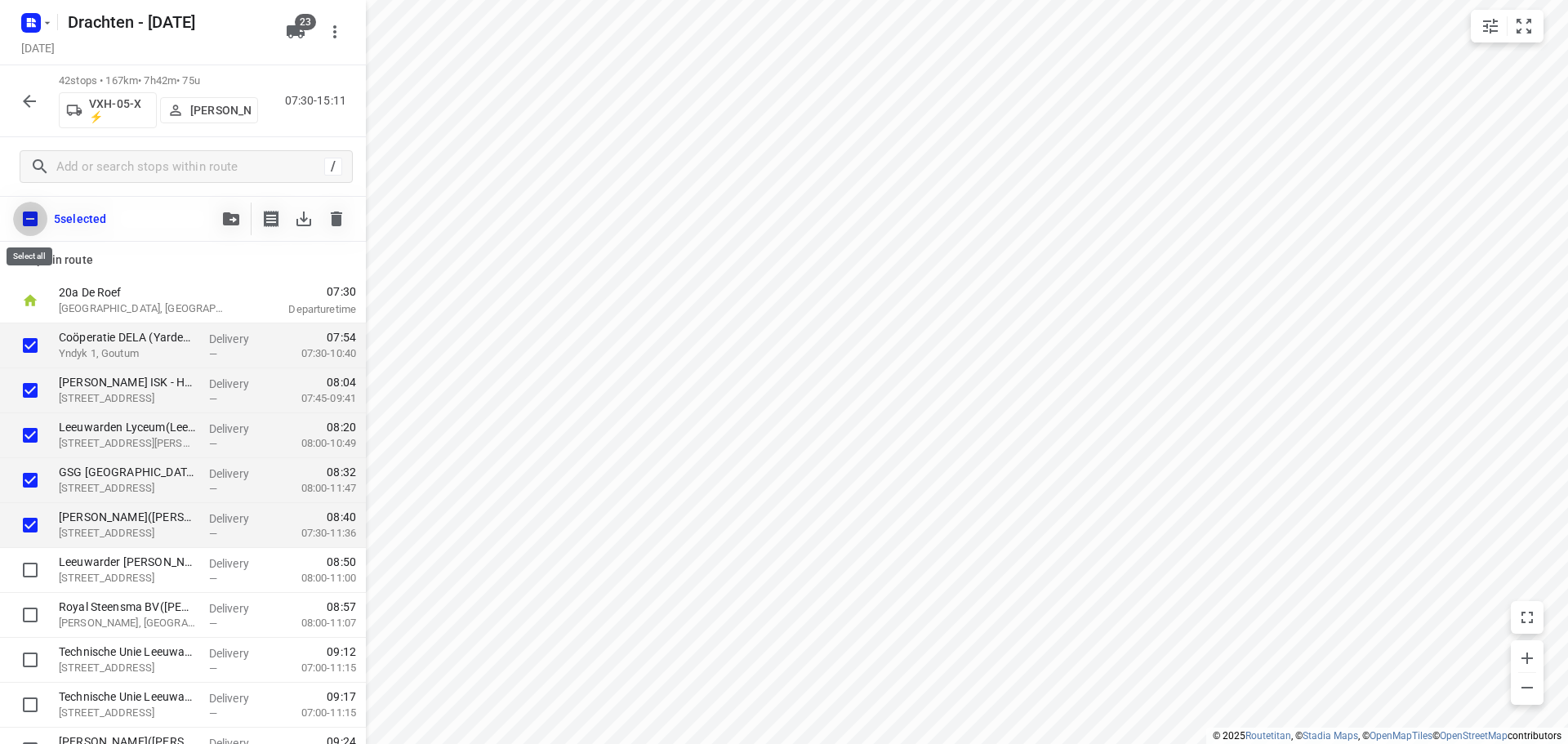
checkbox input "true"
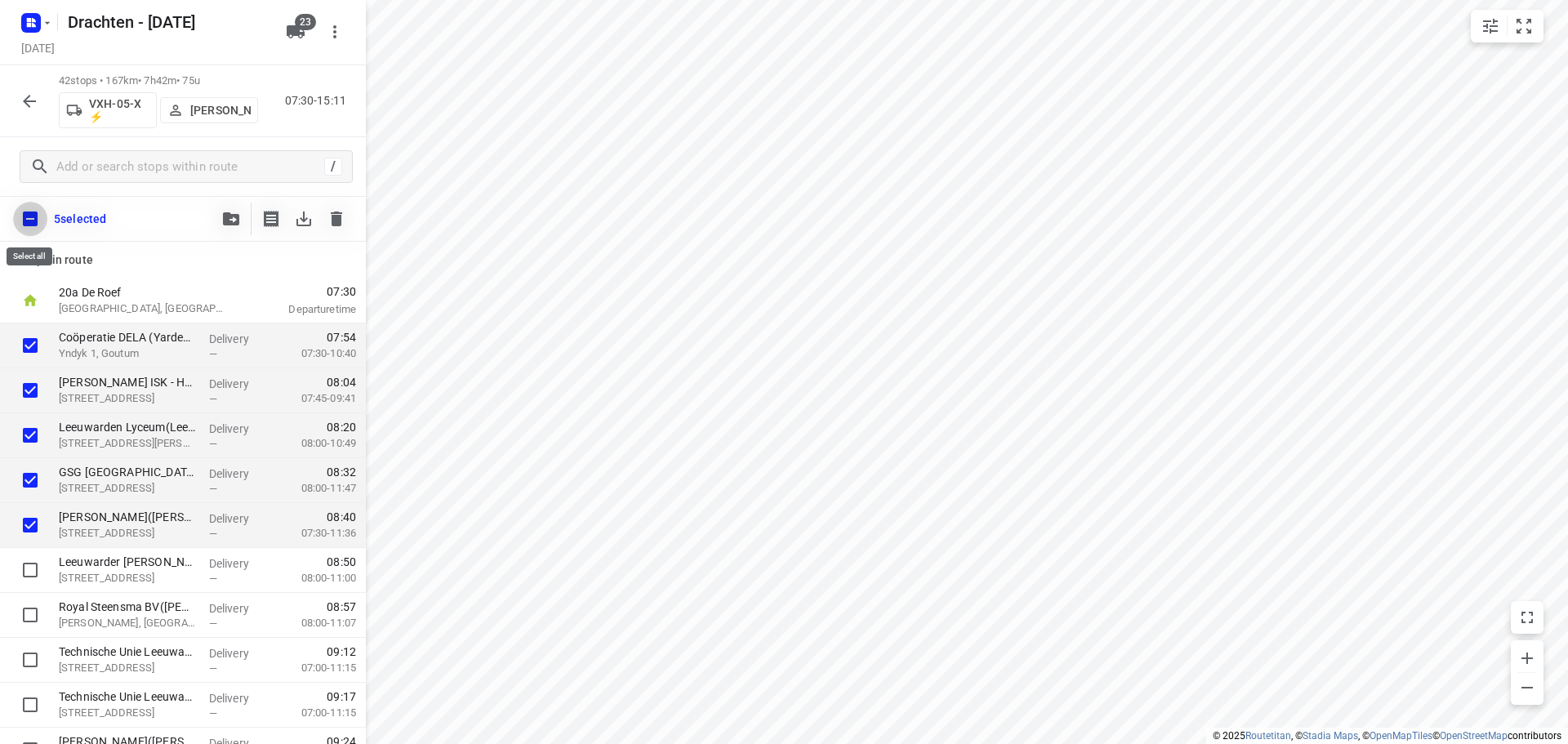
checkbox input "true"
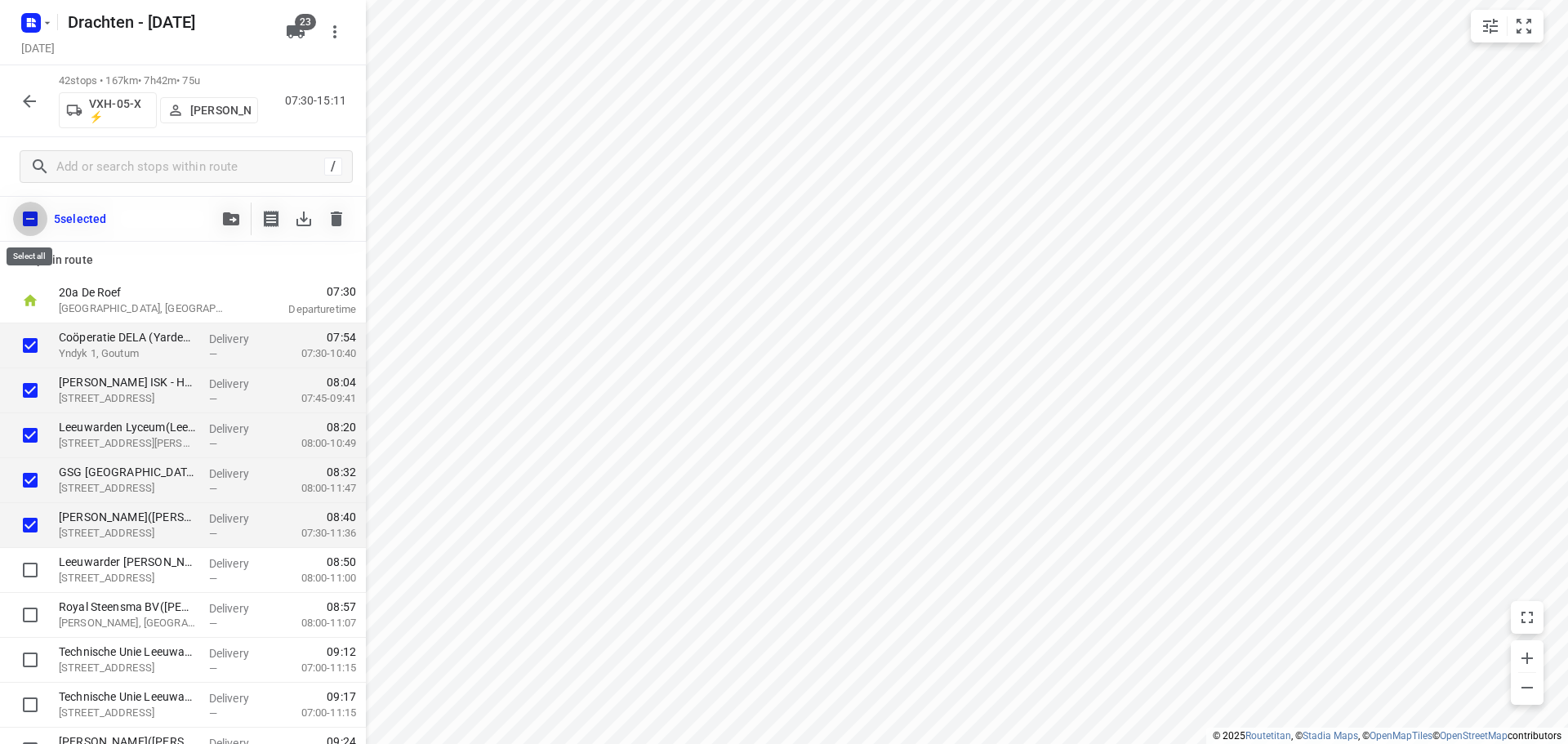
checkbox input "true"
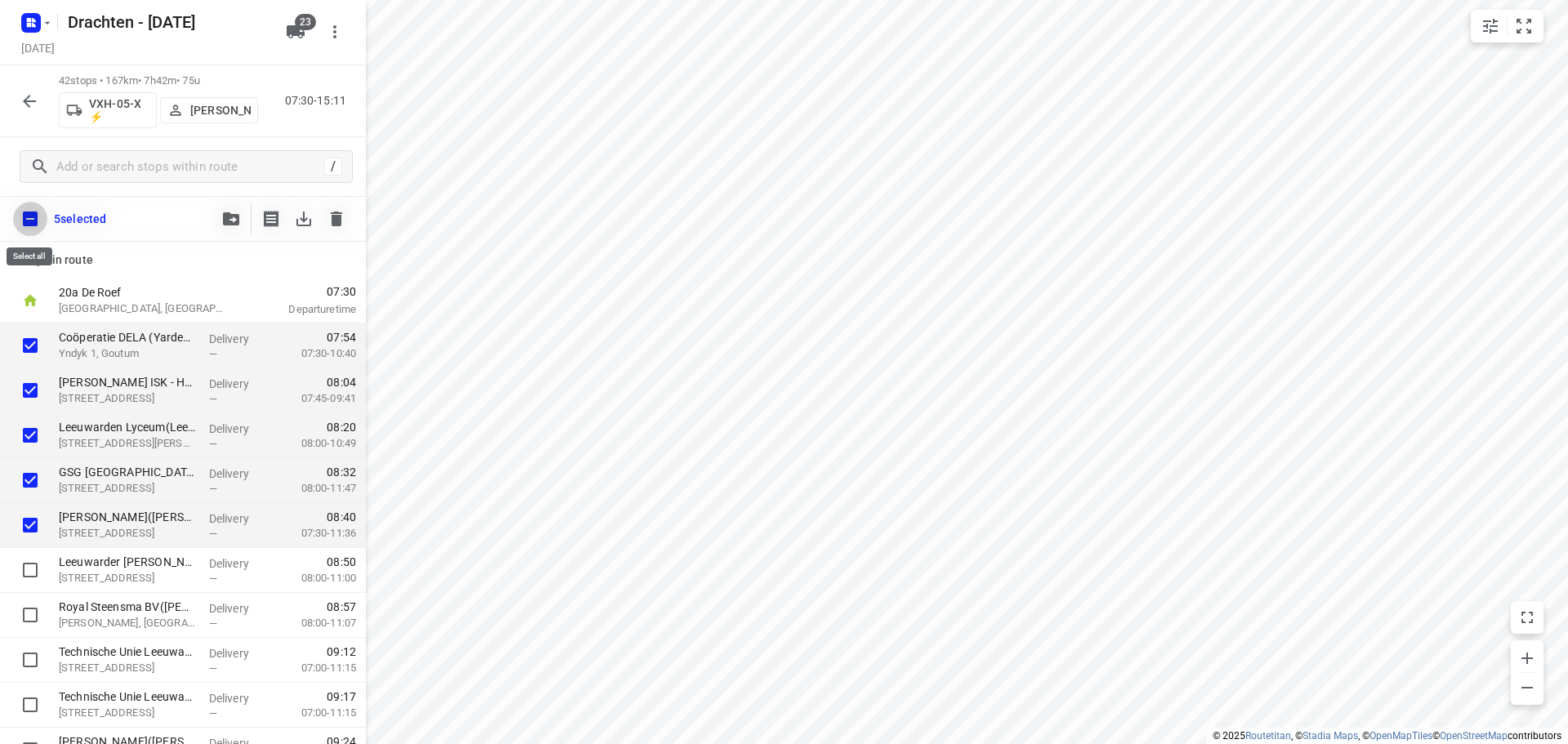
checkbox input "true"
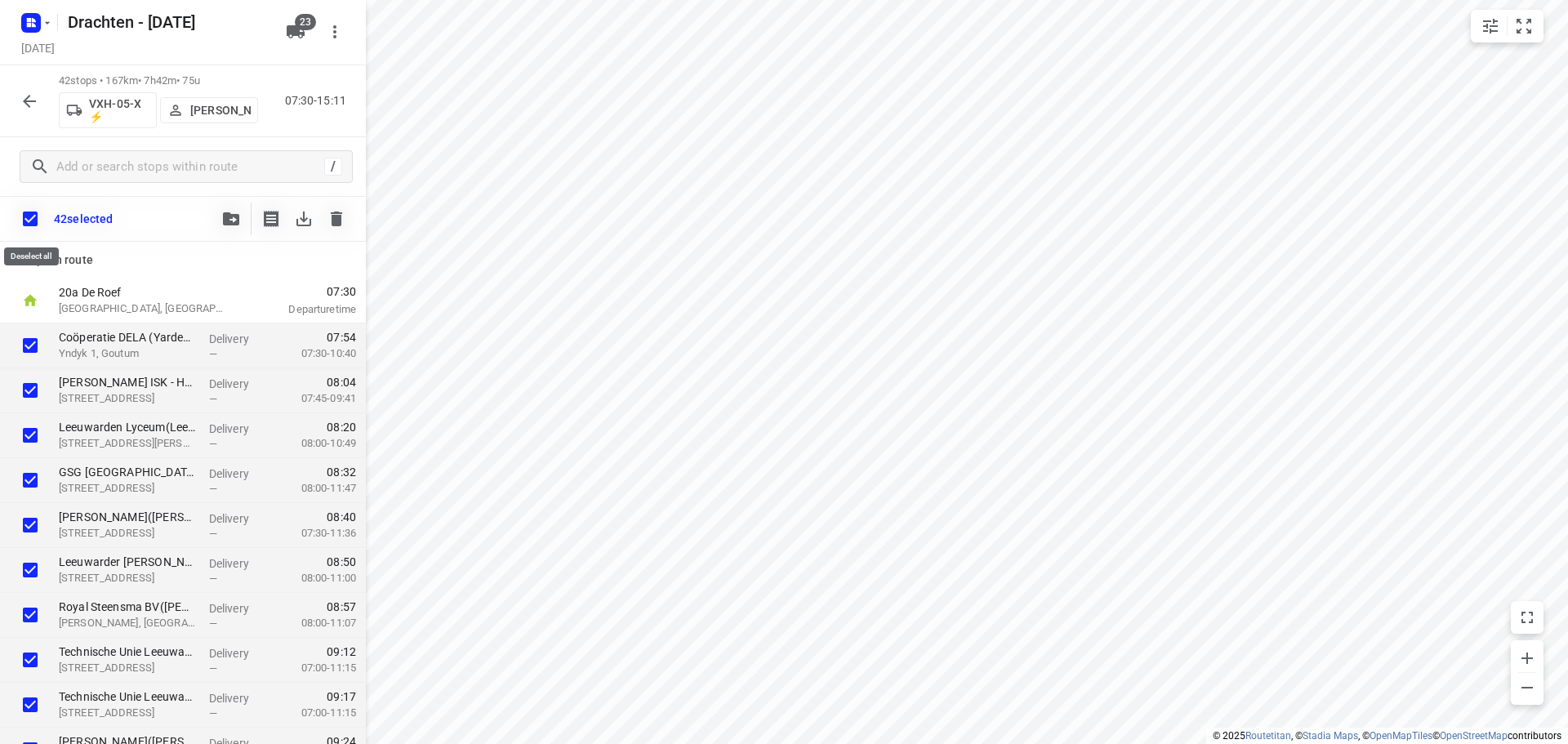
click at [33, 220] on input "checkbox" at bounding box center [30, 219] width 35 height 35
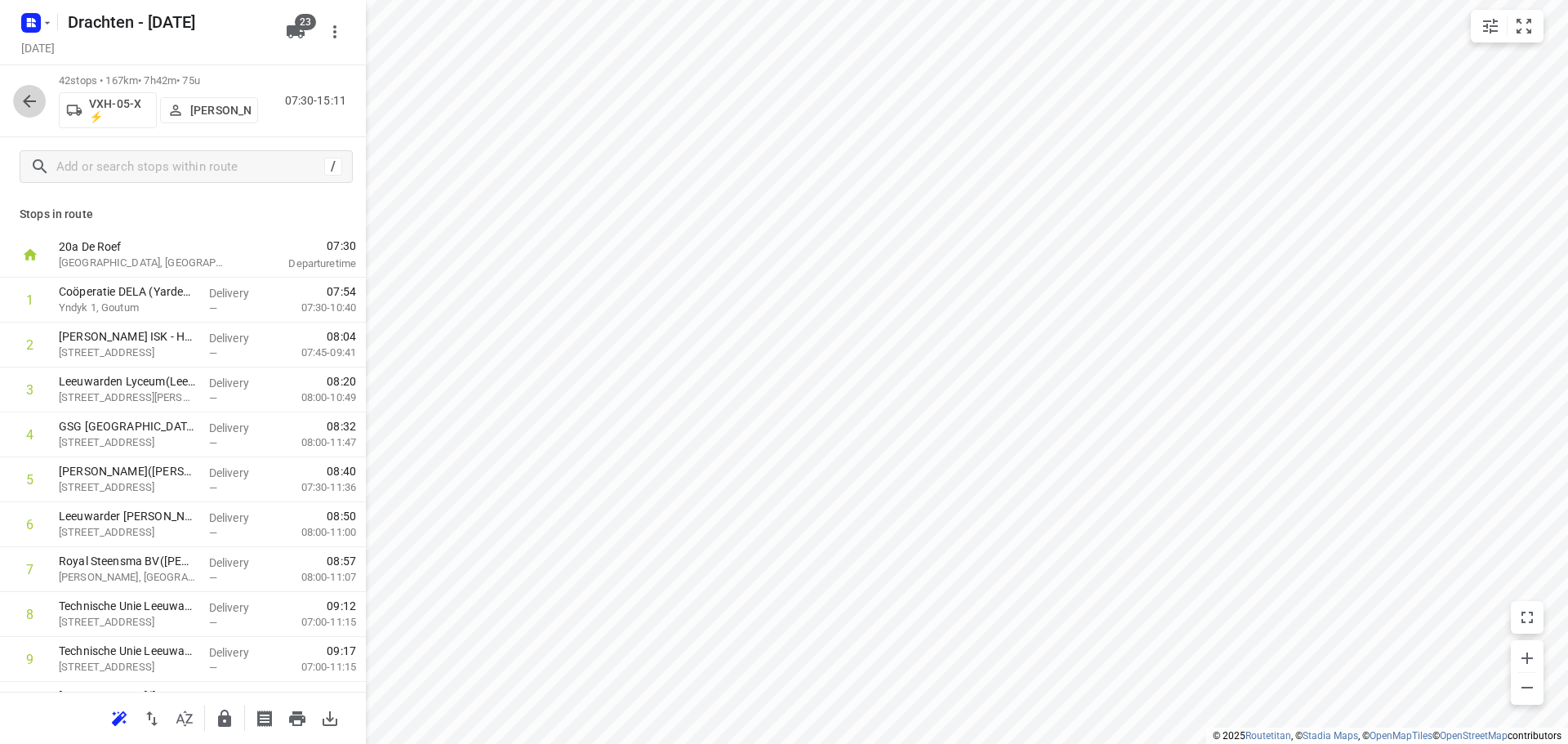
click at [38, 94] on icon "button" at bounding box center [30, 102] width 20 height 20
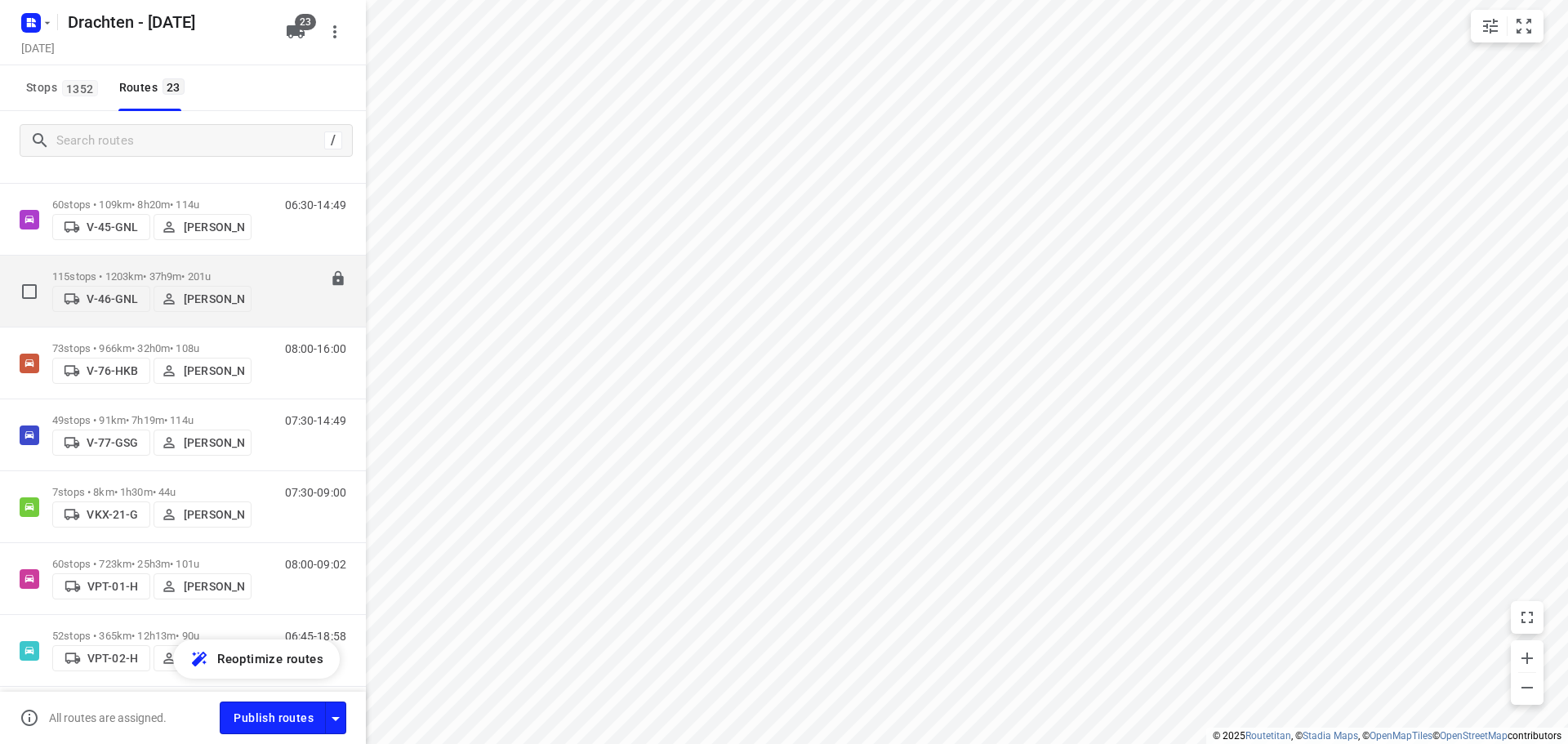
scroll to position [817, 0]
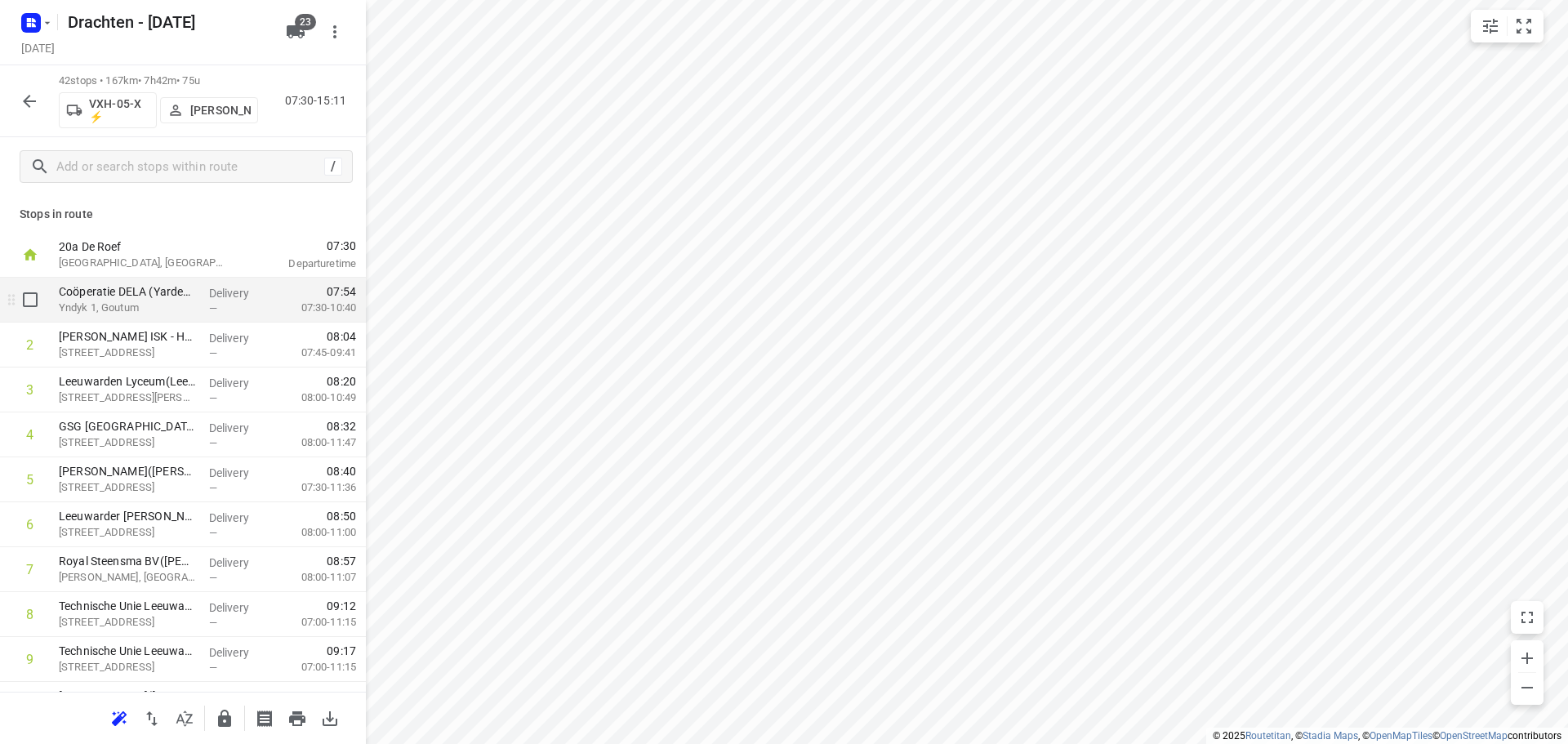
click at [44, 306] on input "checkbox" at bounding box center [30, 299] width 33 height 33
checkbox input "true"
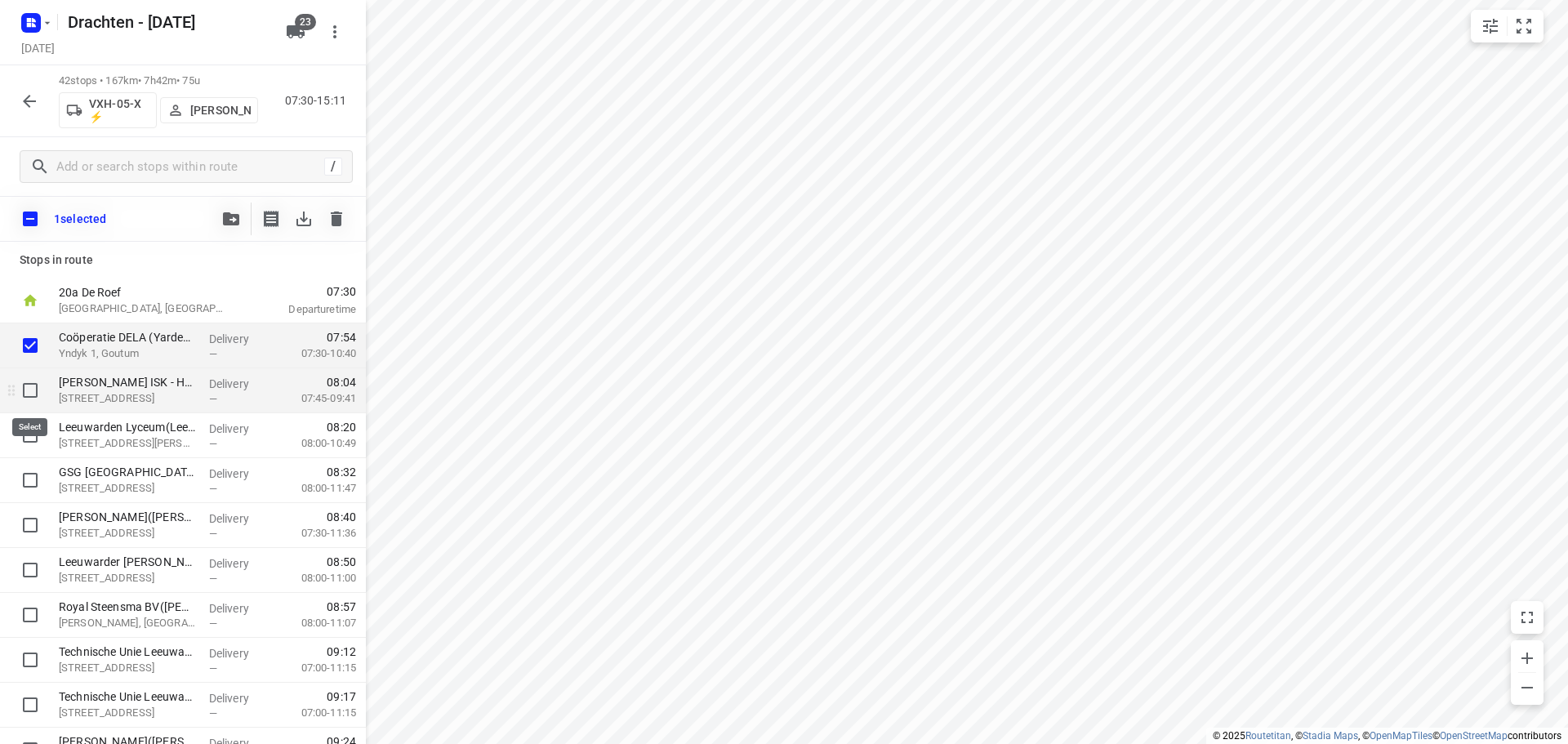
click at [33, 391] on input "checkbox" at bounding box center [30, 390] width 33 height 33
checkbox input "true"
click at [30, 433] on input "checkbox" at bounding box center [30, 435] width 33 height 33
checkbox input "true"
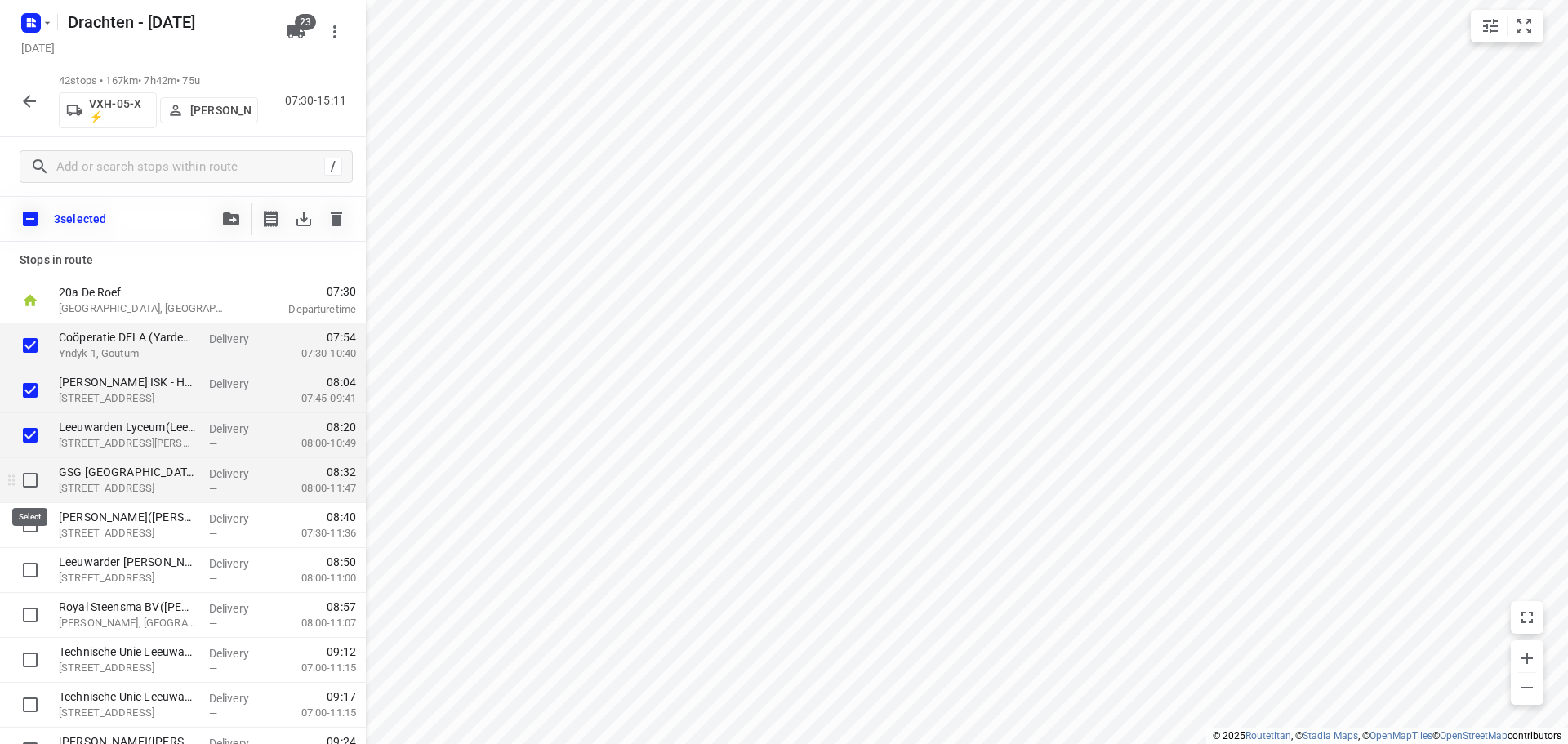
click at [27, 471] on input "checkbox" at bounding box center [30, 480] width 33 height 33
checkbox input "true"
drag, startPoint x: 31, startPoint y: 518, endPoint x: 54, endPoint y: 515, distance: 23.2
click at [32, 518] on input "checkbox" at bounding box center [30, 525] width 33 height 33
checkbox input "true"
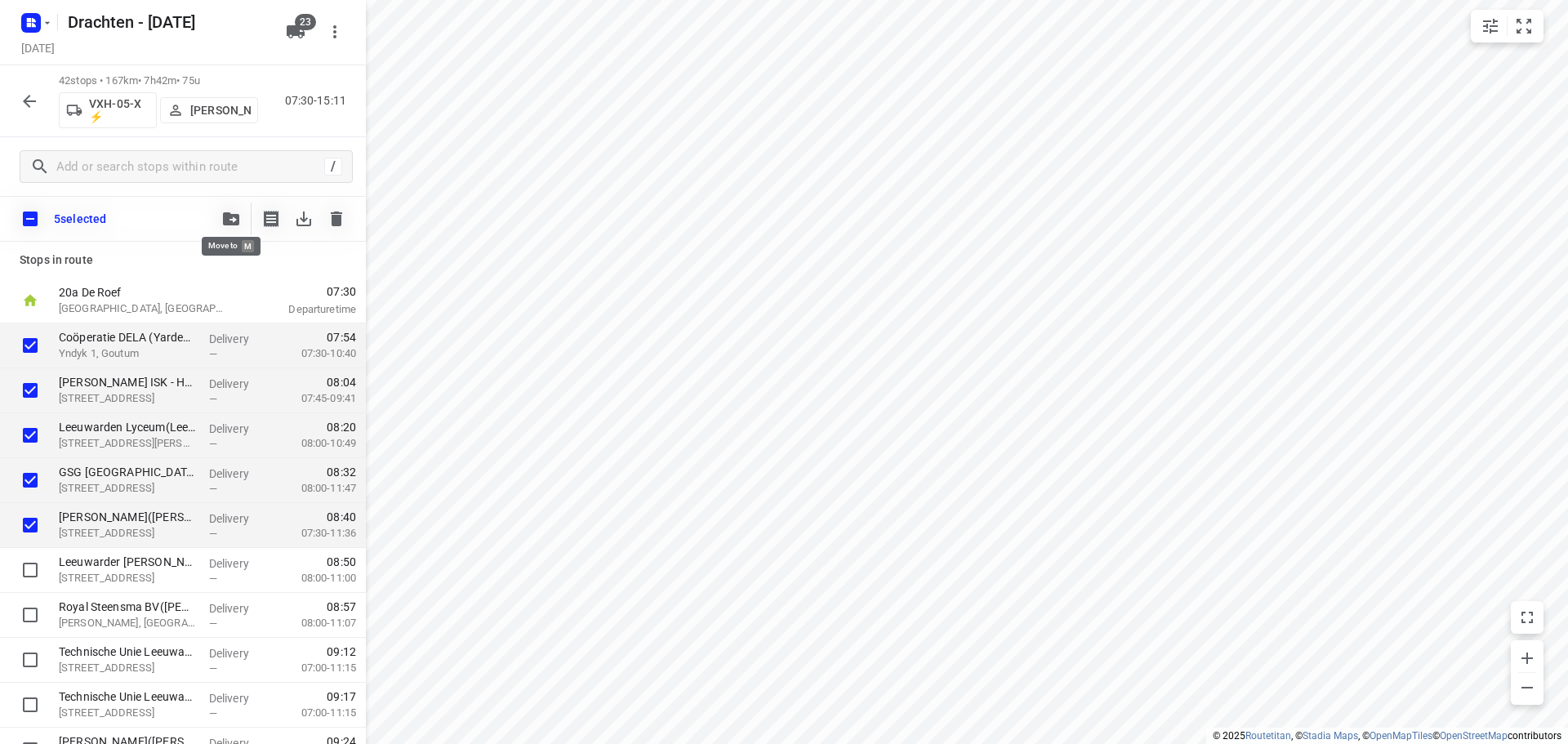
click at [235, 218] on icon "button" at bounding box center [231, 218] width 16 height 13
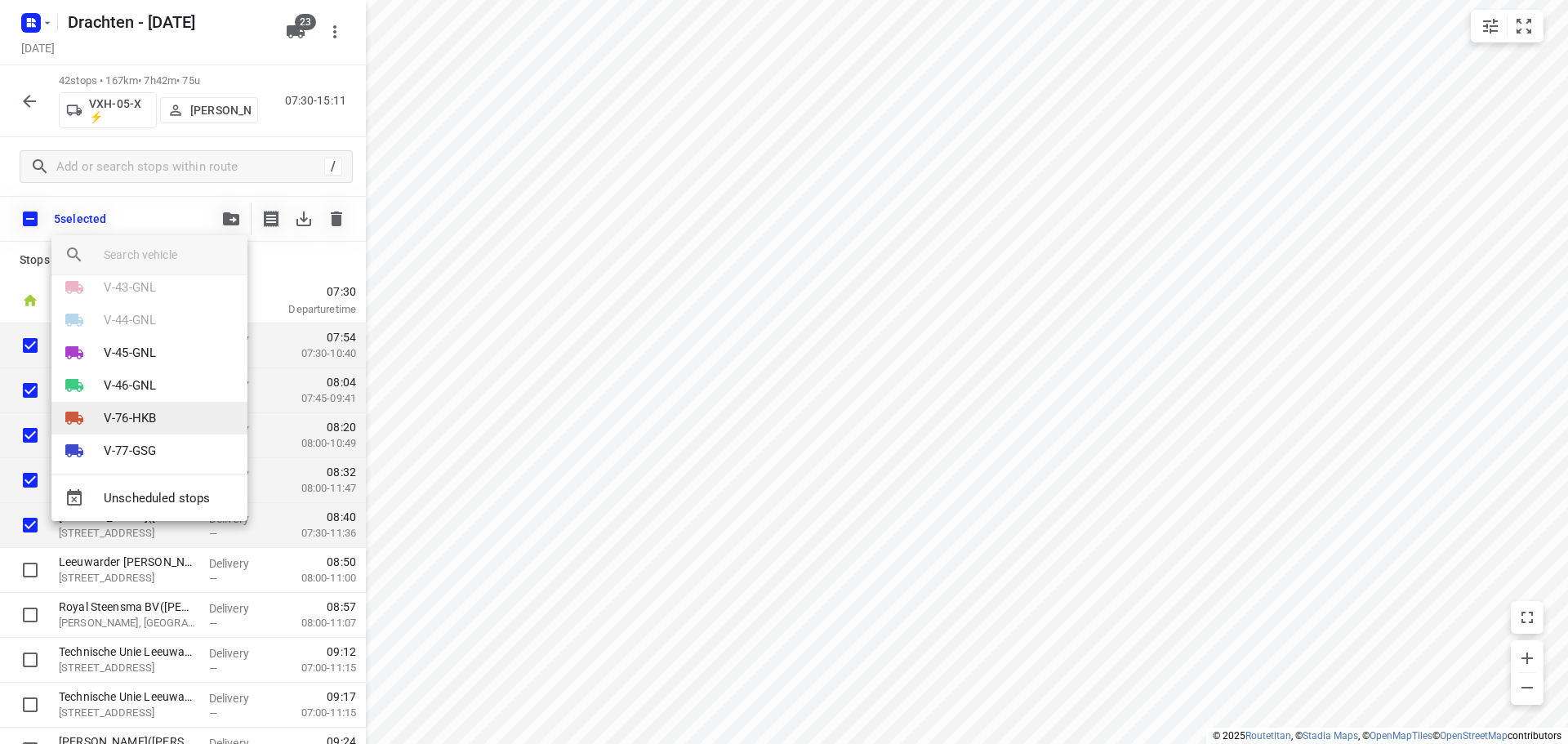
scroll to position [327, 0]
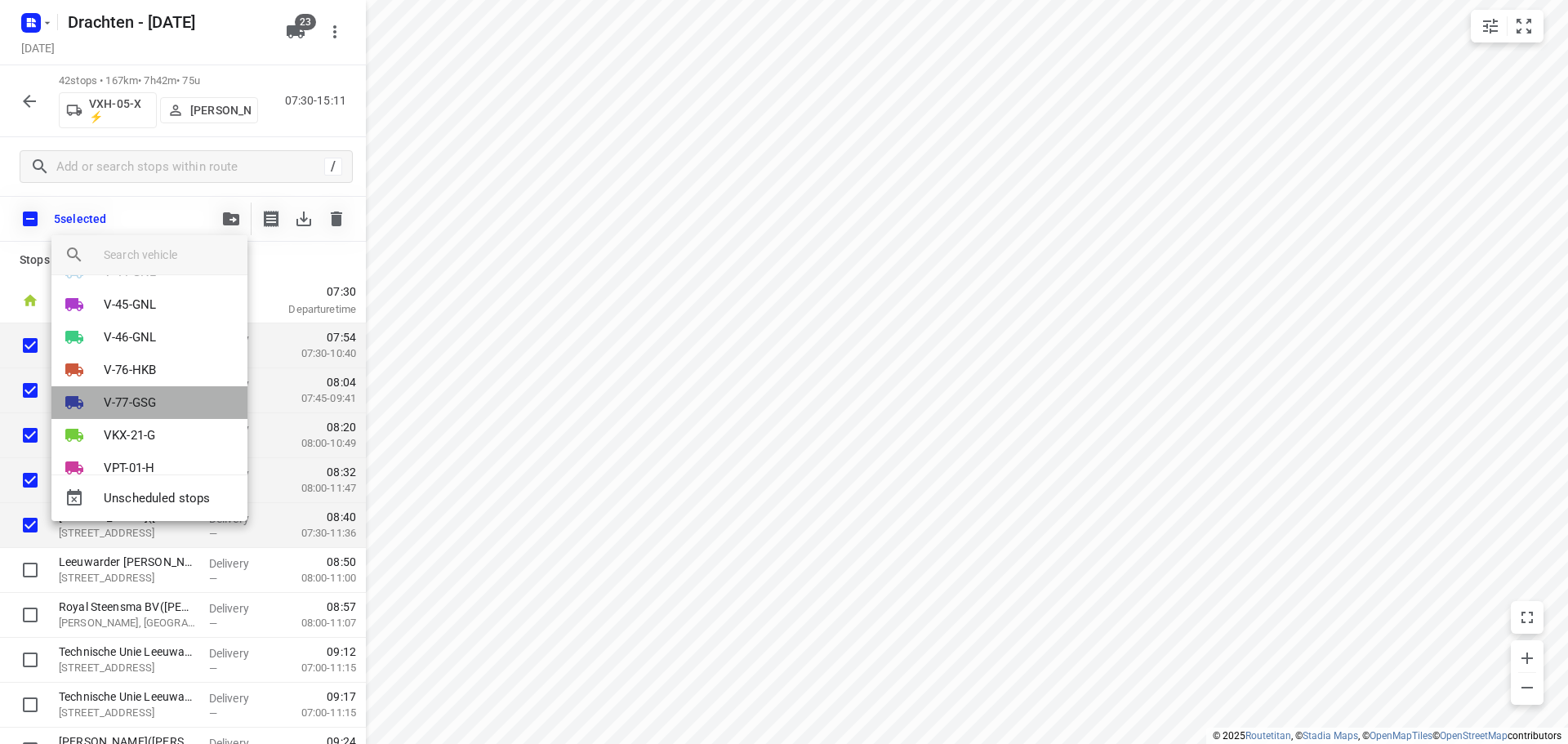
click at [159, 408] on li "V-77-GSG" at bounding box center [149, 403] width 196 height 33
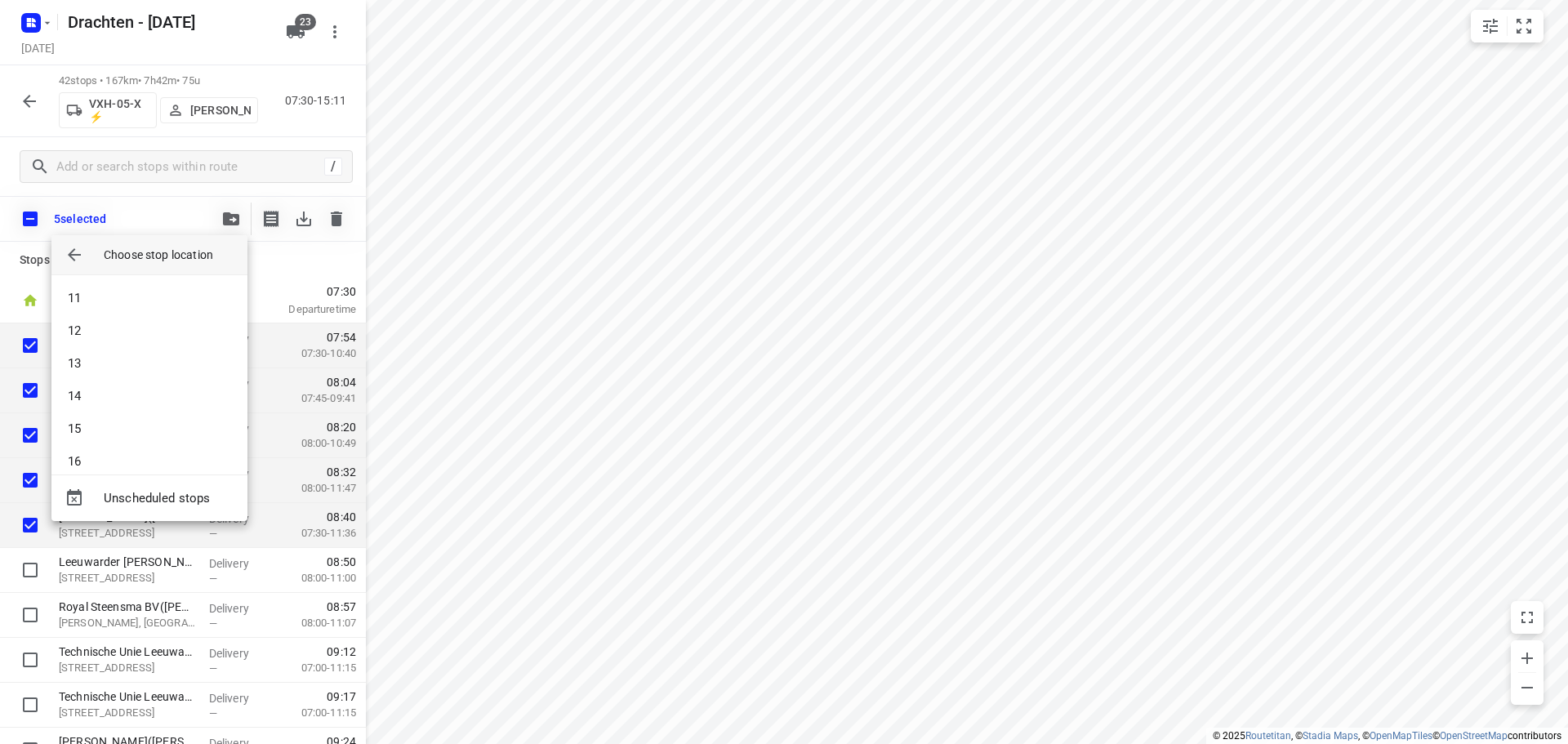
scroll to position [0, 0]
click at [124, 289] on li "1" at bounding box center [149, 298] width 196 height 33
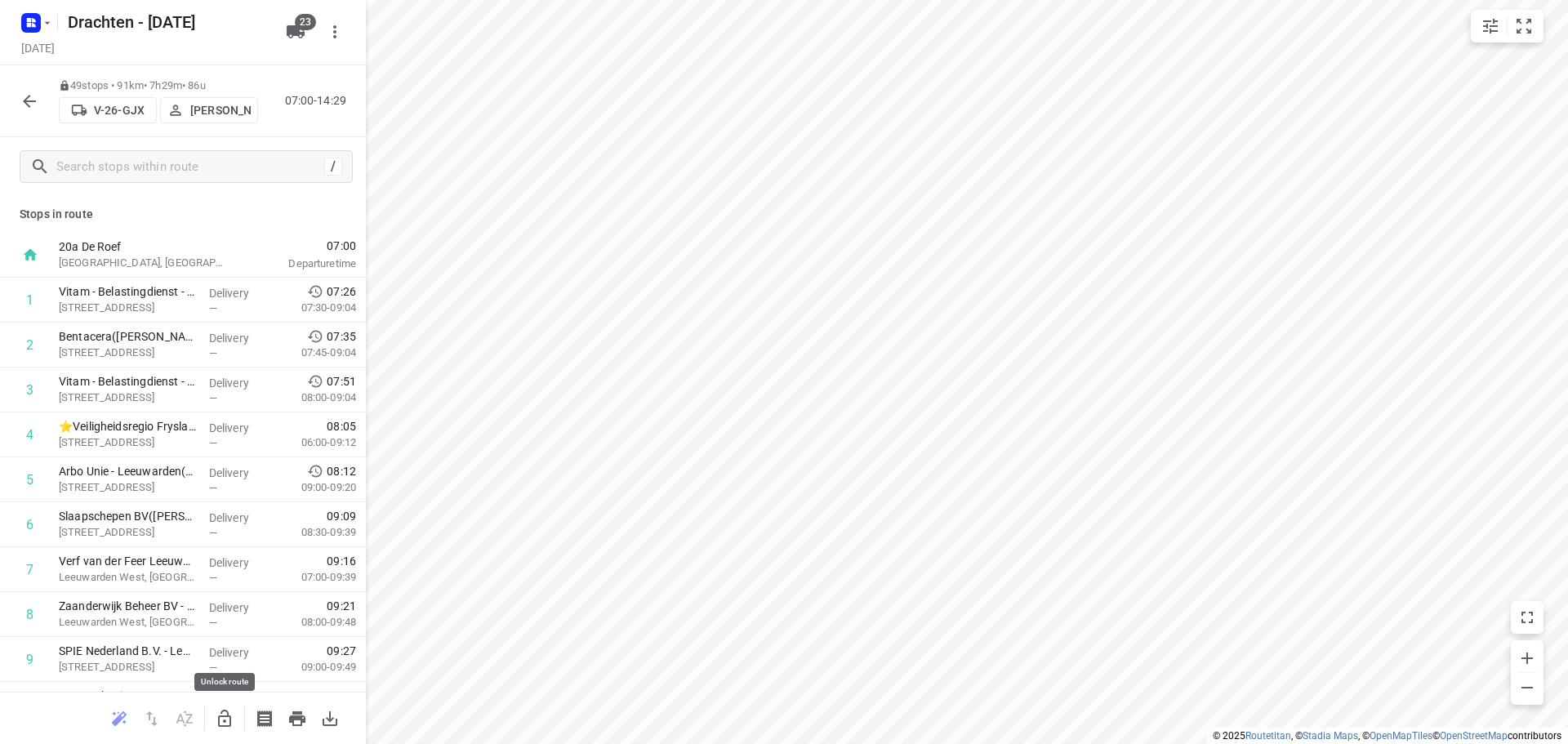
click at [224, 721] on icon "button" at bounding box center [225, 718] width 13 height 17
click at [28, 106] on icon "button" at bounding box center [29, 101] width 13 height 13
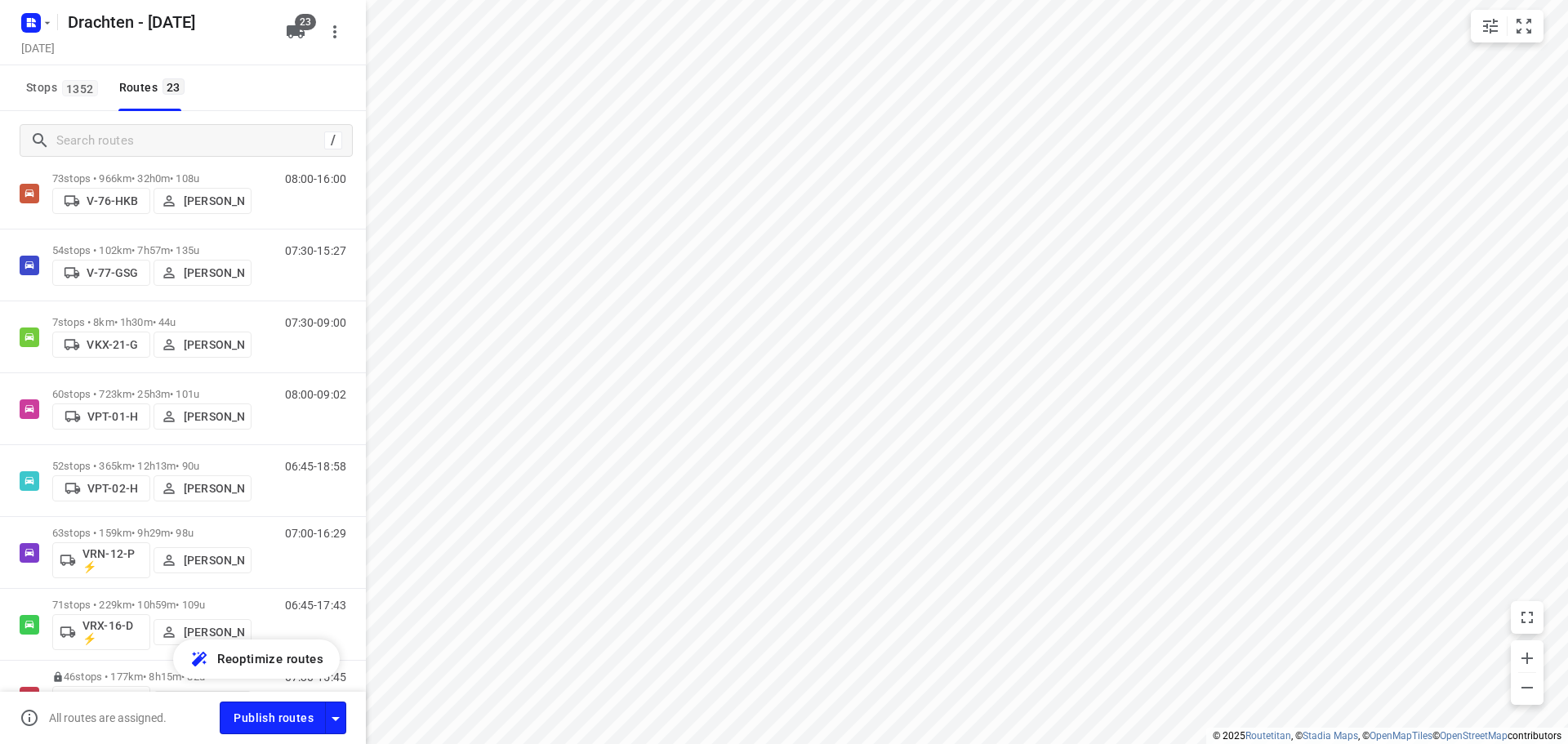
scroll to position [1143, 0]
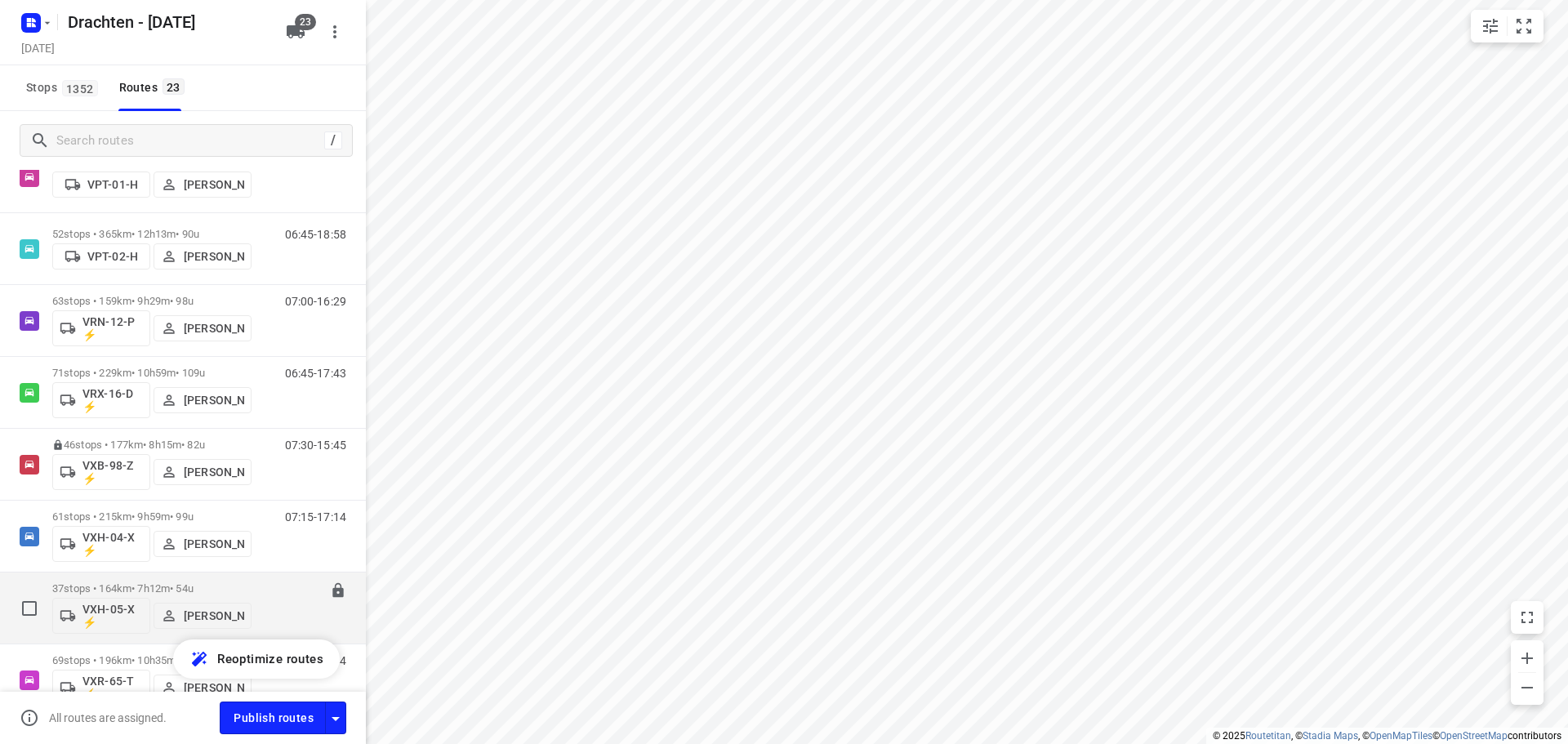
click at [237, 592] on p "37 stops • 164km • 7h12m • 54u" at bounding box center [151, 588] width 199 height 12
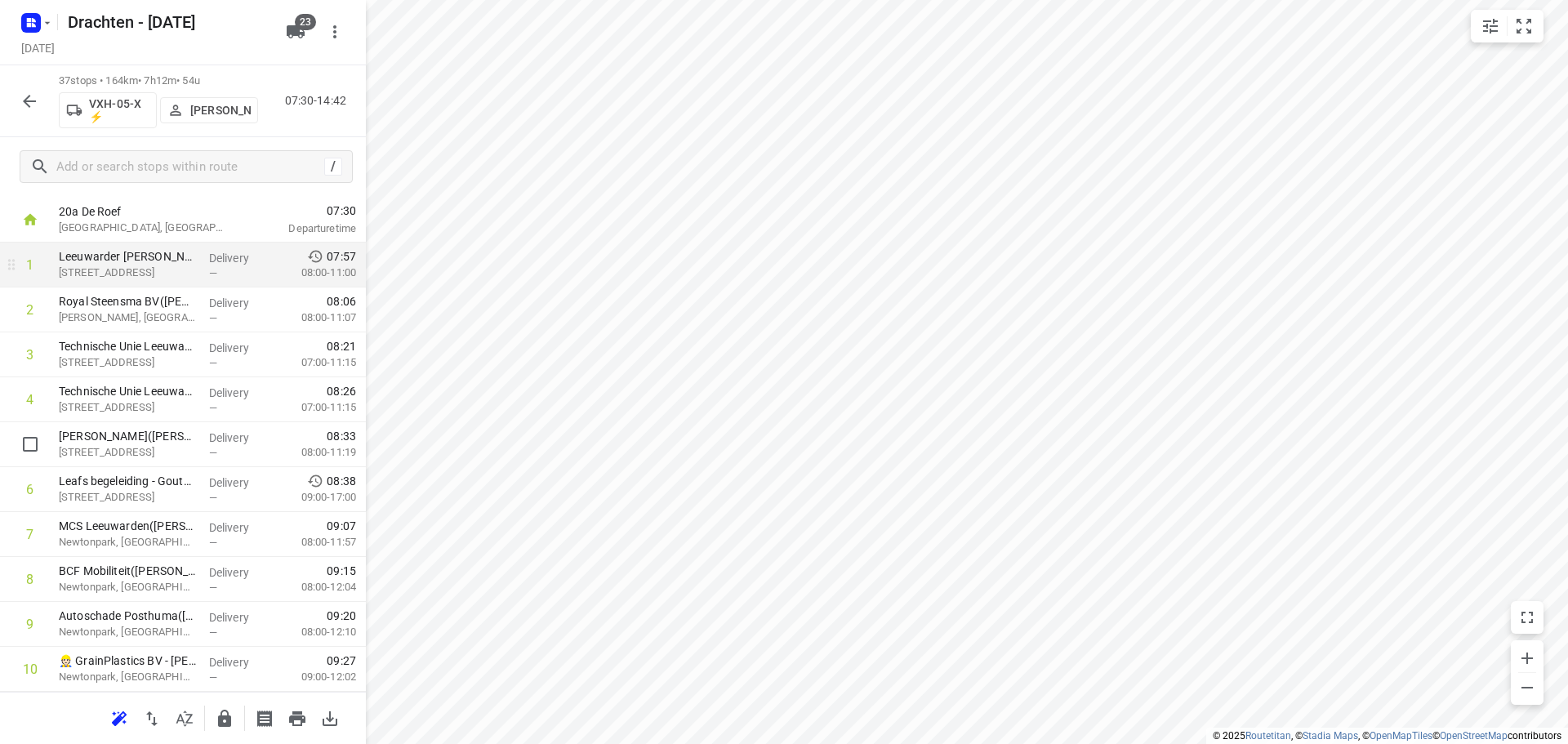
scroll to position [0, 0]
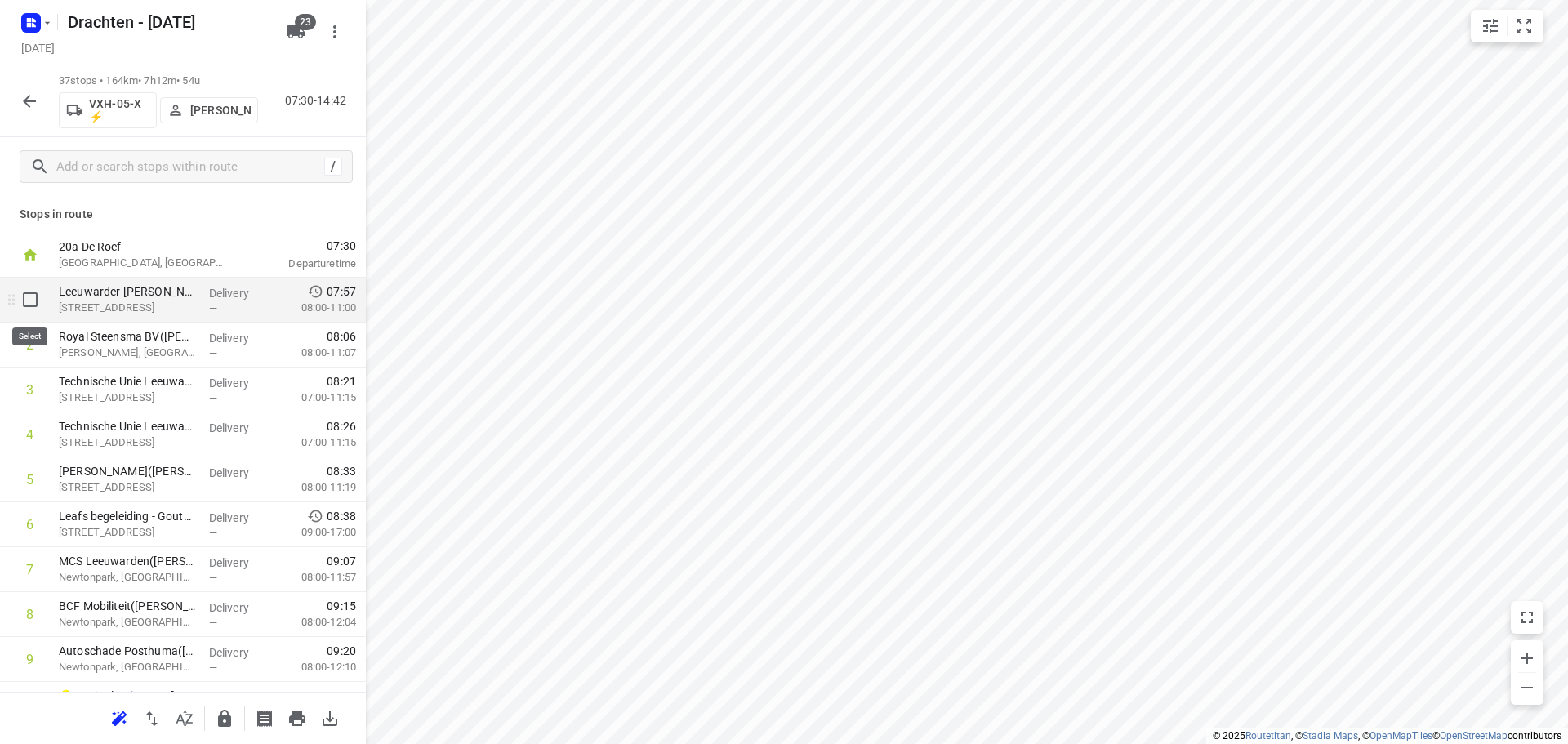
click at [28, 297] on input "checkbox" at bounding box center [30, 299] width 33 height 33
checkbox input "true"
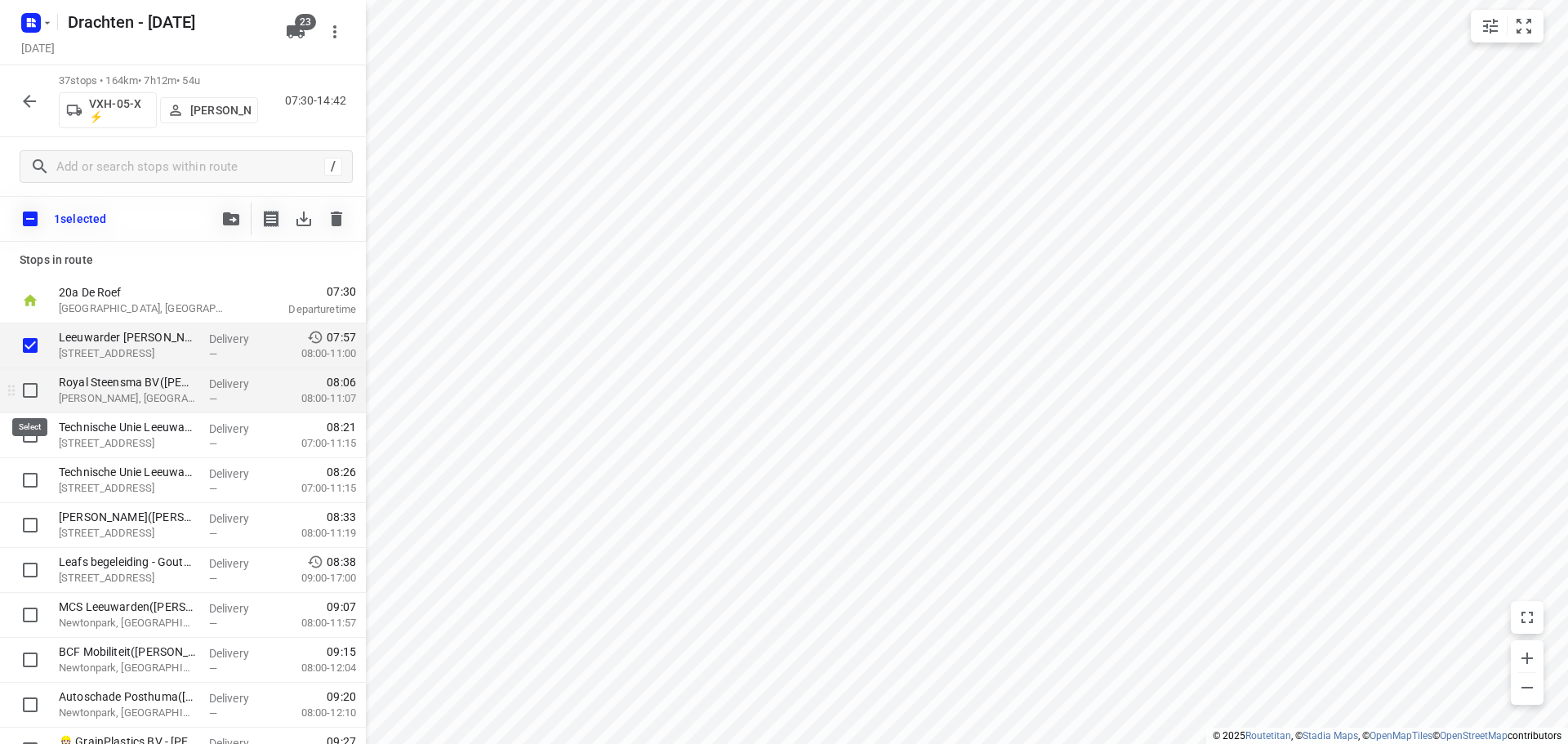
click at [35, 398] on input "checkbox" at bounding box center [30, 390] width 33 height 33
checkbox input "true"
click at [31, 437] on input "checkbox" at bounding box center [30, 435] width 33 height 33
checkbox input "true"
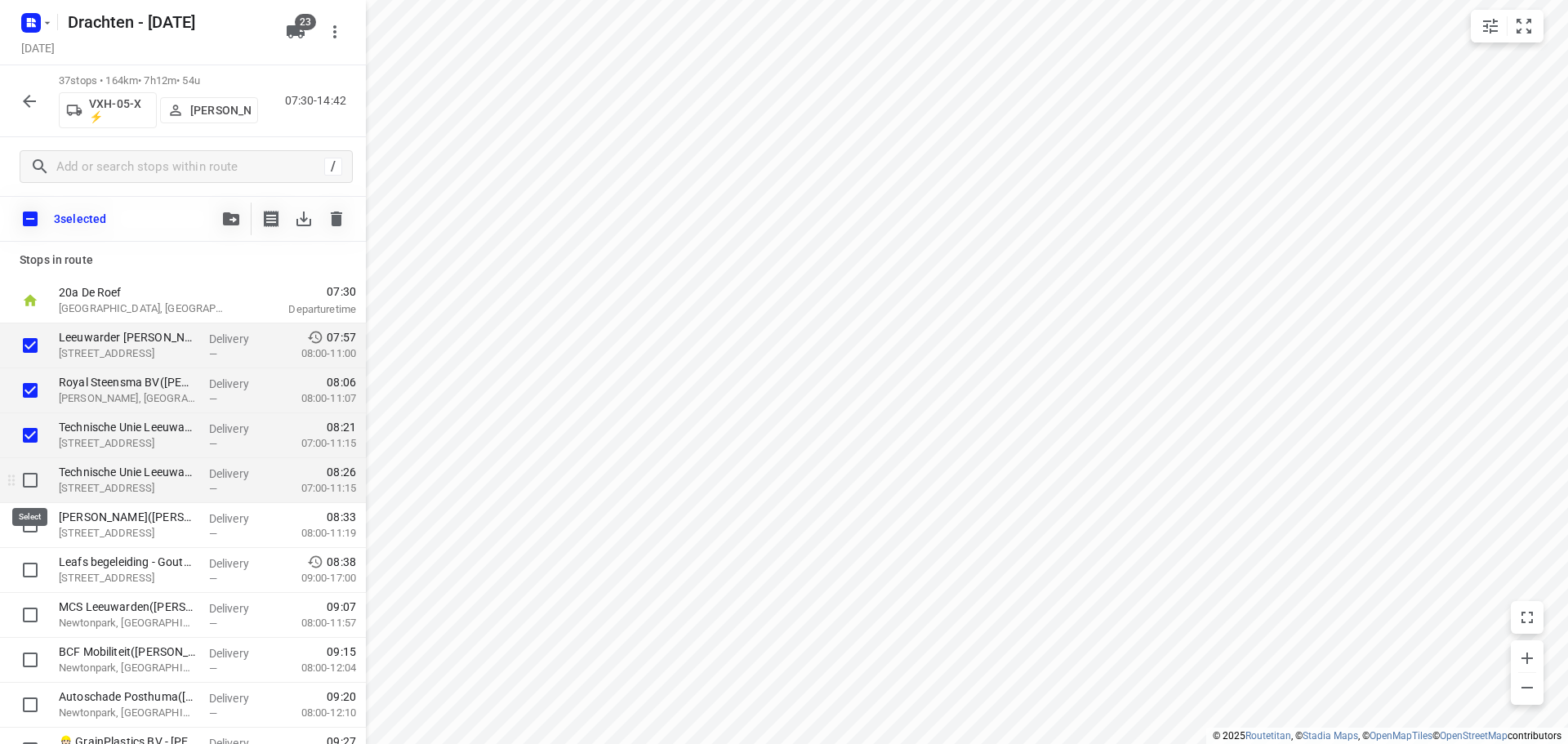
click at [31, 478] on input "checkbox" at bounding box center [30, 480] width 33 height 33
checkbox input "true"
click at [30, 528] on input "checkbox" at bounding box center [30, 525] width 33 height 33
checkbox input "true"
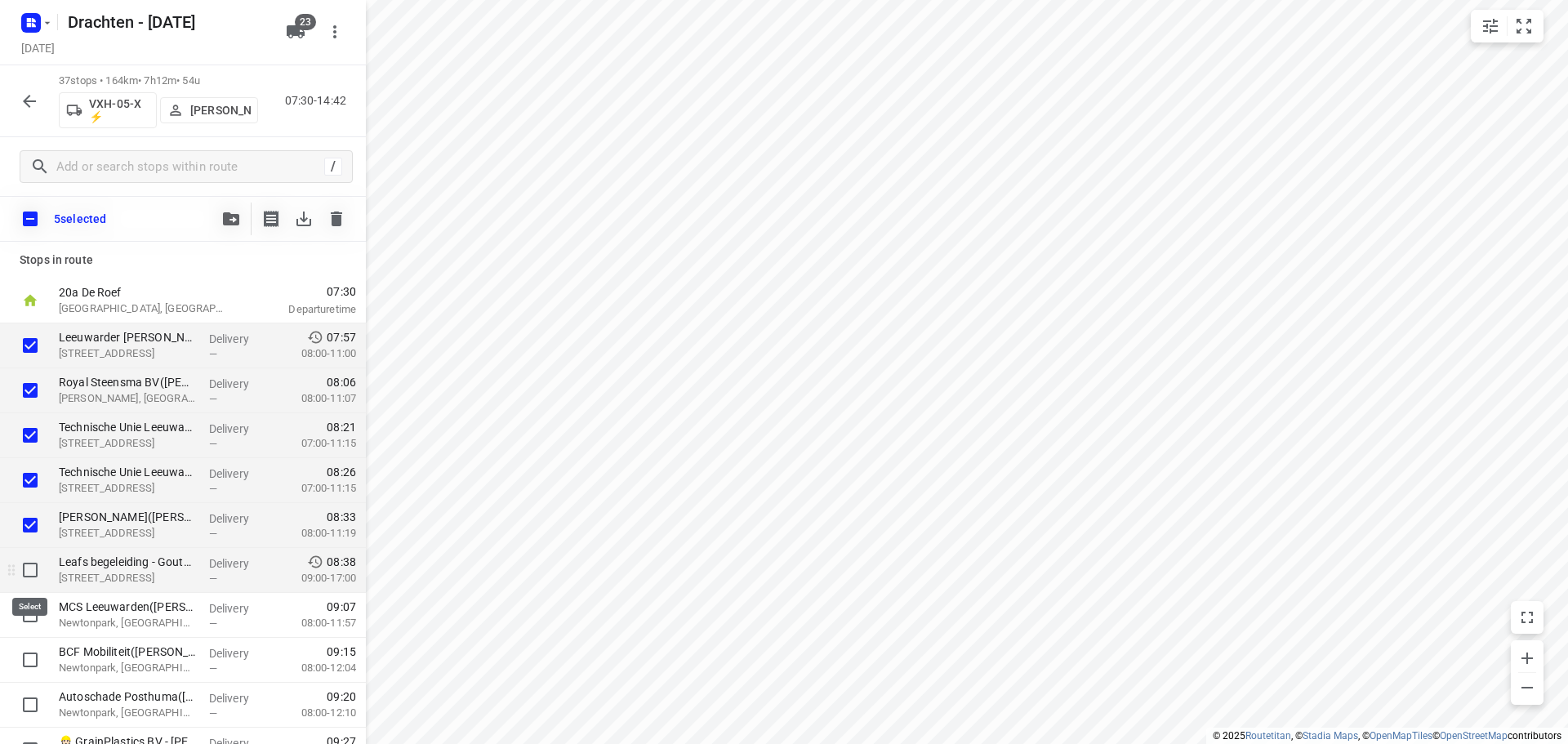
click at [33, 571] on input "checkbox" at bounding box center [30, 570] width 33 height 33
checkbox input "true"
click at [28, 609] on input "checkbox" at bounding box center [30, 615] width 33 height 33
checkbox input "true"
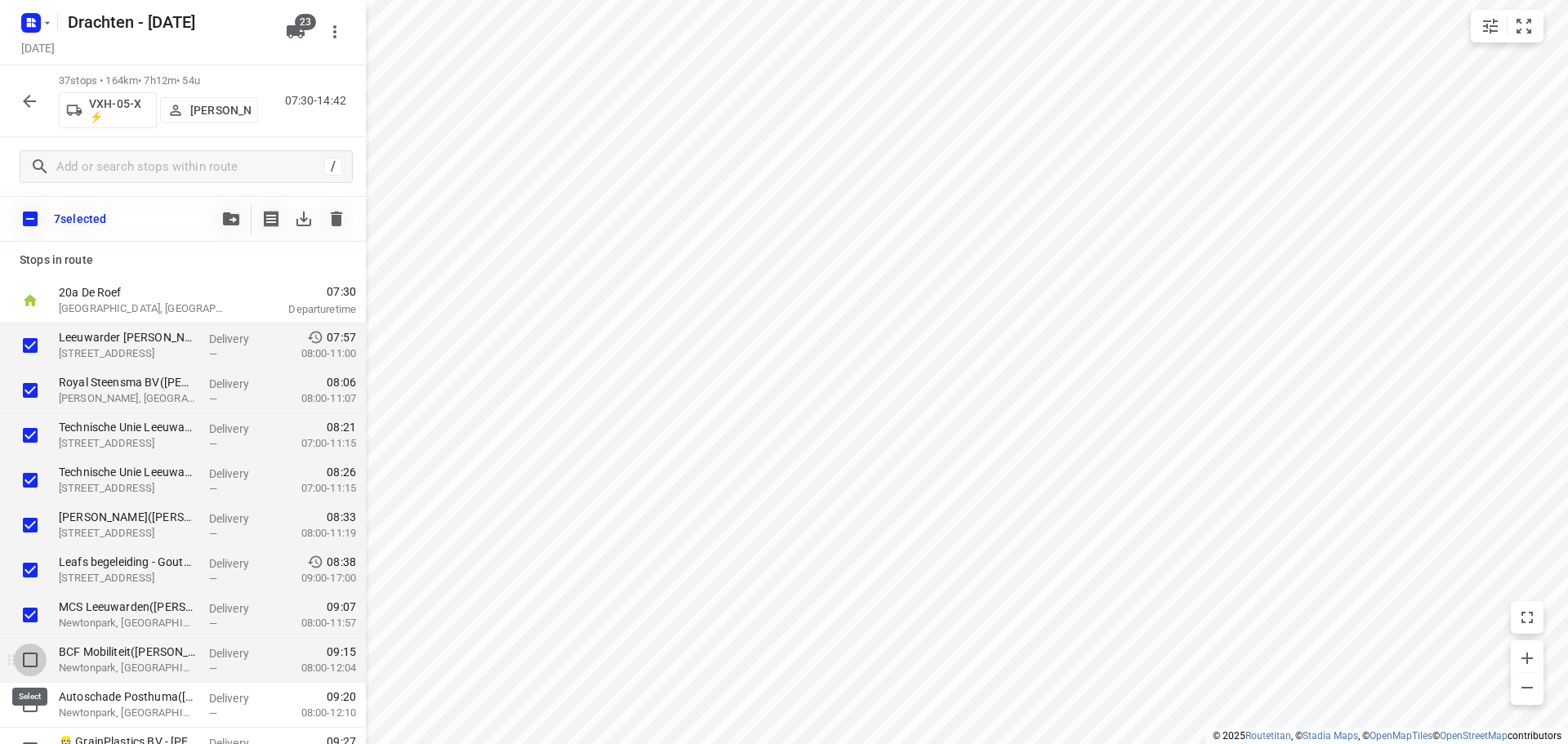
click at [29, 659] on input "checkbox" at bounding box center [30, 659] width 33 height 33
checkbox input "true"
click at [32, 700] on input "checkbox" at bounding box center [30, 705] width 33 height 33
checkbox input "true"
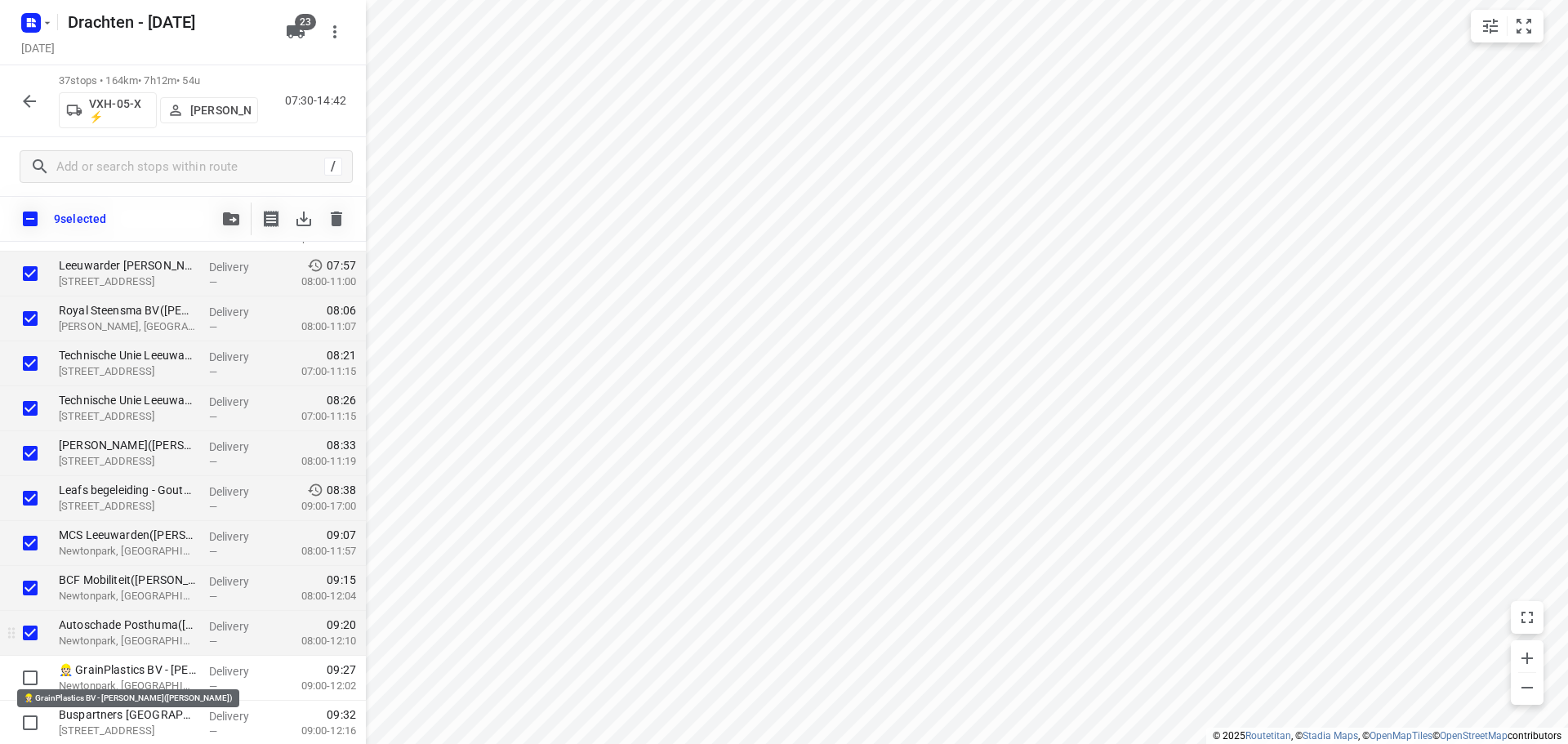
scroll to position [245, 0]
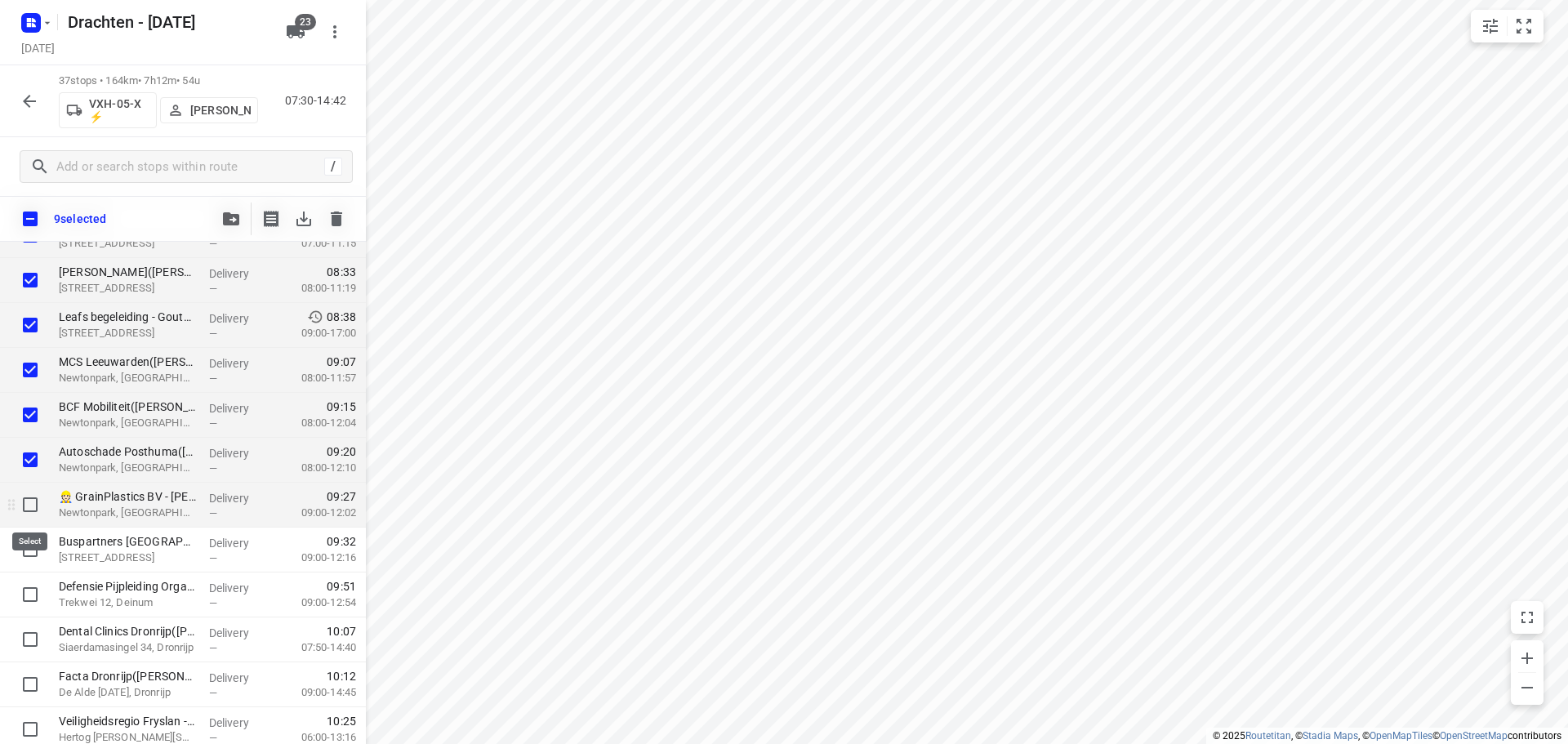
click at [34, 510] on input "checkbox" at bounding box center [30, 505] width 33 height 33
checkbox input "true"
click at [28, 547] on input "checkbox" at bounding box center [30, 549] width 33 height 33
checkbox input "true"
click at [237, 216] on icon "button" at bounding box center [231, 218] width 16 height 13
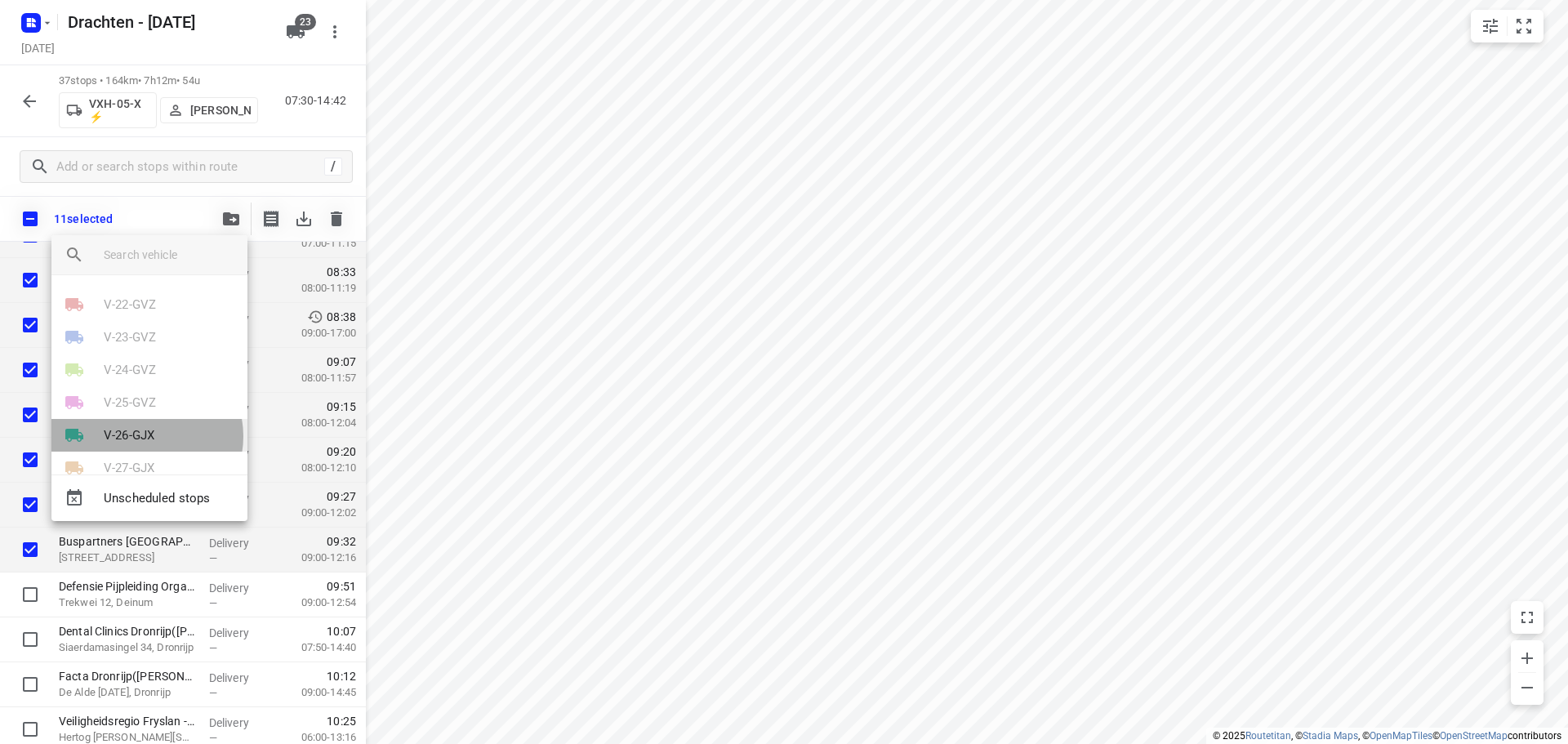
click at [146, 436] on p "V-26-GJX" at bounding box center [129, 436] width 51 height 19
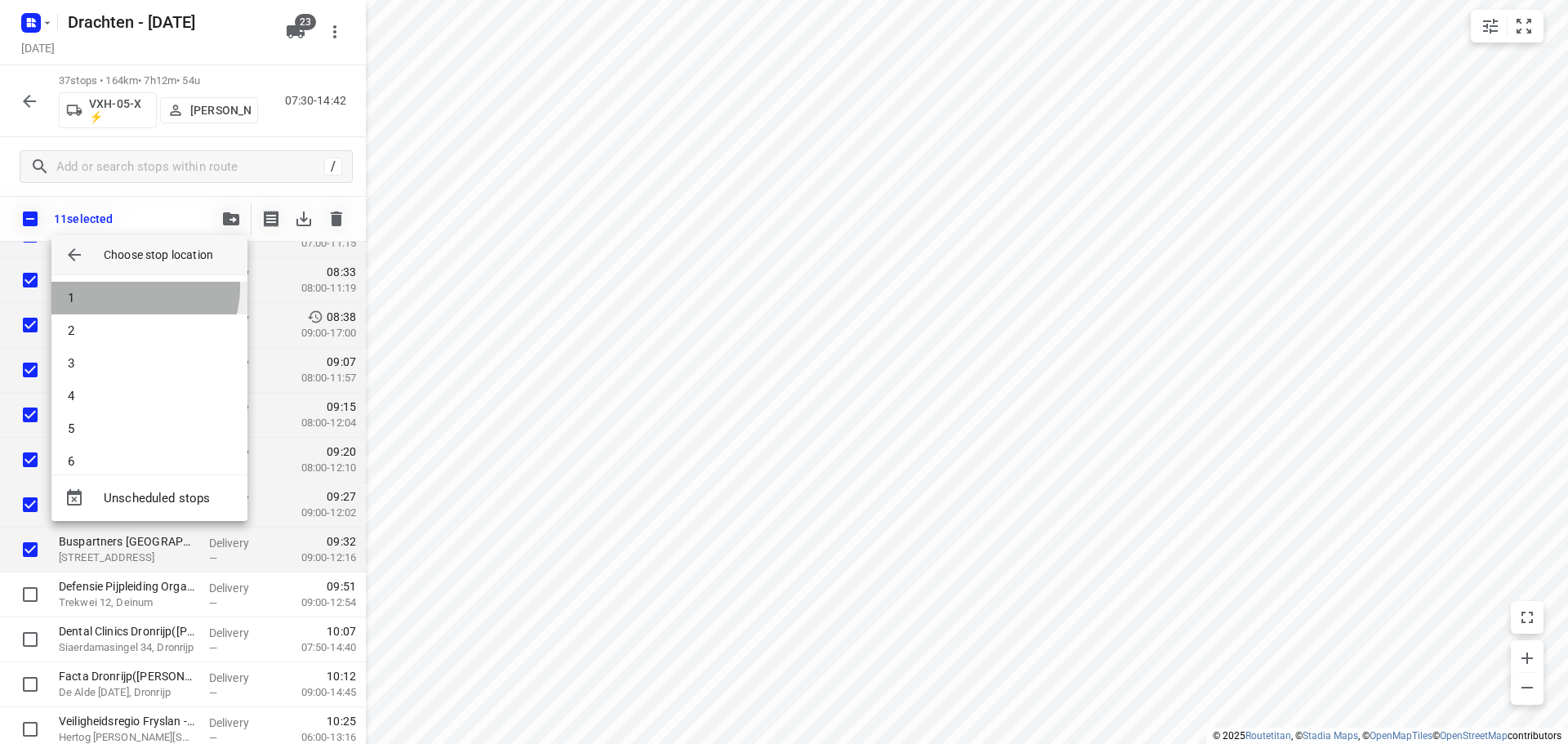
click at [136, 287] on li "1" at bounding box center [149, 298] width 196 height 33
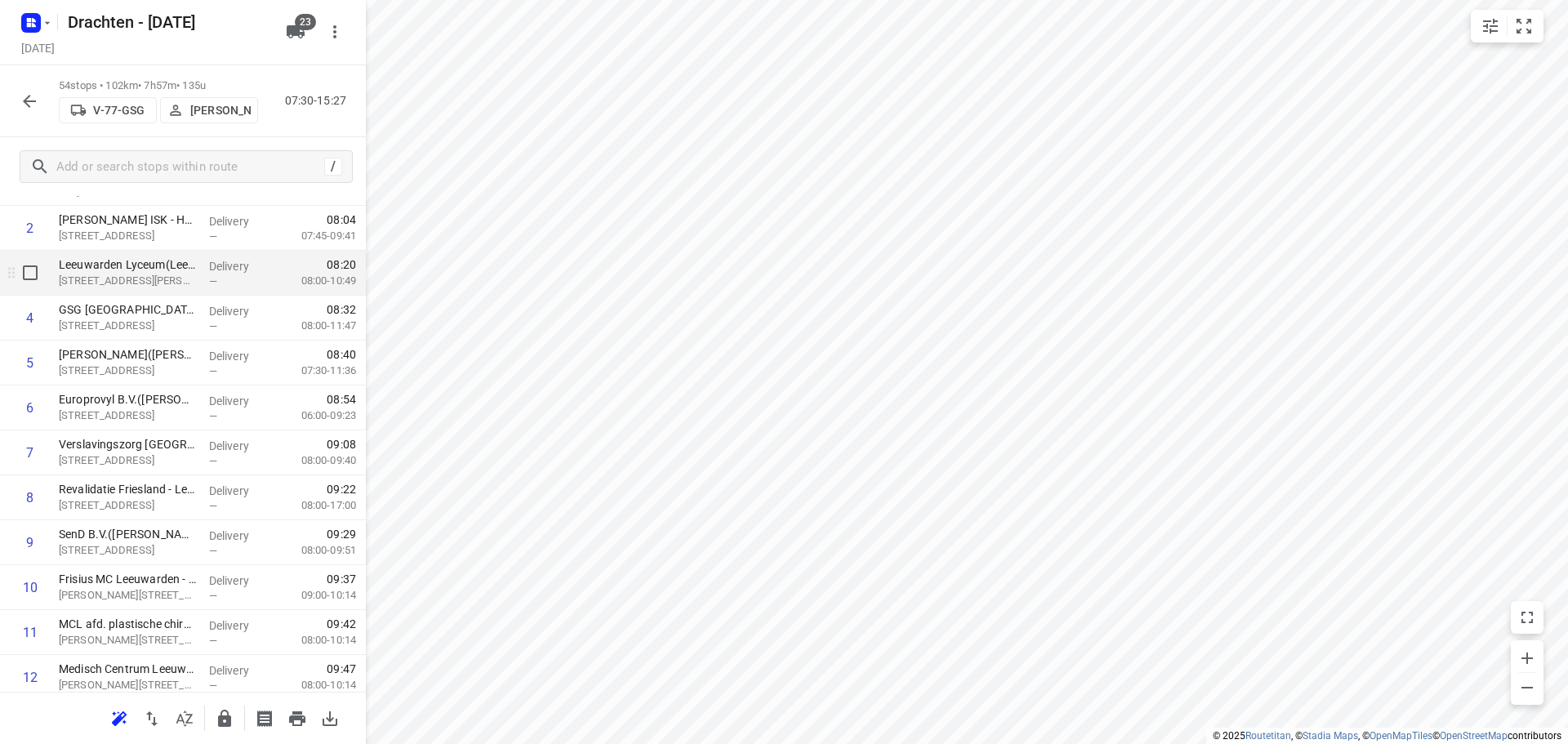
scroll to position [0, 0]
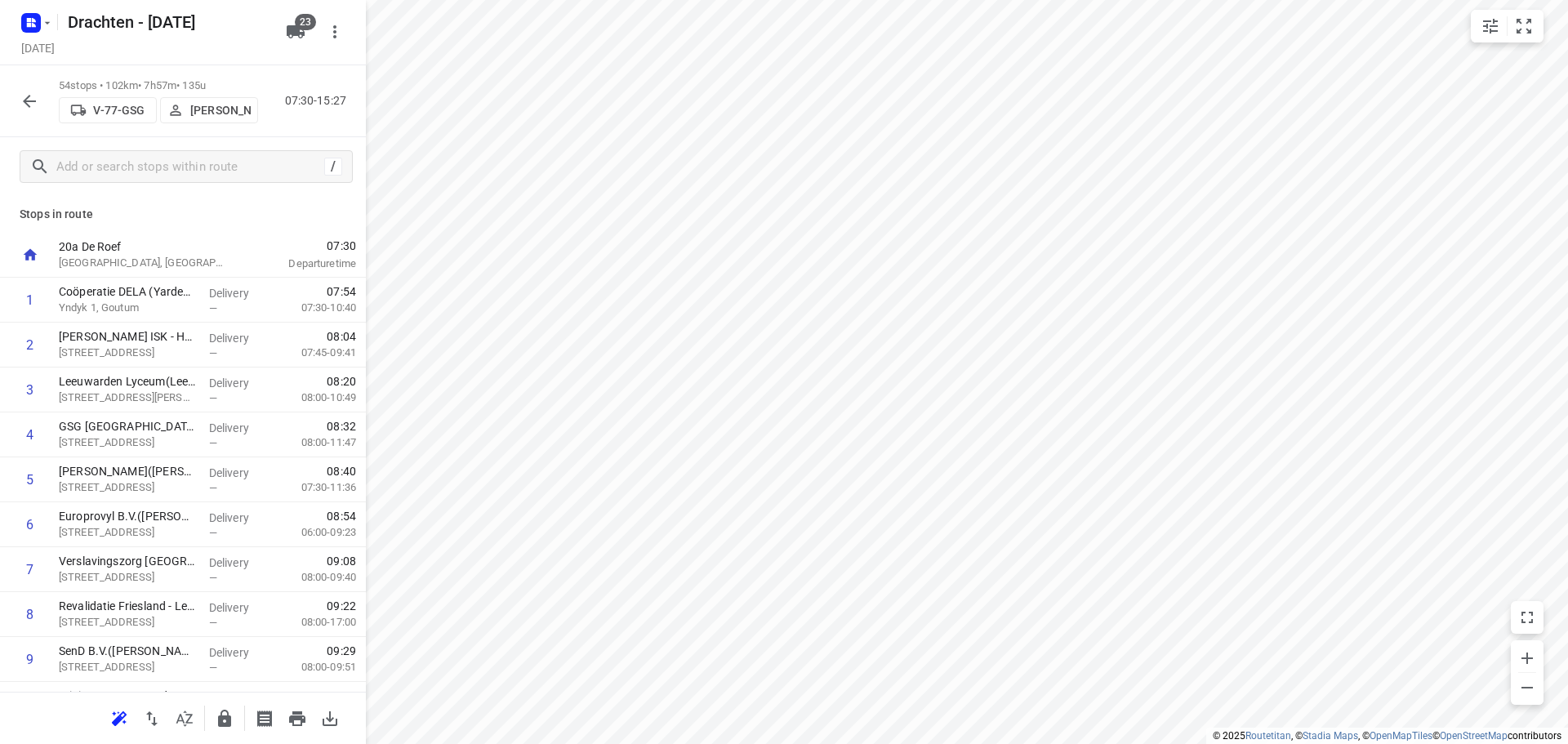
click at [28, 98] on icon "button" at bounding box center [29, 101] width 13 height 13
drag, startPoint x: 122, startPoint y: 441, endPoint x: 124, endPoint y: 297, distance: 144.0
drag, startPoint x: 190, startPoint y: 445, endPoint x: 191, endPoint y: 341, distance: 104.0
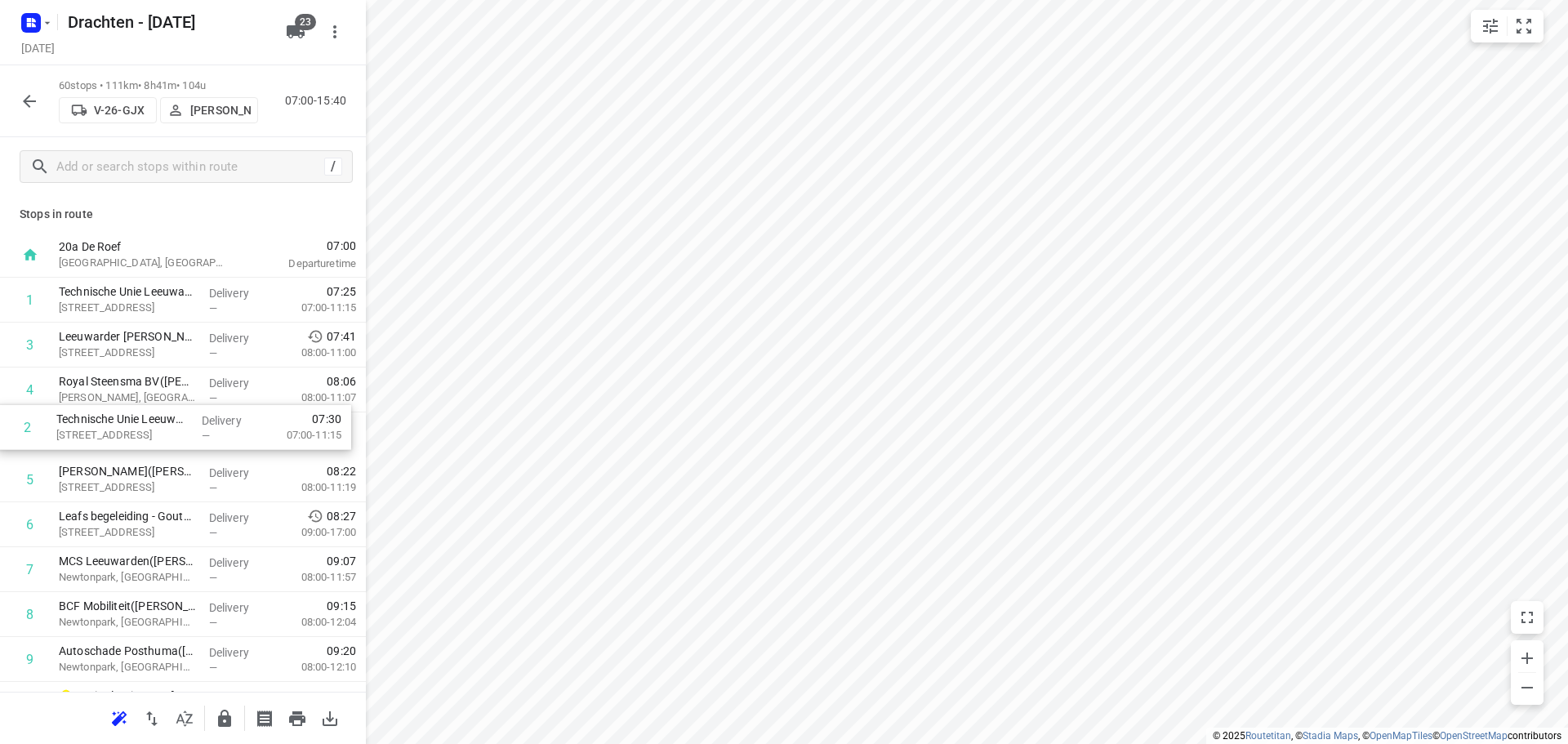
drag, startPoint x: 181, startPoint y: 348, endPoint x: 179, endPoint y: 438, distance: 90.0
drag, startPoint x: 163, startPoint y: 296, endPoint x: 155, endPoint y: 390, distance: 94.3
click at [215, 720] on icon "button" at bounding box center [225, 719] width 20 height 20
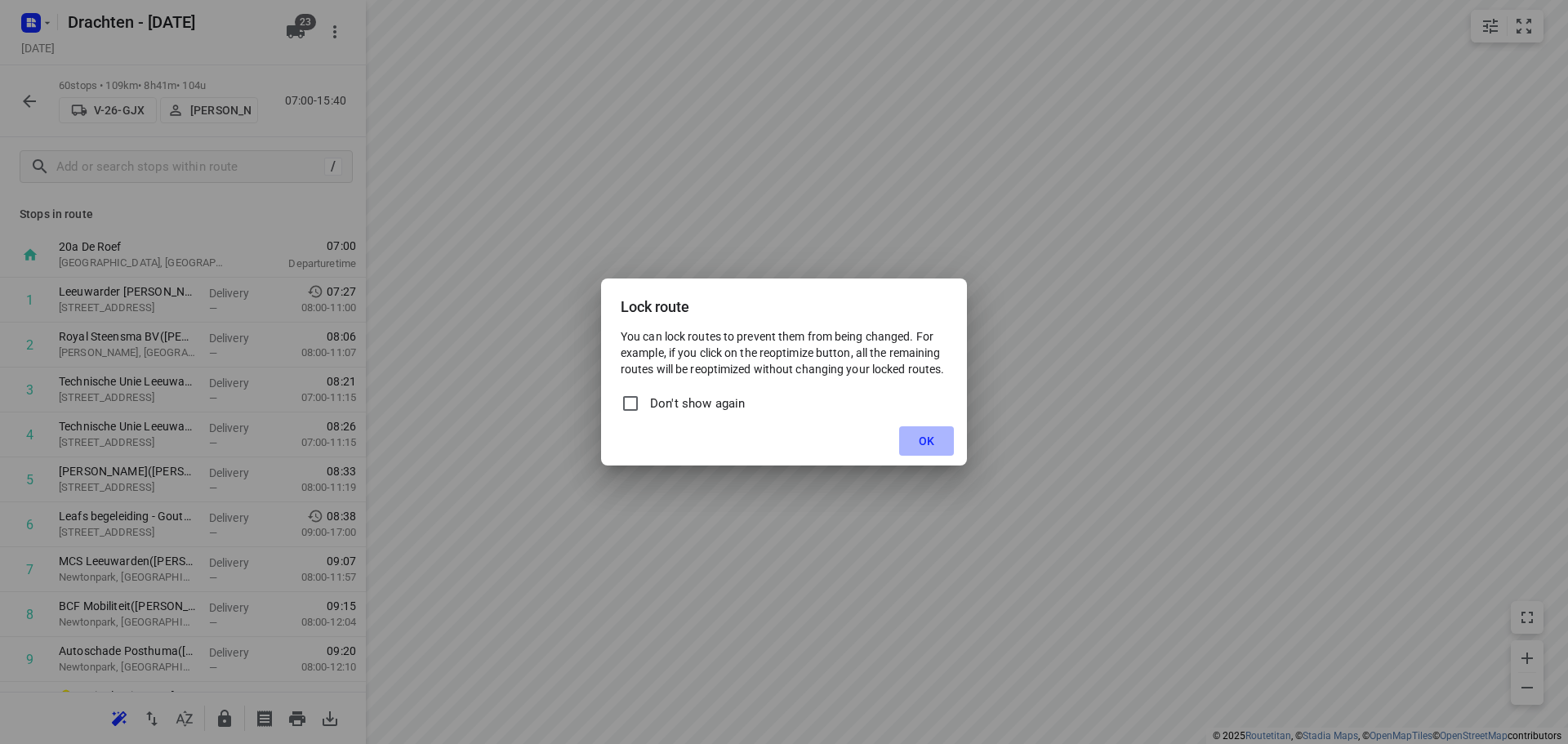
click at [927, 435] on span "OK" at bounding box center [926, 441] width 15 height 13
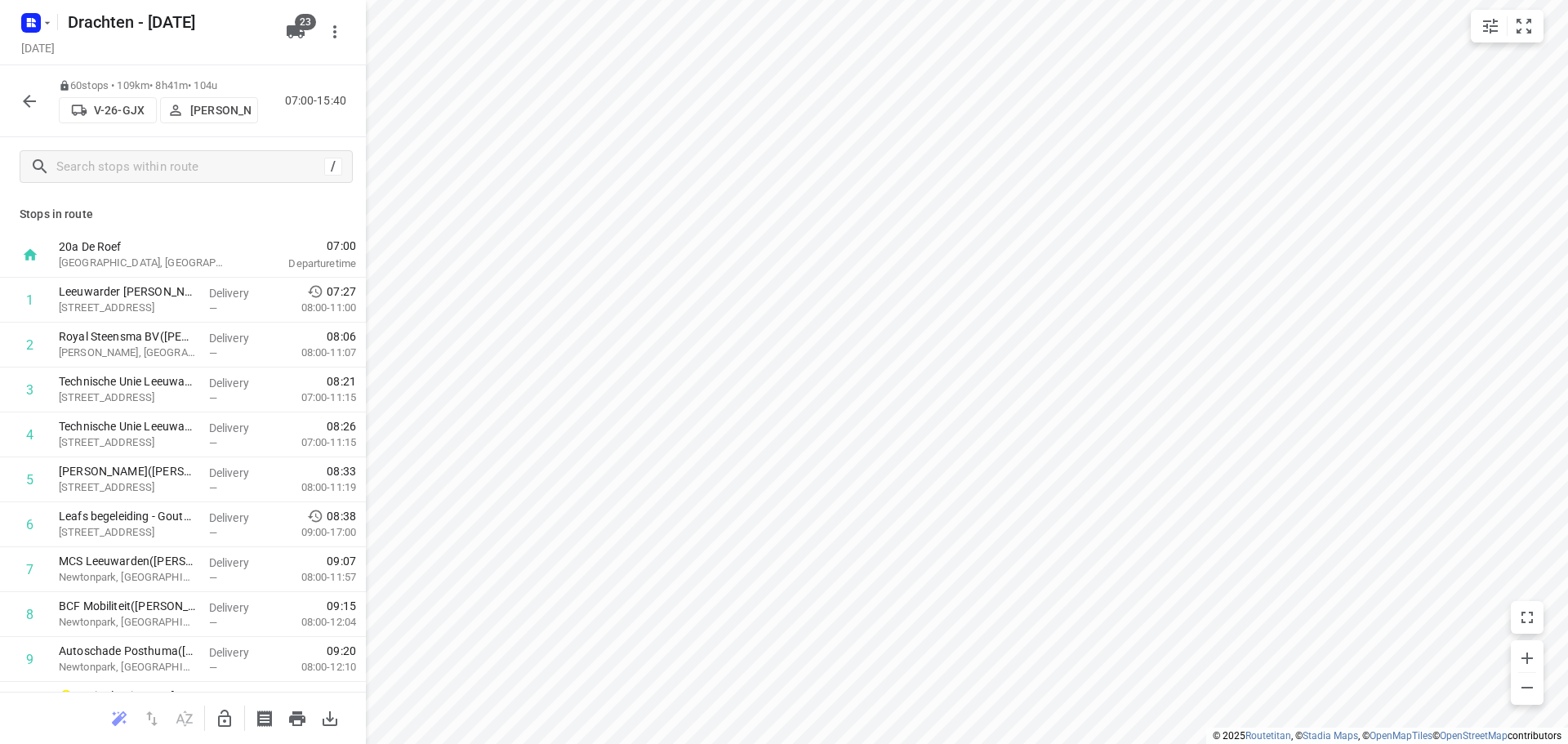
click at [30, 104] on icon "button" at bounding box center [30, 102] width 20 height 20
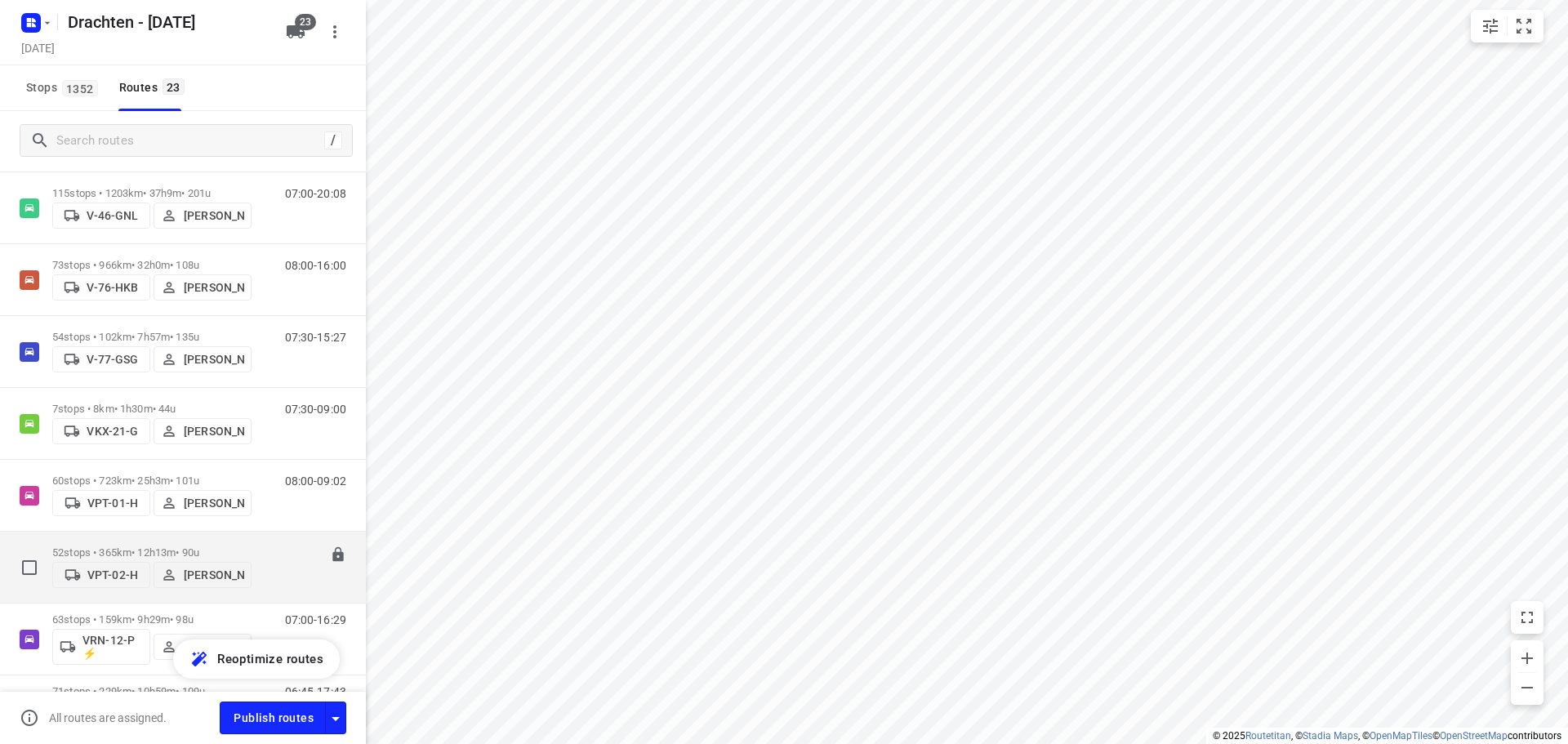
scroll to position [661, 0]
